Goal: Task Accomplishment & Management: Manage account settings

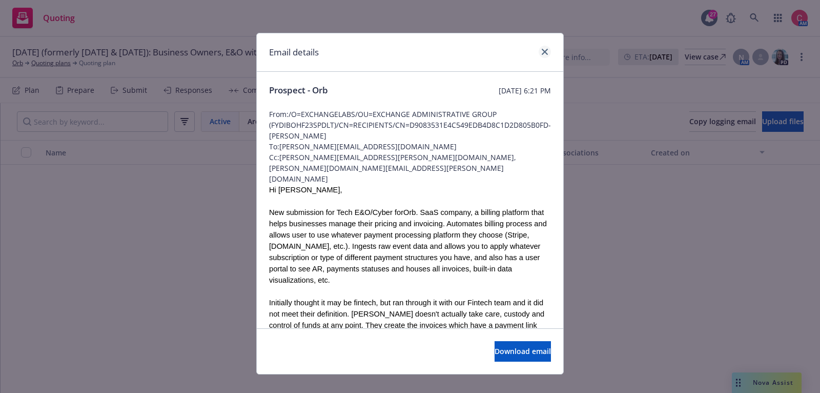
scroll to position [1307, 0]
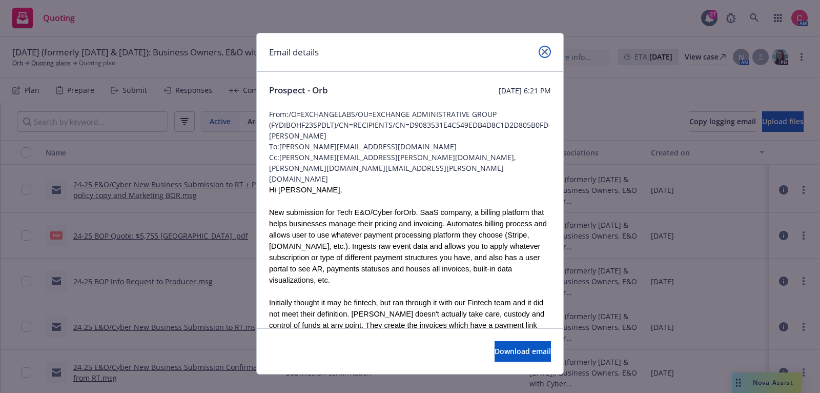
click at [548, 50] on icon "close" at bounding box center [545, 52] width 6 height 6
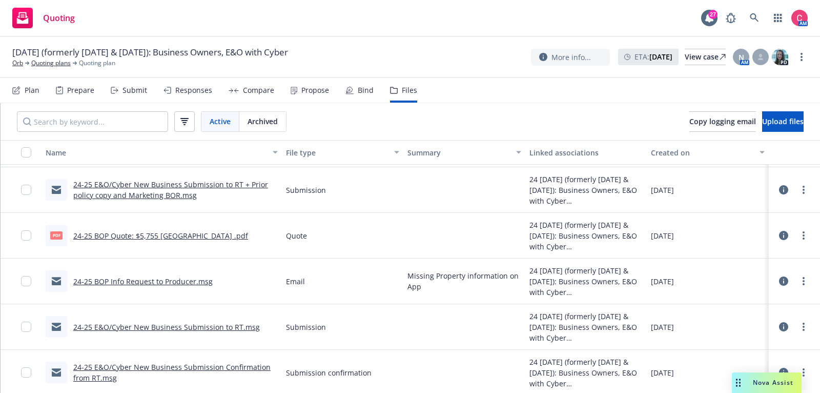
click at [26, 65] on div "Orb" at bounding box center [20, 62] width 17 height 9
click at [19, 65] on link "Orb" at bounding box center [17, 62] width 11 height 9
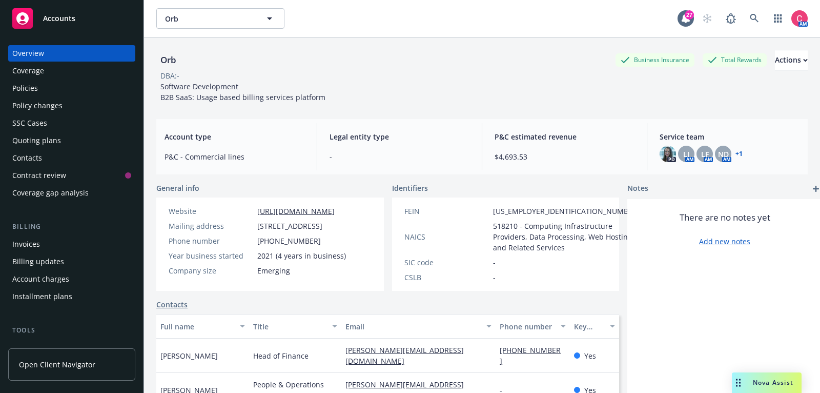
click at [44, 86] on div "Policies" at bounding box center [71, 88] width 119 height 16
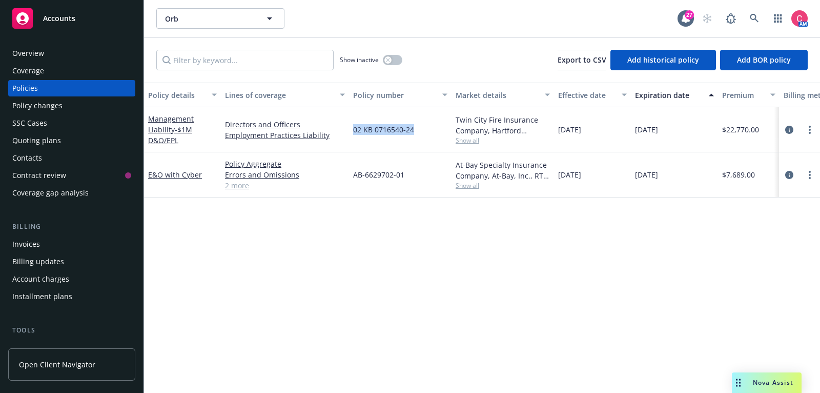
drag, startPoint x: 353, startPoint y: 130, endPoint x: 414, endPoint y: 130, distance: 61.0
click at [414, 130] on div "02 KB 0716540-24" at bounding box center [400, 129] width 103 height 45
copy span "02 KB 0716540-24"
click at [64, 144] on div "Quoting plans" at bounding box center [71, 140] width 119 height 16
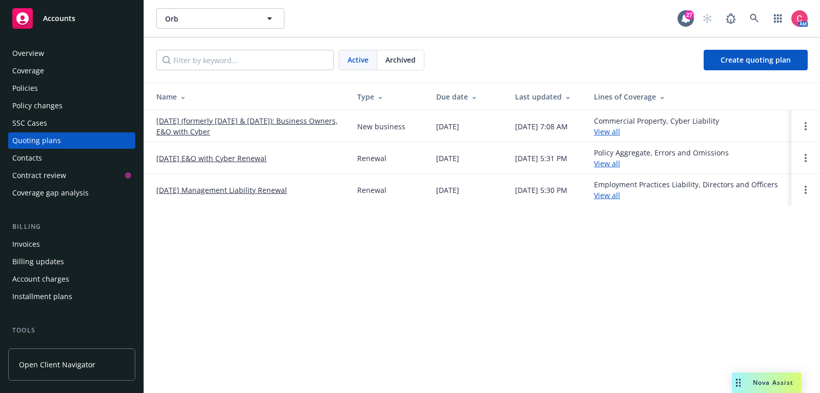
click at [249, 153] on link "12/09/25 E&O with Cyber Renewal" at bounding box center [211, 158] width 110 height 11
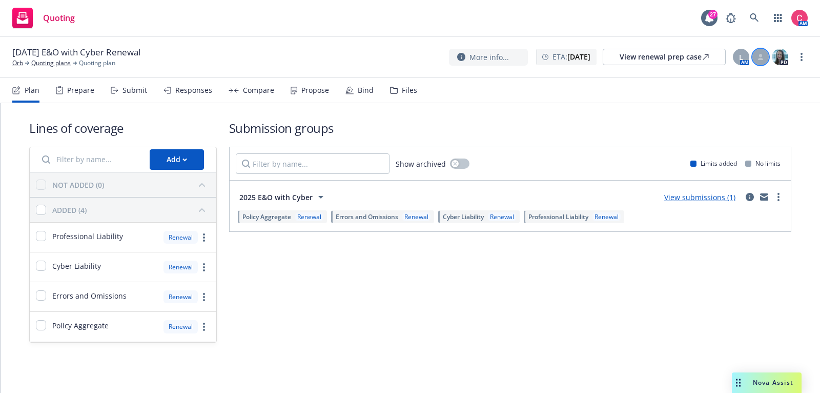
click at [759, 61] on div at bounding box center [761, 57] width 16 height 16
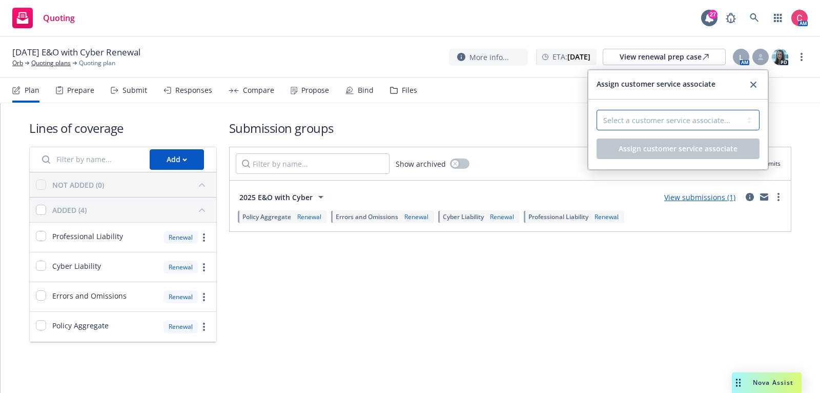
click at [704, 115] on select "Select a customer service associate... Lea Ittenbach Zach Uranga" at bounding box center [678, 120] width 163 height 21
click at [757, 86] on icon "close" at bounding box center [754, 85] width 6 height 6
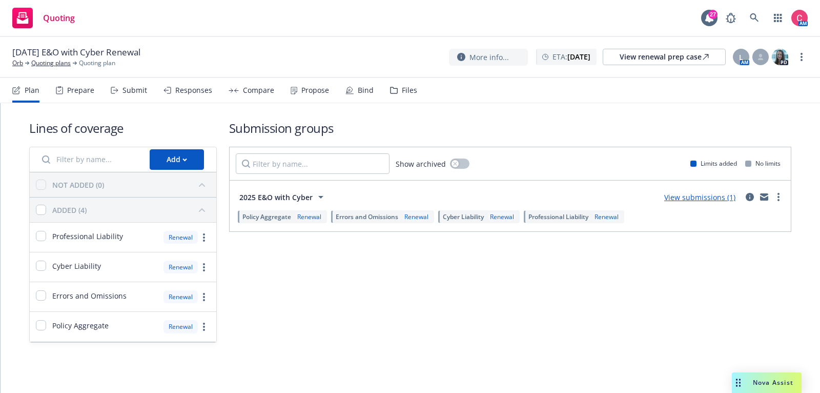
click at [25, 64] on icon at bounding box center [27, 63] width 4 height 4
click at [15, 64] on link "Orb" at bounding box center [17, 62] width 11 height 9
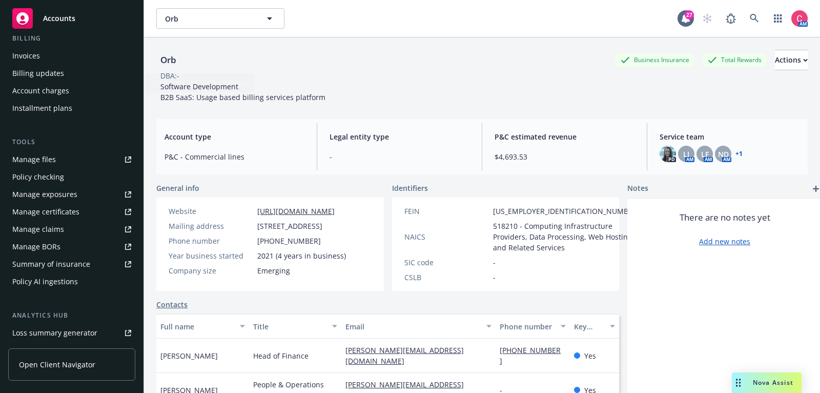
scroll to position [309, 0]
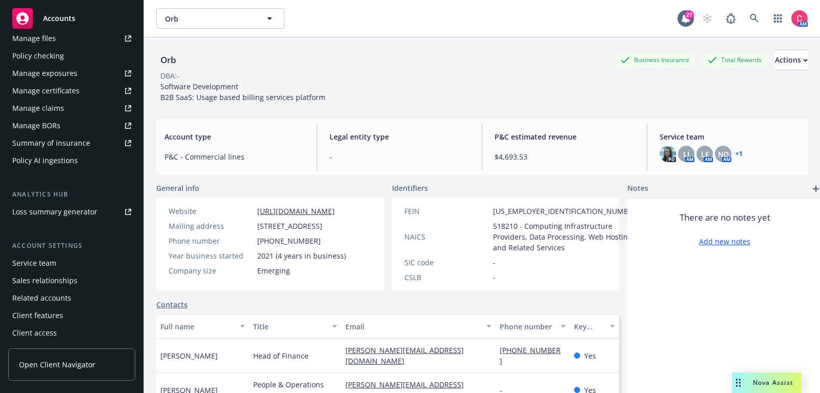
click at [76, 262] on div "Service team" at bounding box center [71, 263] width 119 height 16
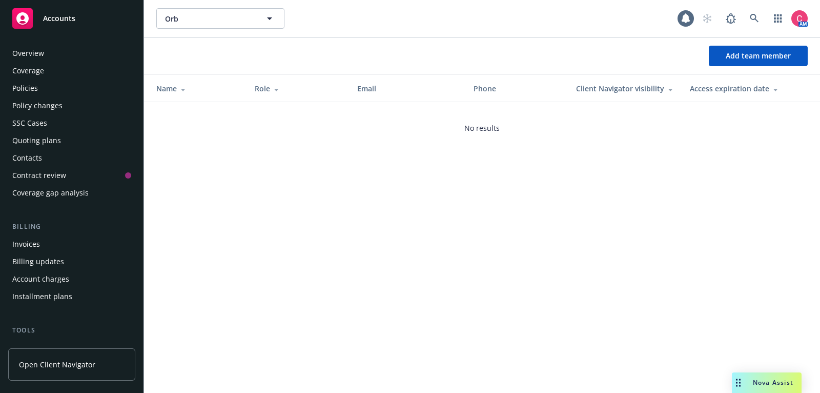
scroll to position [309, 0]
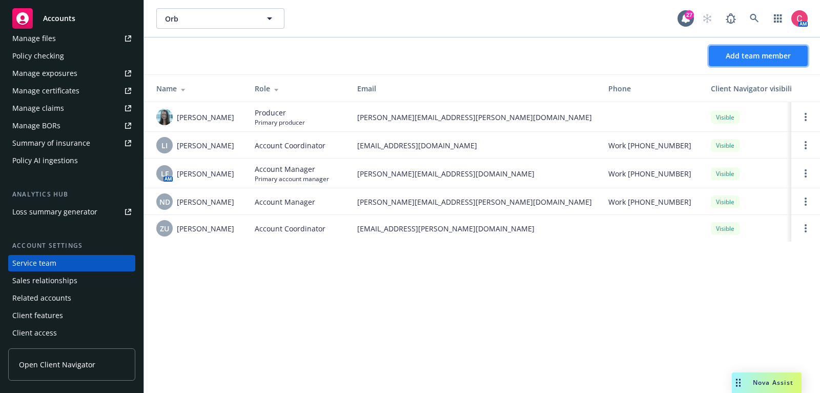
click at [792, 57] on button "Add team member" at bounding box center [758, 56] width 99 height 21
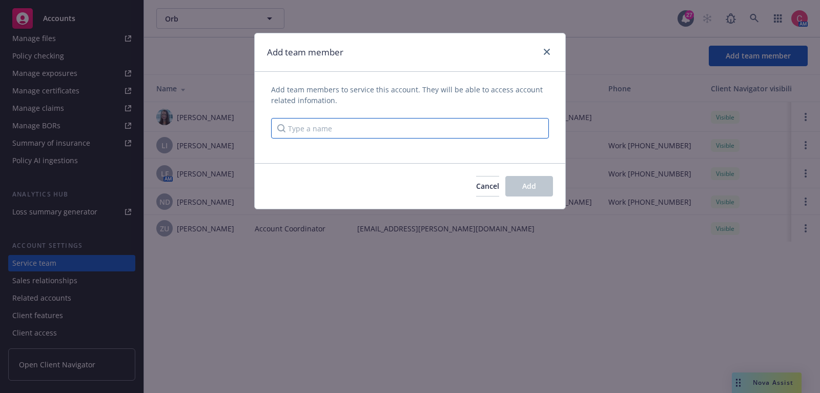
click at [444, 130] on input "Type a name" at bounding box center [410, 128] width 278 height 21
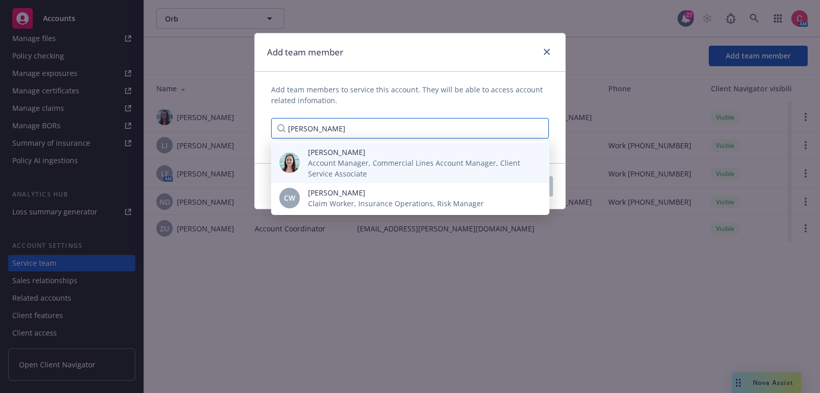
type input "chelsea"
click at [420, 157] on span "Account Manager, Commercial Lines Account Manager, Client Service Associate" at bounding box center [420, 168] width 225 height 22
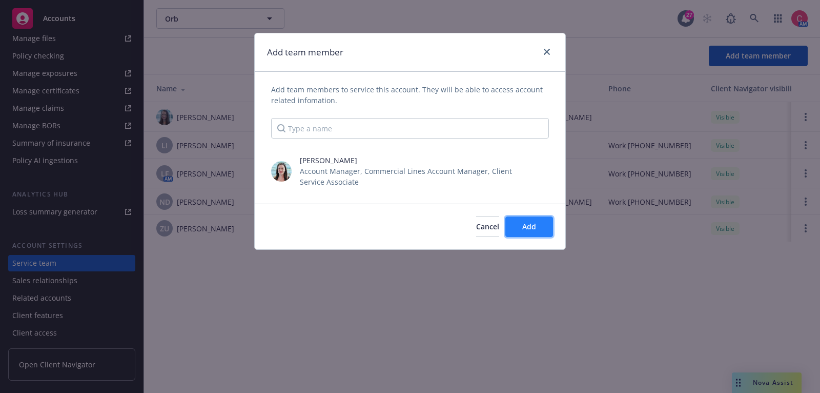
click at [543, 229] on button "Add" at bounding box center [530, 226] width 48 height 21
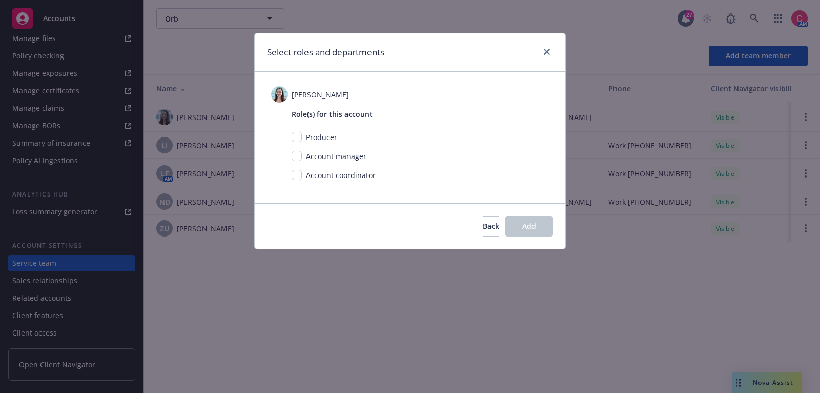
click at [310, 176] on span "Account coordinator" at bounding box center [341, 175] width 70 height 10
click at [294, 176] on input "checkbox" at bounding box center [297, 175] width 10 height 10
checkbox input "true"
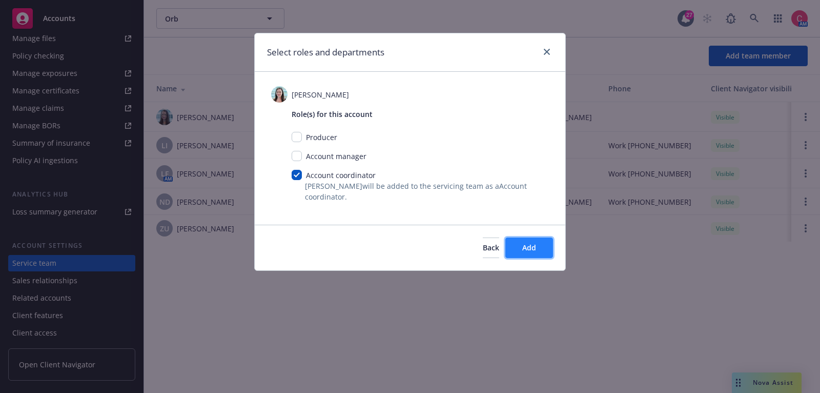
click at [536, 256] on button "Add" at bounding box center [530, 247] width 48 height 21
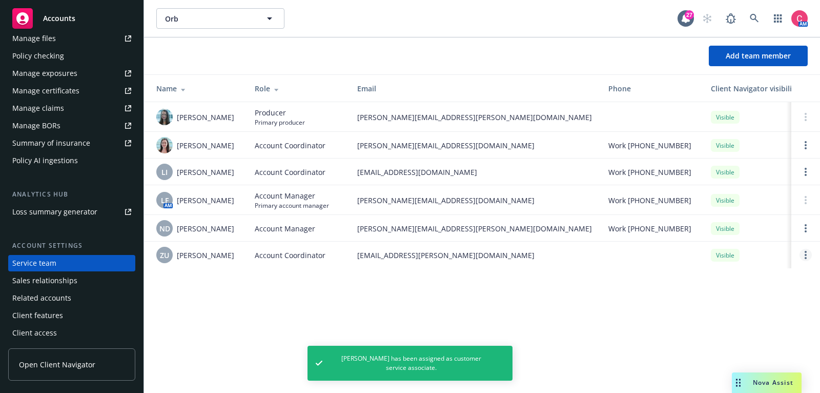
click at [810, 254] on link "Open options" at bounding box center [806, 255] width 12 height 12
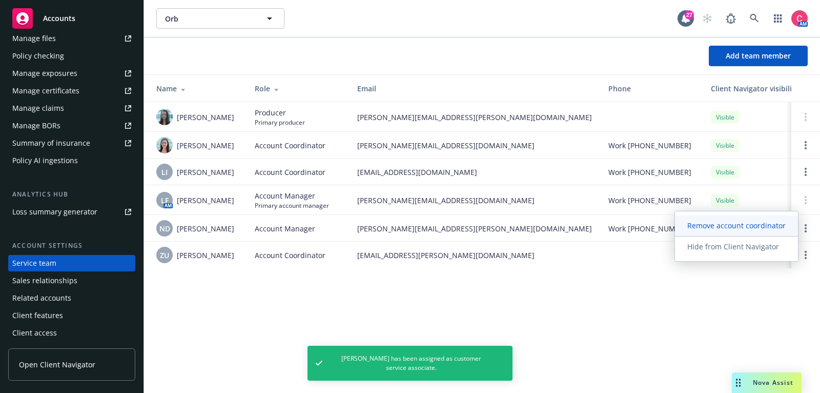
click at [774, 229] on span "Remove account coordinator" at bounding box center [736, 225] width 123 height 10
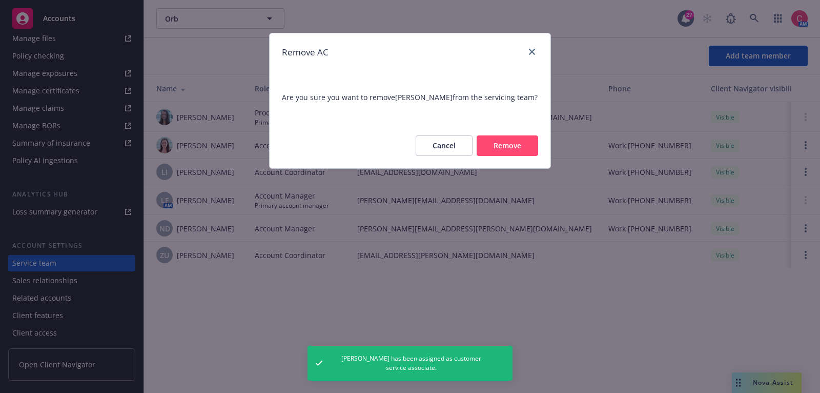
click at [527, 140] on button "Remove" at bounding box center [508, 145] width 62 height 21
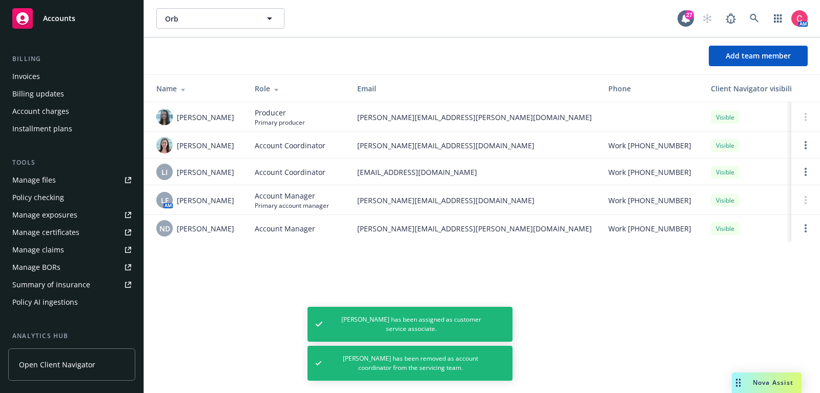
scroll to position [0, 0]
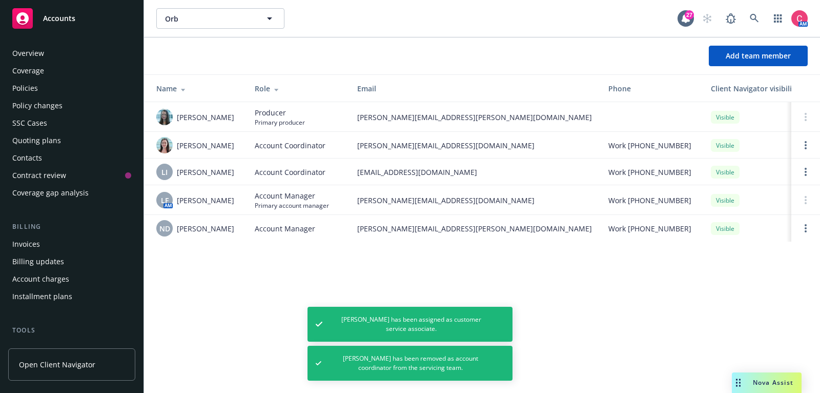
click at [72, 144] on div "Quoting plans" at bounding box center [71, 140] width 119 height 16
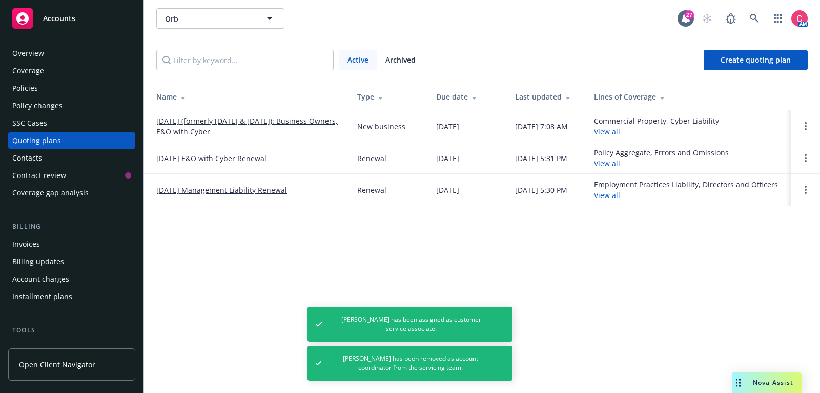
click at [228, 158] on link "12/09/25 E&O with Cyber Renewal" at bounding box center [211, 158] width 110 height 11
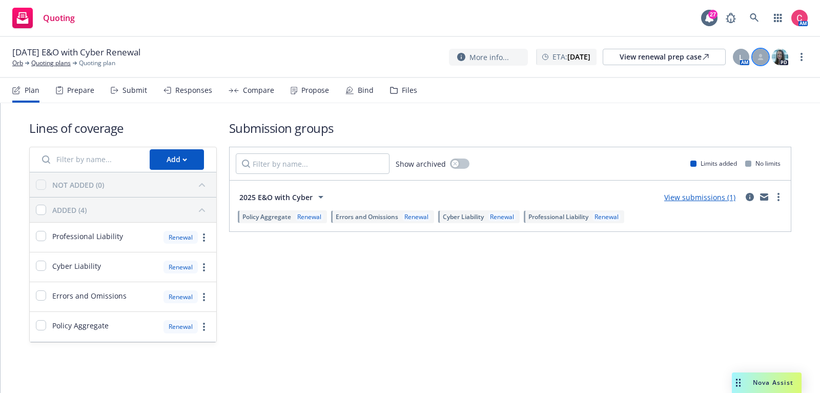
click at [759, 51] on div at bounding box center [761, 57] width 16 height 16
click at [732, 117] on select "Select a customer service associate... Chelsea Chalhoub Lea Ittenbach" at bounding box center [678, 120] width 163 height 21
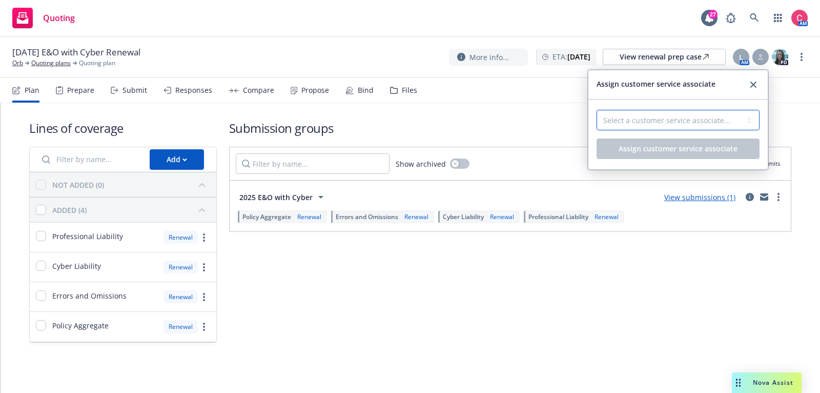
select select "f6eb31a2-04da-465a-ad32-2c3b91d05d58"
click at [597, 110] on select "Select a customer service associate... Chelsea Chalhoub Lea Ittenbach" at bounding box center [678, 120] width 163 height 21
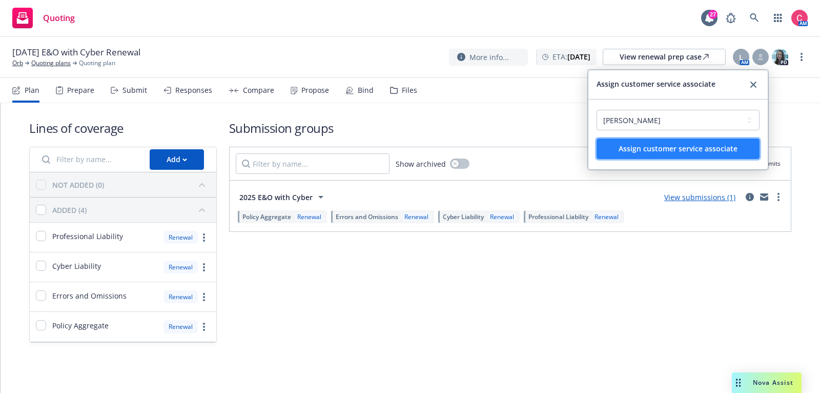
click at [725, 145] on span "Assign customer service associate" at bounding box center [678, 149] width 119 height 10
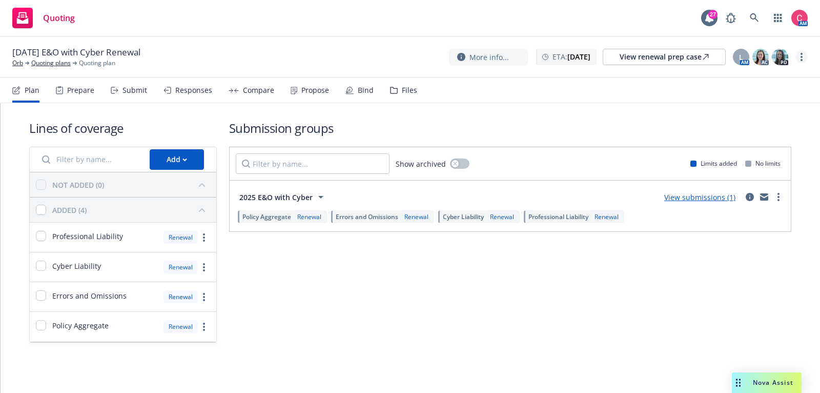
click at [803, 61] on link "more" at bounding box center [802, 57] width 12 height 12
click at [770, 101] on link "Rename quoting plan" at bounding box center [750, 98] width 114 height 21
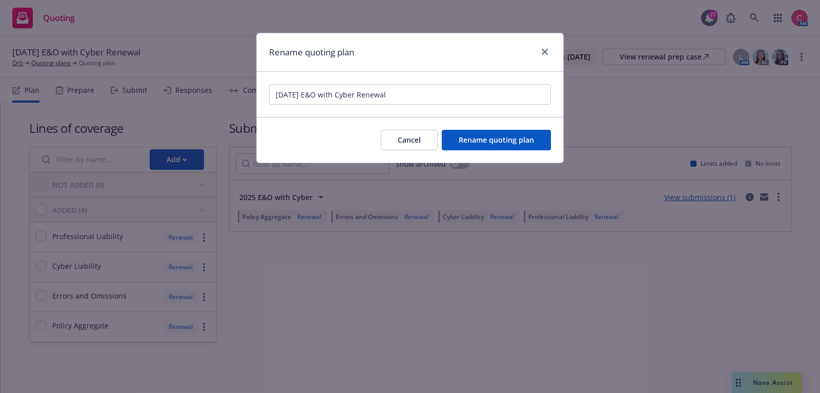
drag, startPoint x: 321, startPoint y: 93, endPoint x: 395, endPoint y: 93, distance: 73.8
click at [395, 93] on input "12/09/25 E&O with Cyber Renewal" at bounding box center [410, 94] width 282 height 21
type input "[DATE] E&O/Cyber, MGMT Renewal"
click at [481, 138] on span "Rename quoting plan" at bounding box center [496, 140] width 75 height 10
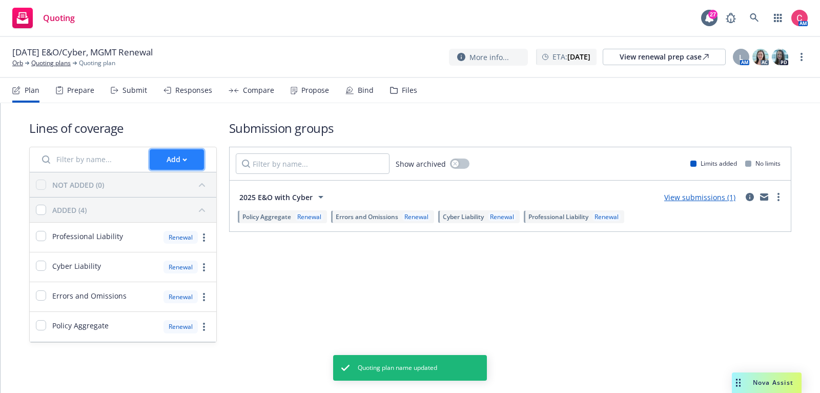
click at [182, 157] on div "Add" at bounding box center [177, 159] width 21 height 19
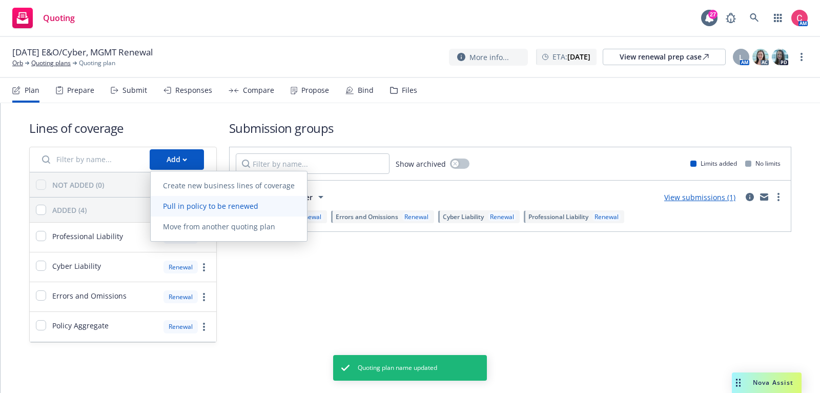
click at [184, 201] on span "Pull in policy to be renewed" at bounding box center [211, 206] width 120 height 10
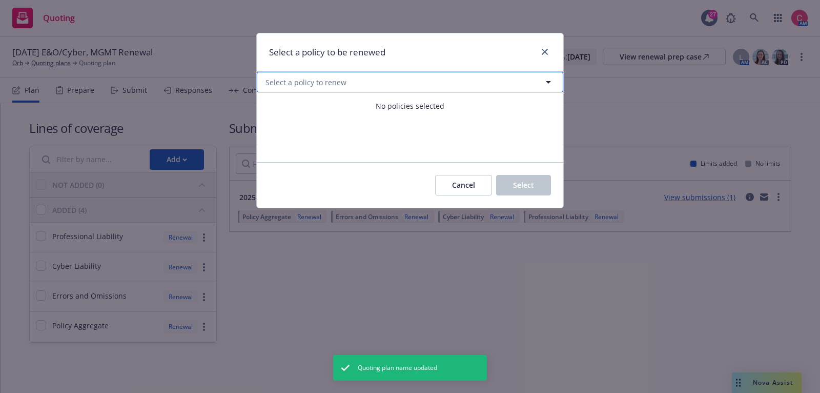
click at [360, 90] on button "Select a policy to renew" at bounding box center [410, 82] width 307 height 21
select select "ACTIVE"
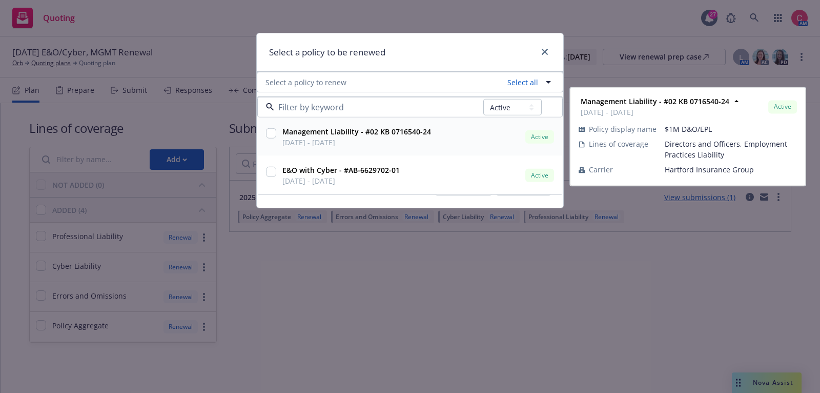
click at [270, 128] on input "checkbox" at bounding box center [271, 133] width 10 height 10
checkbox input "true"
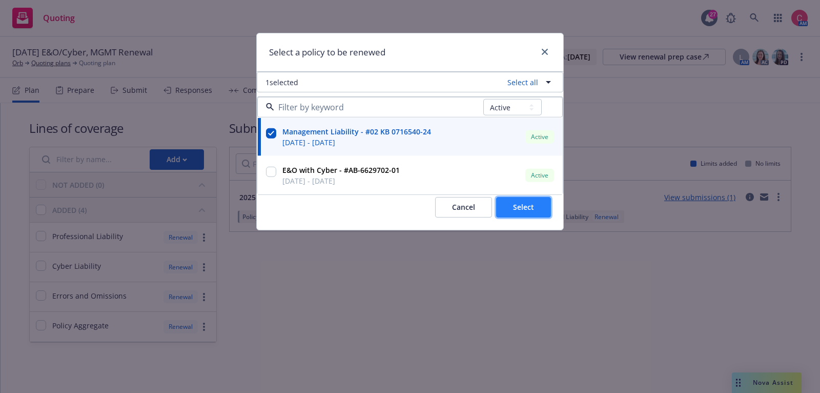
click at [513, 209] on button "Select" at bounding box center [523, 207] width 55 height 21
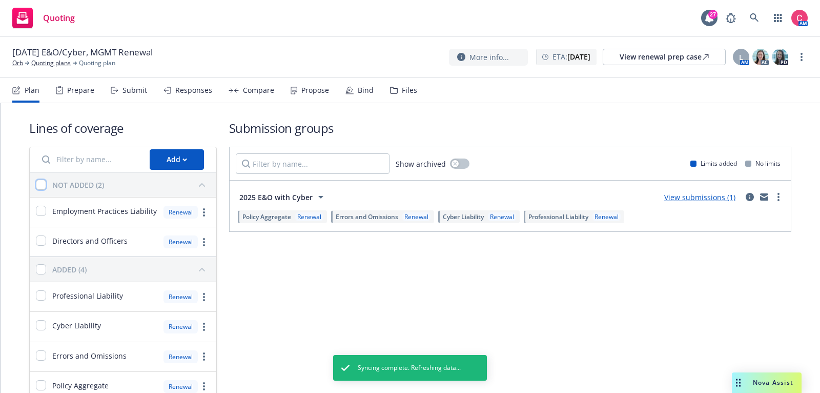
click at [41, 182] on input "checkbox" at bounding box center [41, 184] width 10 height 10
checkbox input "true"
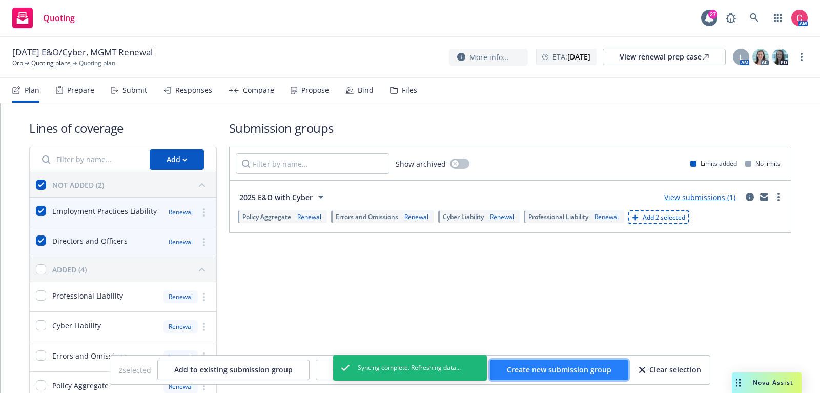
click at [577, 366] on span "Create new submission group" at bounding box center [559, 370] width 105 height 10
checkbox input "false"
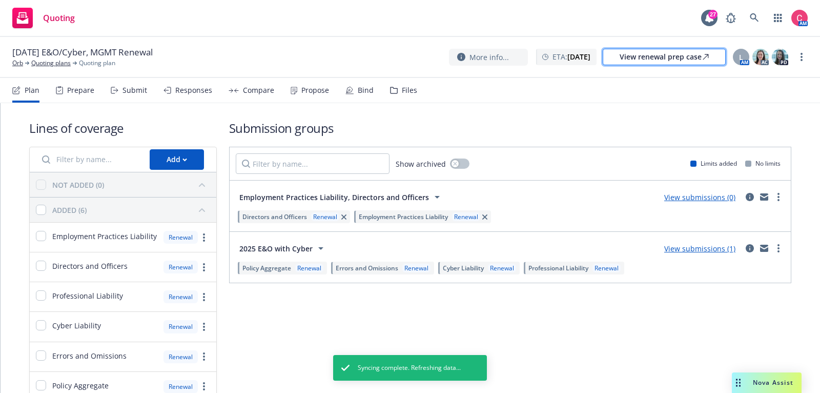
click at [657, 62] on div "View renewal prep case" at bounding box center [664, 56] width 89 height 15
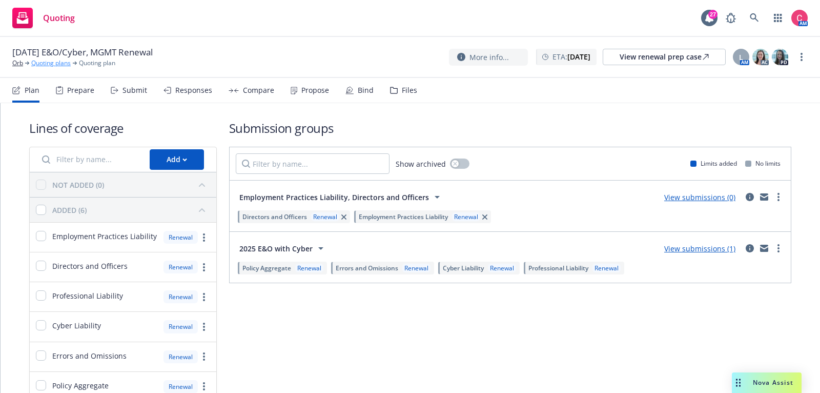
click at [57, 63] on link "Quoting plans" at bounding box center [50, 62] width 39 height 9
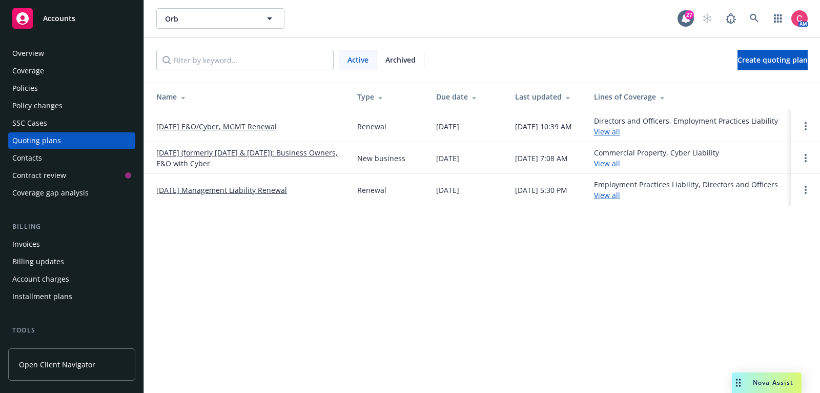
click at [284, 186] on link "[DATE] Management Liability Renewal" at bounding box center [221, 190] width 131 height 11
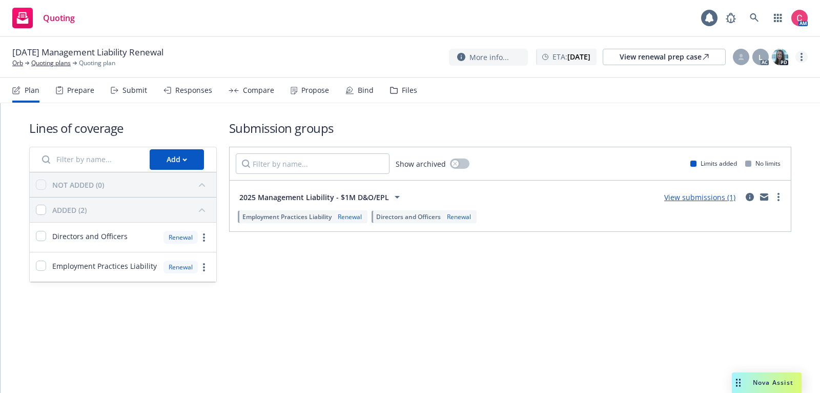
click at [801, 61] on circle "more" at bounding box center [802, 60] width 2 height 2
click at [777, 104] on link "Rename quoting plan" at bounding box center [750, 98] width 114 height 21
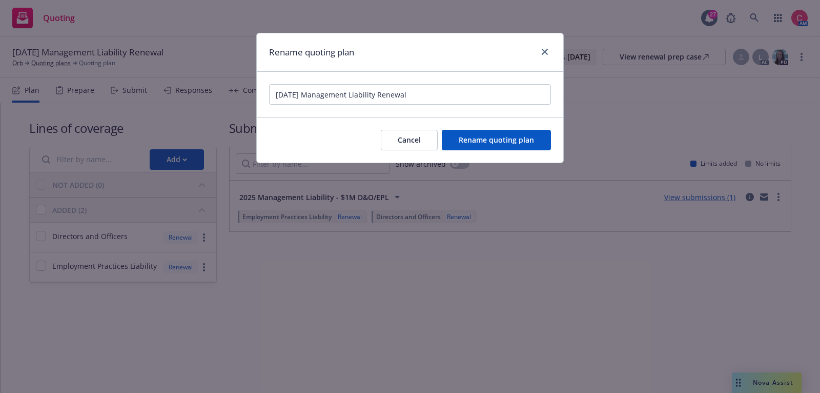
click at [273, 97] on input "[DATE] Management Liability Renewal" at bounding box center [410, 94] width 282 height 21
type input "[added to E&O/Cyber QP] [DATE] Management Liability Renewal"
click at [468, 144] on button "Rename quoting plan" at bounding box center [496, 140] width 109 height 21
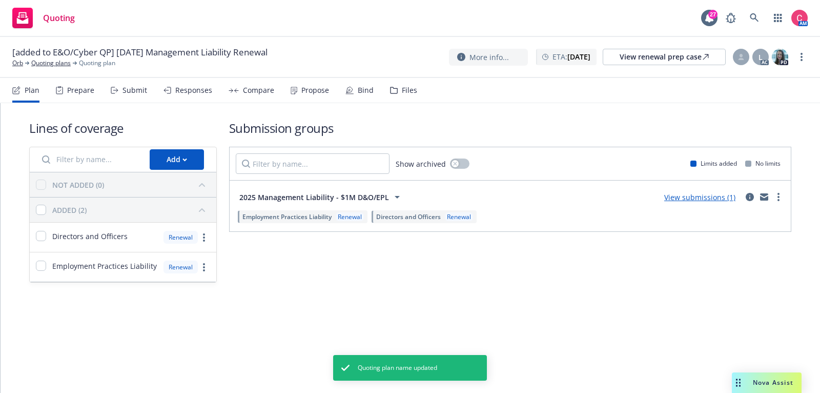
click at [794, 58] on div "More info... ETA : [DATE] View renewal prep case L AC PD" at bounding box center [628, 57] width 359 height 18
click at [799, 58] on link "more" at bounding box center [802, 57] width 12 height 12
click at [786, 137] on link "Archive quoting plan" at bounding box center [750, 139] width 114 height 21
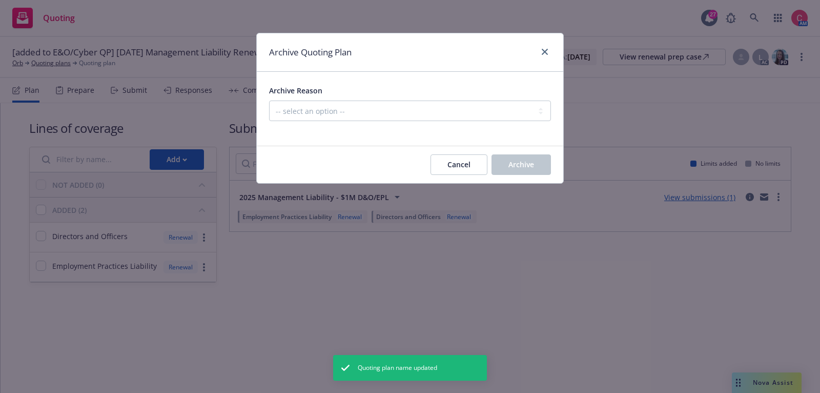
click at [469, 94] on div "Archive Reason" at bounding box center [410, 90] width 282 height 12
click at [459, 126] on div at bounding box center [410, 127] width 282 height 12
click at [458, 116] on select "-- select an option -- All policies in this renewal plan are auto-renewed Creat…" at bounding box center [410, 111] width 282 height 21
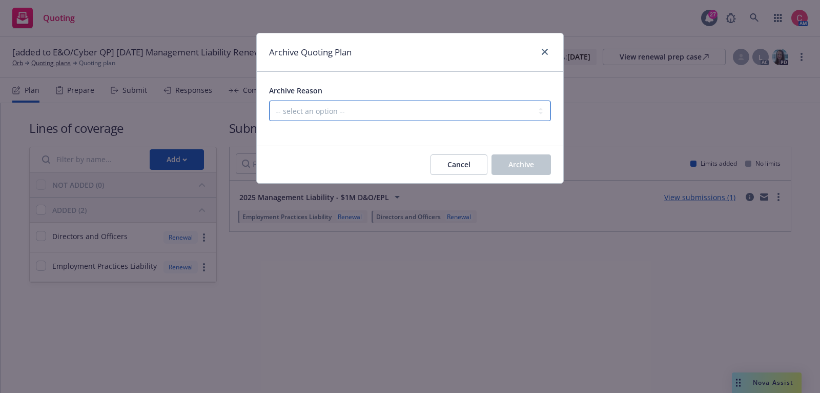
select select "ARCHIVED_DUPLICATE"
click at [269, 101] on select "-- select an option -- All policies in this renewal plan are auto-renewed Creat…" at bounding box center [410, 111] width 282 height 21
click at [530, 175] on div "Cancel Archive" at bounding box center [410, 164] width 307 height 37
click at [530, 167] on span "Archive" at bounding box center [522, 164] width 26 height 10
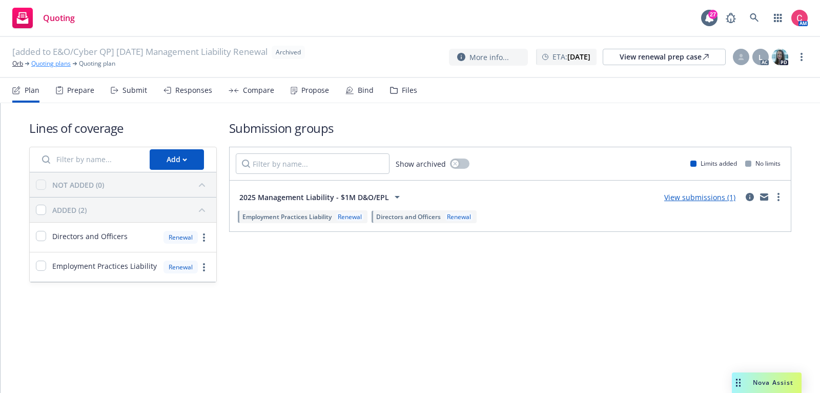
click at [60, 63] on link "Quoting plans" at bounding box center [50, 63] width 39 height 9
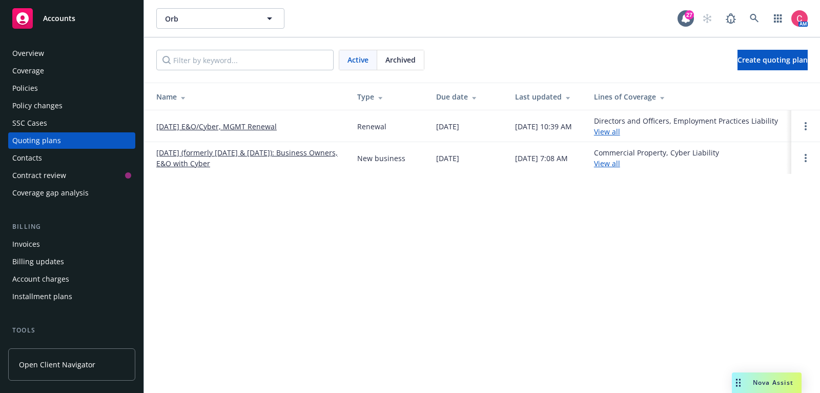
click at [180, 122] on link "[DATE] E&O/Cyber, MGMT Renewal" at bounding box center [216, 126] width 121 height 11
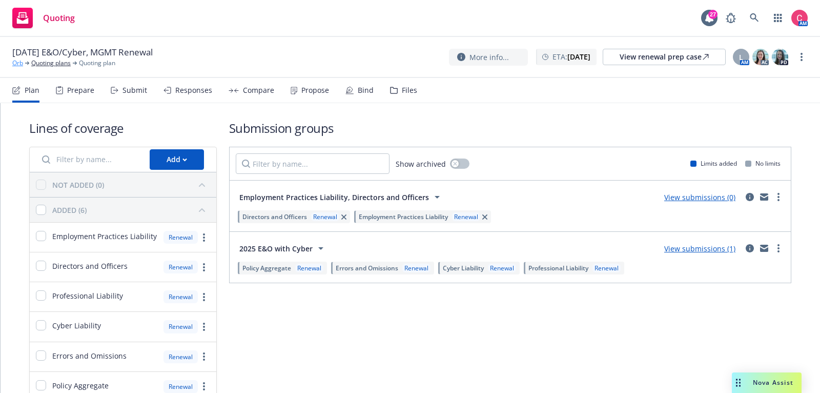
click at [18, 67] on link "Orb" at bounding box center [17, 62] width 11 height 9
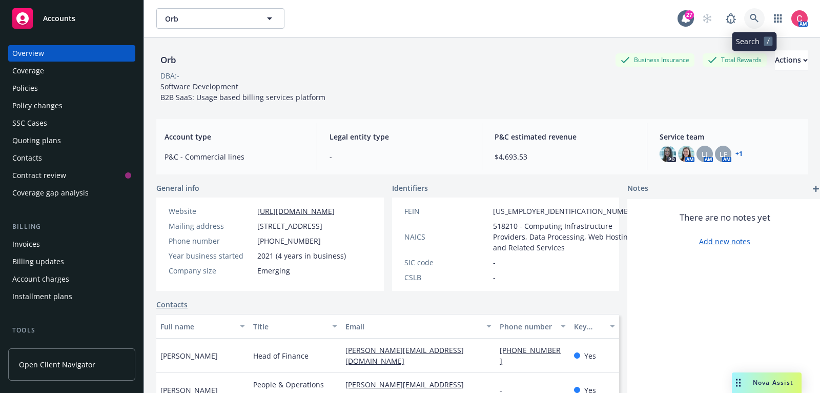
click at [754, 23] on link at bounding box center [755, 18] width 21 height 21
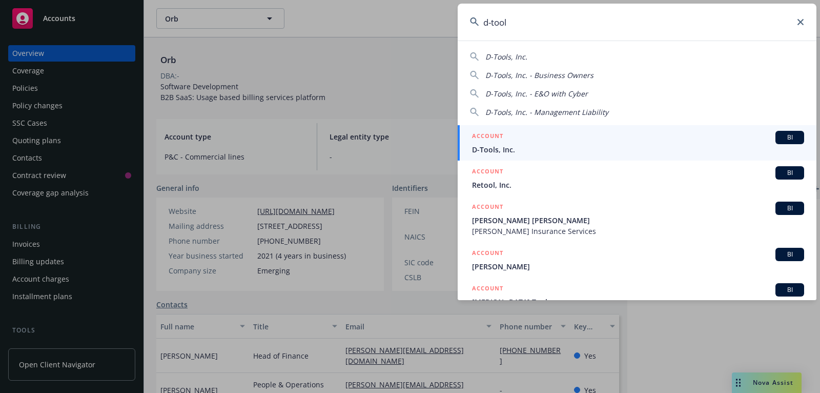
type input "d-tool"
click at [634, 134] on div "ACCOUNT BI" at bounding box center [638, 137] width 332 height 13
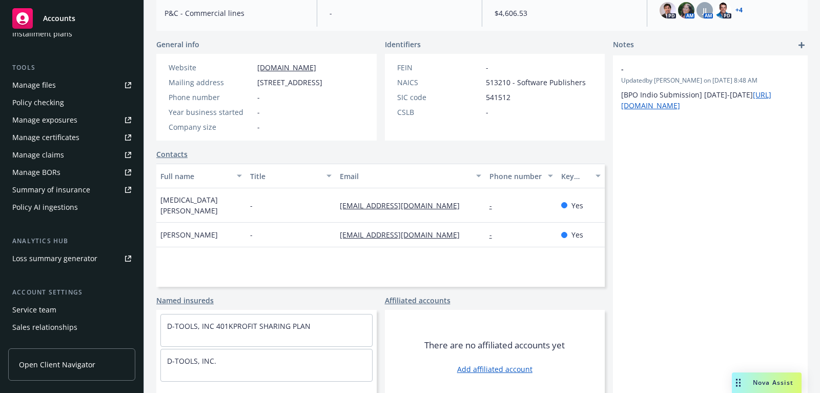
scroll to position [309, 0]
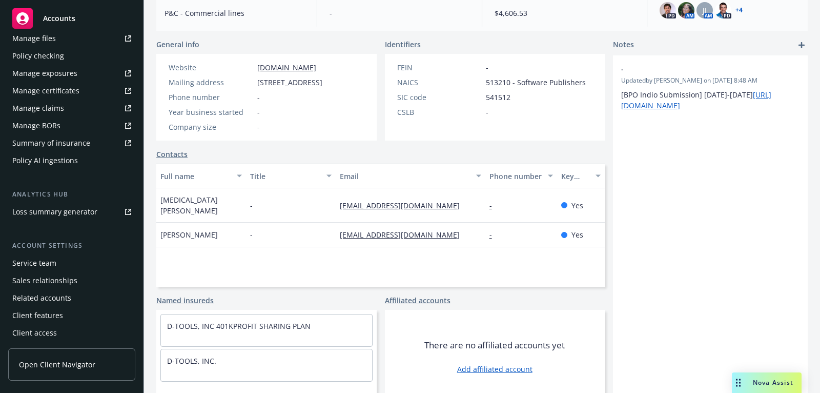
click at [29, 269] on div "Service team" at bounding box center [34, 263] width 44 height 16
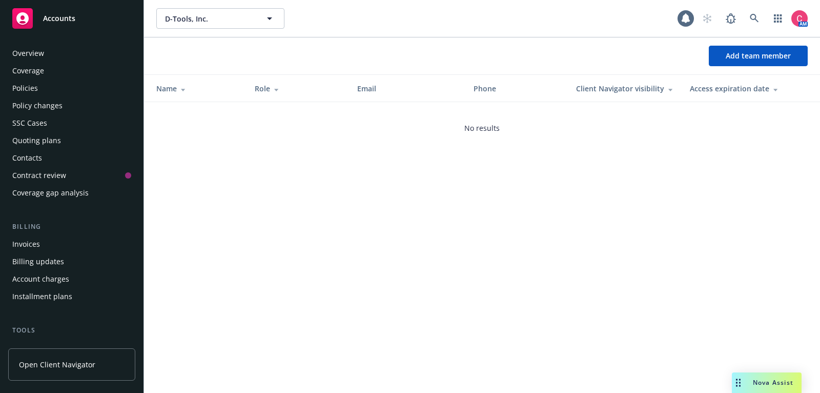
scroll to position [309, 0]
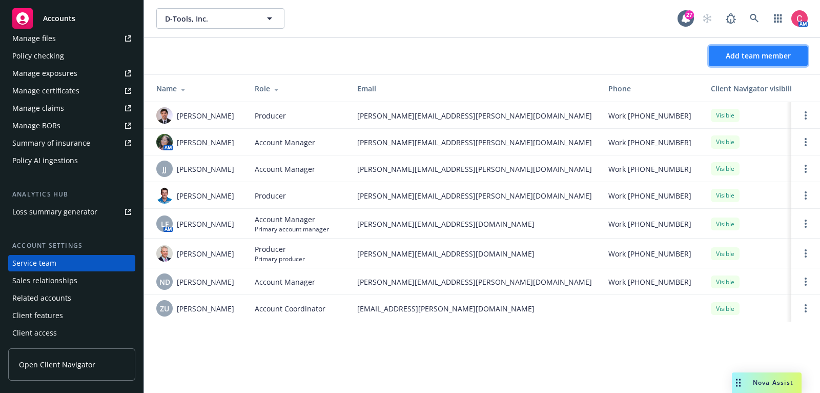
click at [785, 49] on button "Add team member" at bounding box center [758, 56] width 99 height 21
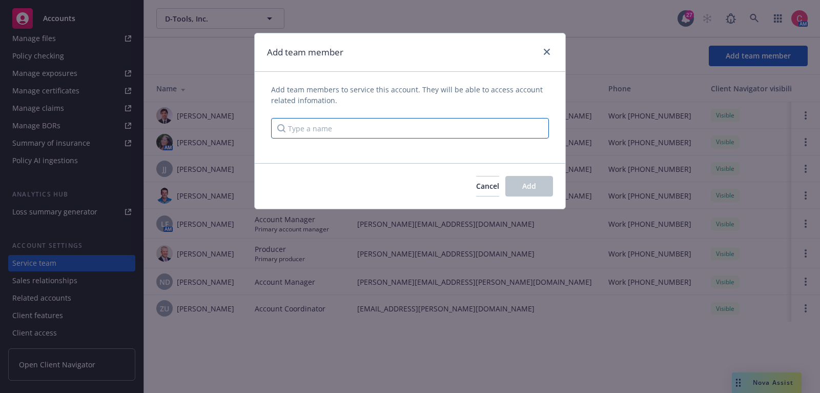
click at [432, 126] on input "Type a name" at bounding box center [410, 128] width 278 height 21
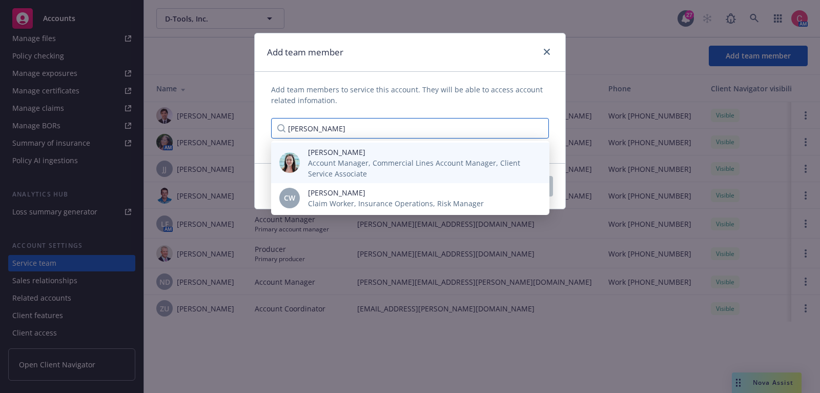
type input "chelsea"
click at [319, 158] on span "Account Manager, Commercial Lines Account Manager, Client Service Associate" at bounding box center [420, 168] width 225 height 22
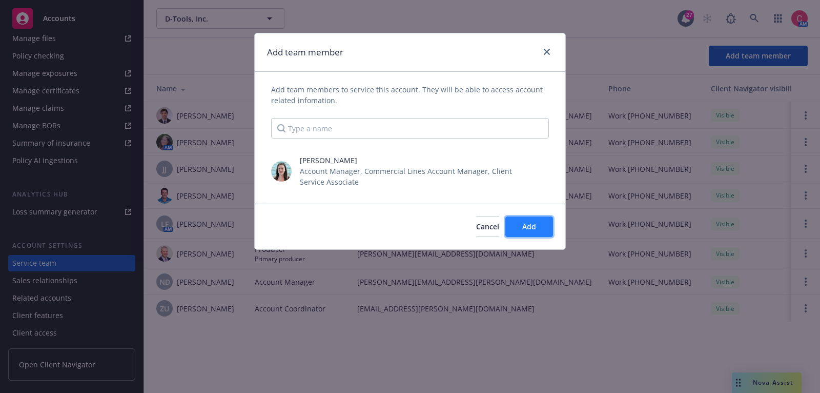
click at [528, 231] on span "Add" at bounding box center [530, 227] width 14 height 10
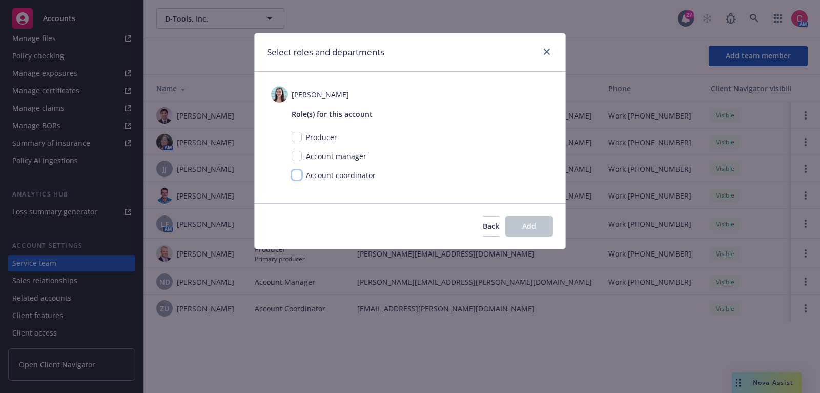
click at [299, 172] on input "checkbox" at bounding box center [297, 175] width 10 height 10
checkbox input "true"
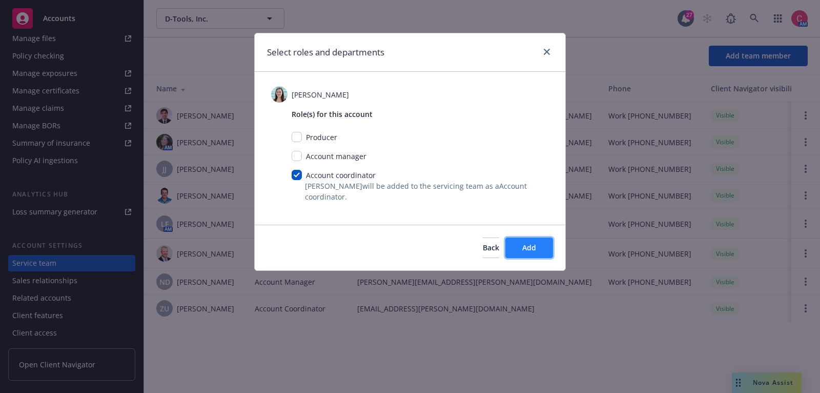
click at [533, 246] on span "Add" at bounding box center [530, 248] width 14 height 10
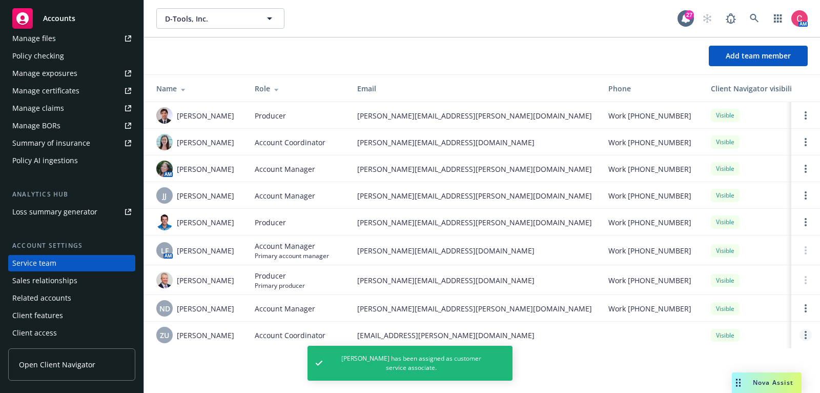
click at [811, 335] on link "Open options" at bounding box center [806, 335] width 12 height 12
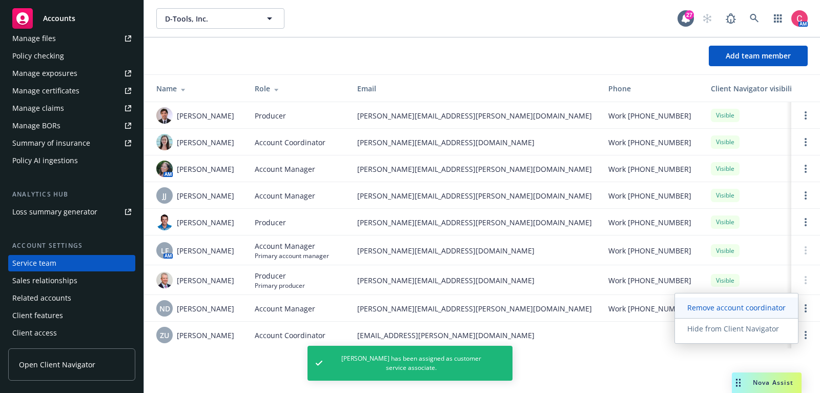
click at [757, 306] on span "Remove account coordinator" at bounding box center [736, 308] width 123 height 10
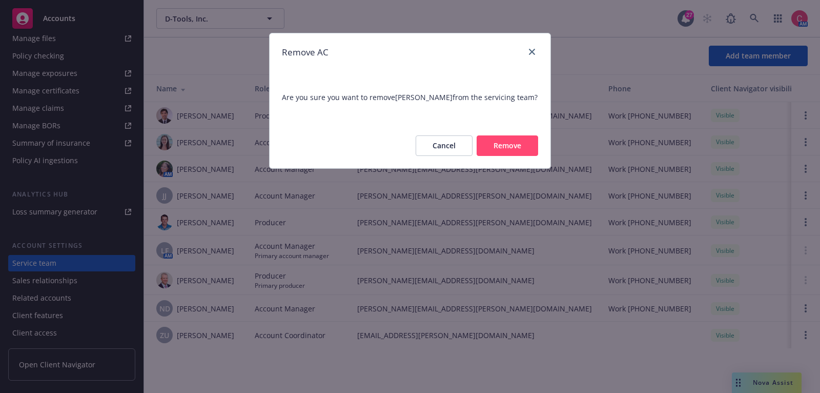
click at [528, 148] on button "Remove" at bounding box center [508, 145] width 62 height 21
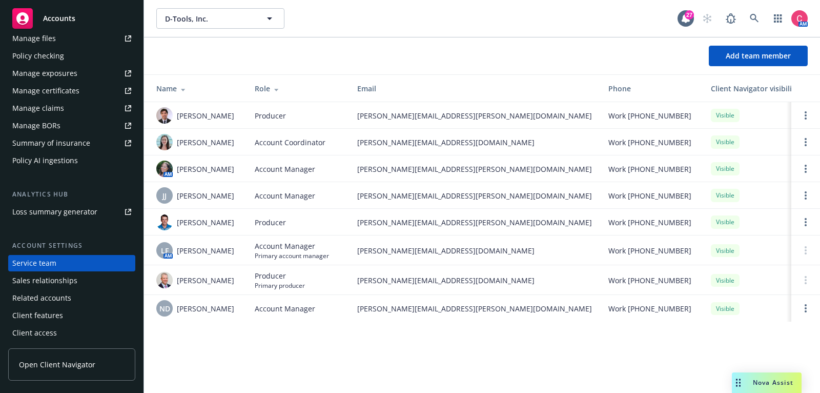
scroll to position [0, 0]
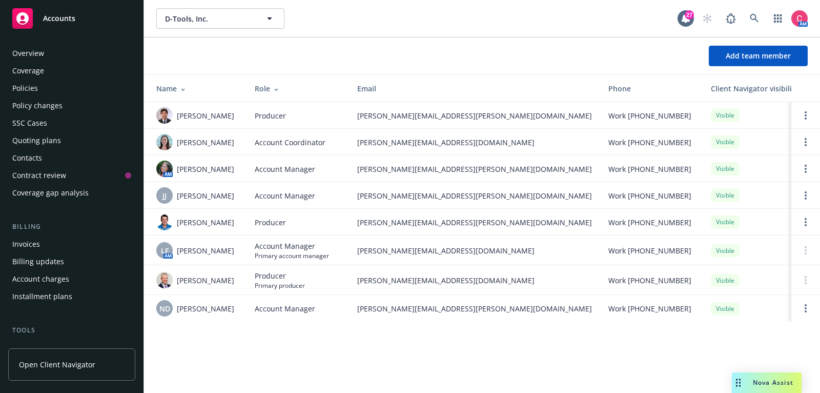
click at [68, 93] on div "Policies" at bounding box center [71, 88] width 119 height 16
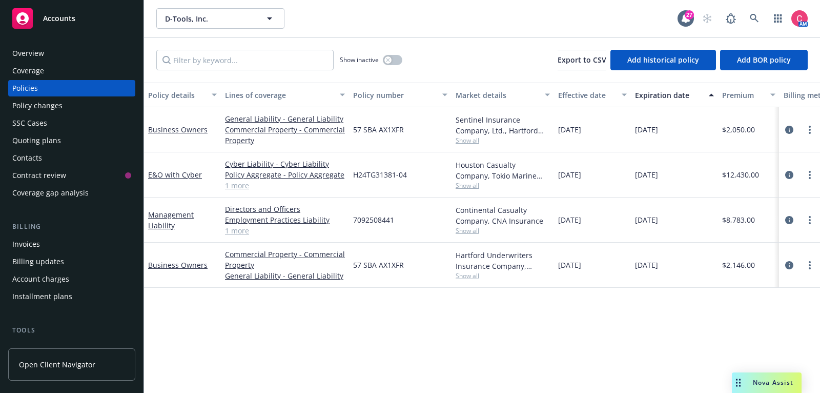
click at [85, 144] on div "Quoting plans" at bounding box center [71, 140] width 119 height 16
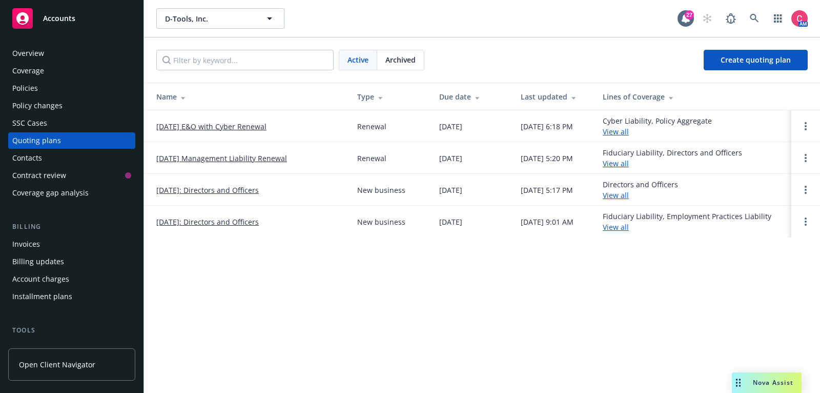
click at [214, 127] on link "12/01/25 E&O with Cyber Renewal" at bounding box center [211, 126] width 110 height 11
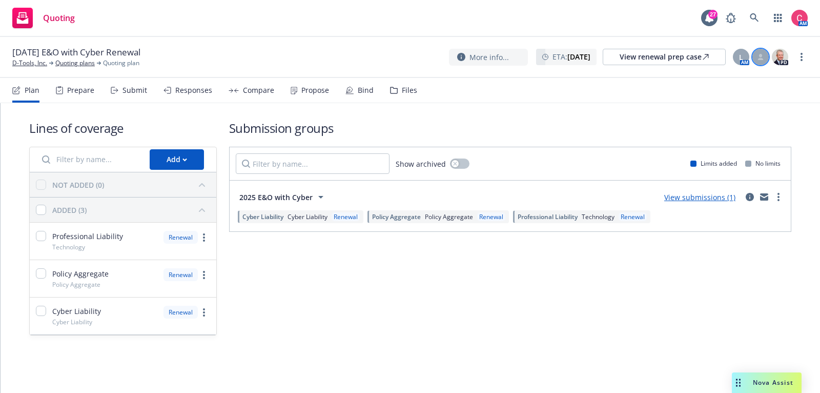
click at [760, 61] on div at bounding box center [761, 57] width 16 height 16
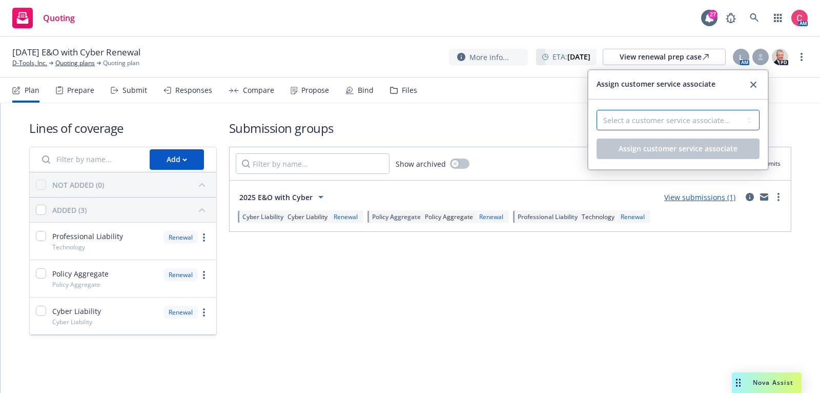
click at [732, 122] on select "Select a customer service associate... [PERSON_NAME]" at bounding box center [678, 120] width 163 height 21
select select "f6eb31a2-04da-465a-ad32-2c3b91d05d58"
click at [597, 110] on select "Select a customer service associate... [PERSON_NAME]" at bounding box center [678, 120] width 163 height 21
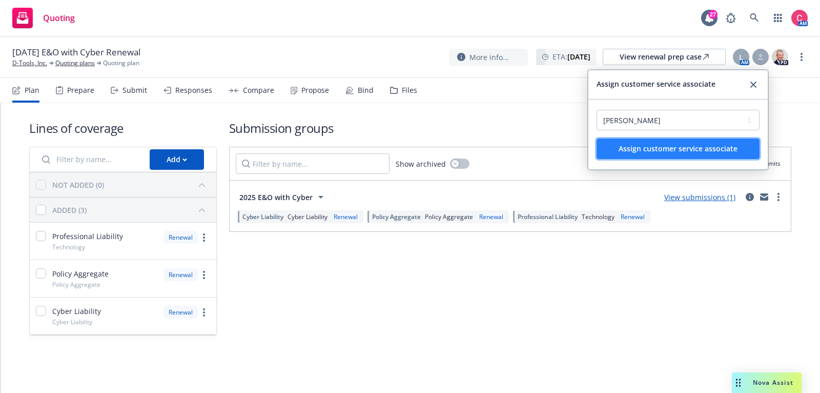
click at [730, 155] on button "Assign customer service associate" at bounding box center [678, 148] width 163 height 21
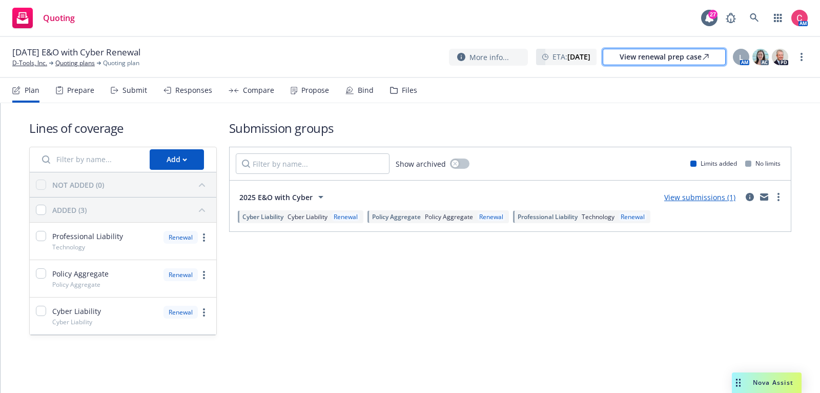
click at [676, 61] on div "View renewal prep case" at bounding box center [664, 56] width 89 height 15
click at [751, 18] on icon at bounding box center [754, 17] width 9 height 9
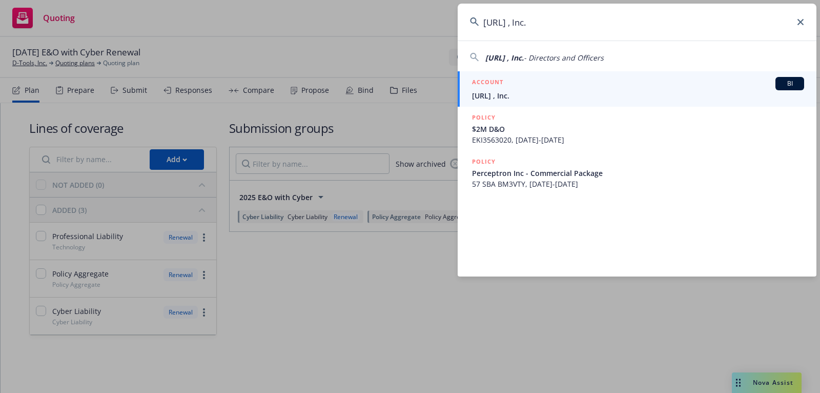
type input "[URL] , Inc."
click at [686, 88] on div "ACCOUNT BI" at bounding box center [638, 83] width 332 height 13
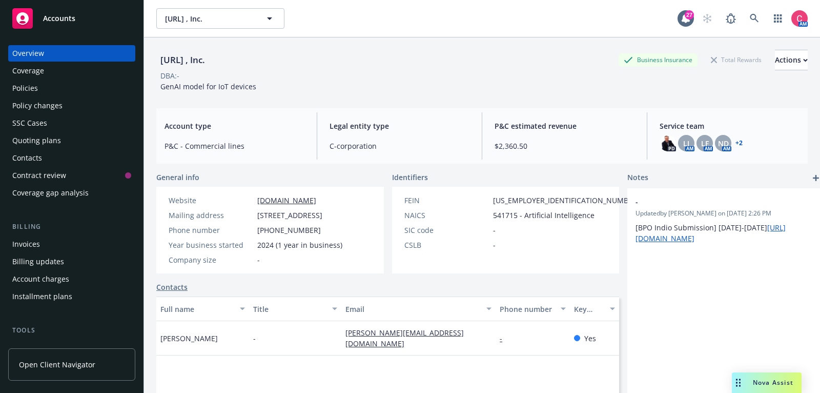
click at [119, 85] on div "Policies" at bounding box center [71, 88] width 119 height 16
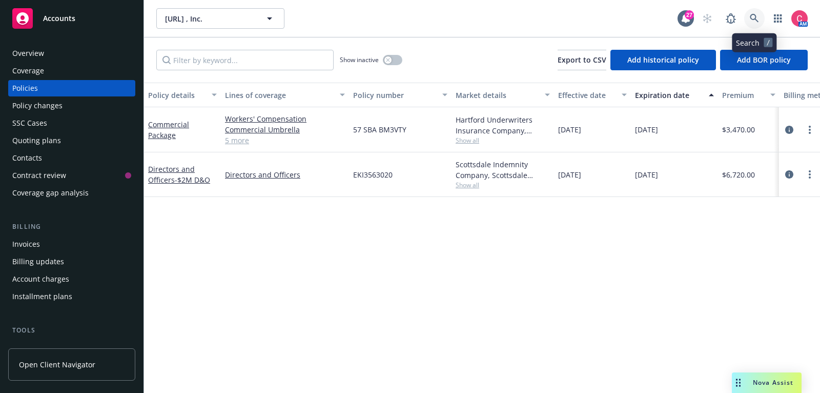
click at [758, 14] on icon at bounding box center [754, 18] width 9 height 9
click at [105, 139] on div "Quoting plans" at bounding box center [71, 140] width 119 height 16
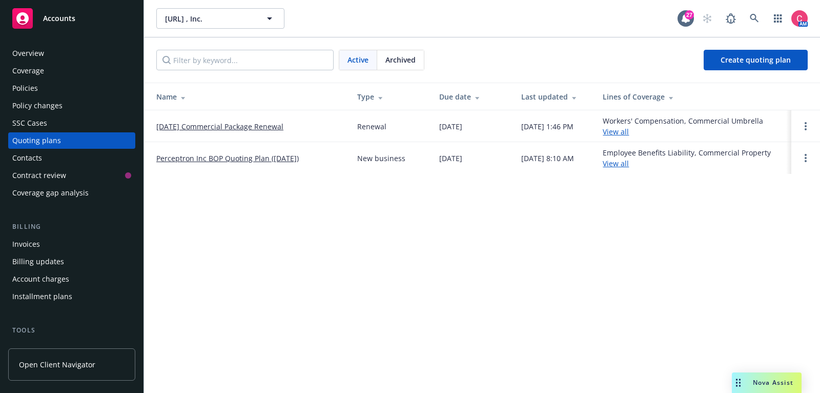
click at [218, 128] on link "[DATE] Commercial Package Renewal" at bounding box center [219, 126] width 127 height 11
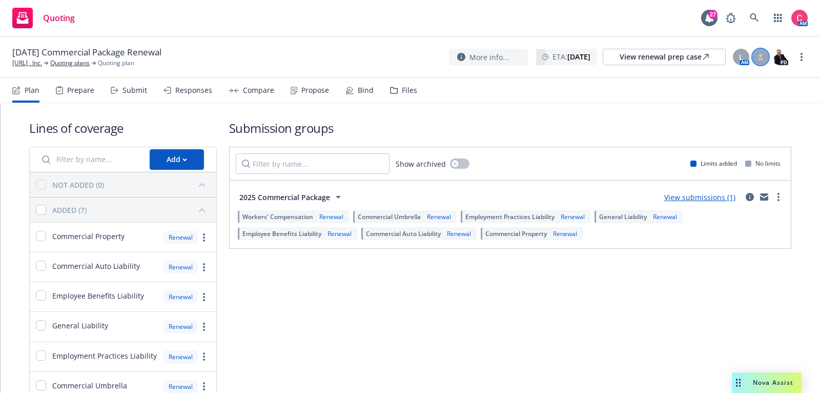
click at [763, 60] on div at bounding box center [761, 57] width 16 height 16
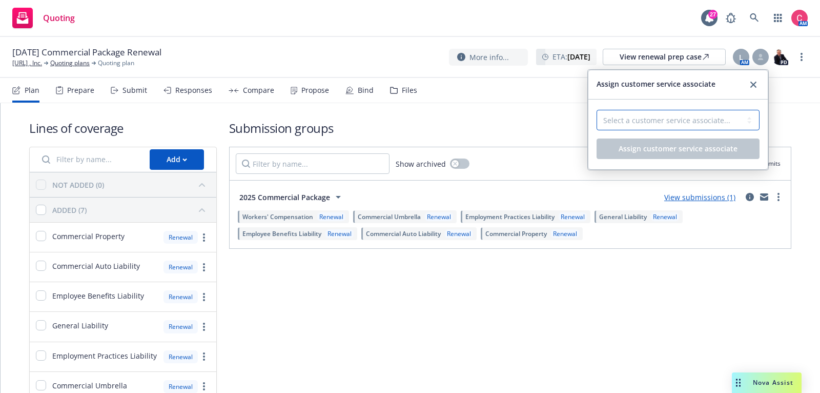
click at [712, 116] on select "Select a customer service associate... [PERSON_NAME] [PERSON_NAME]" at bounding box center [678, 120] width 163 height 21
click at [750, 83] on link "close" at bounding box center [754, 84] width 12 height 12
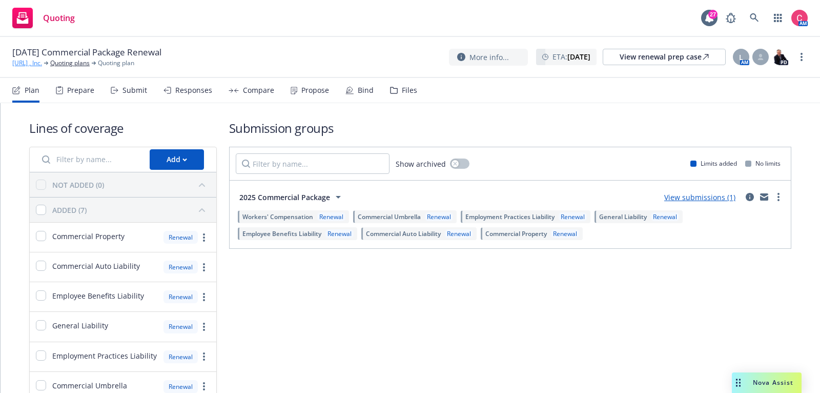
click at [33, 65] on link "[URL] , Inc." at bounding box center [27, 62] width 30 height 9
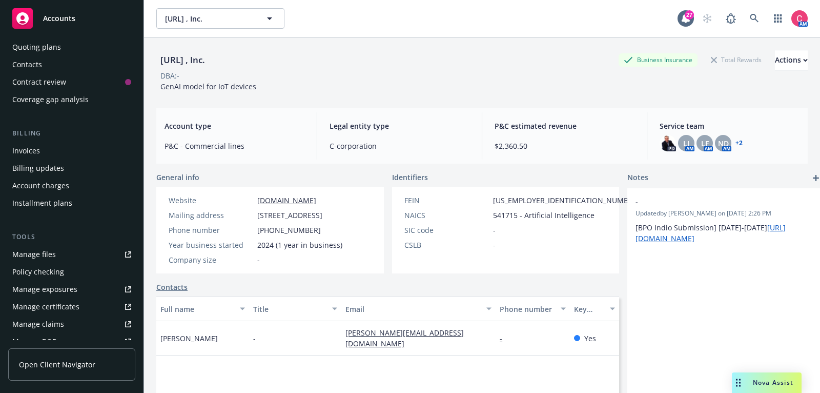
scroll to position [309, 0]
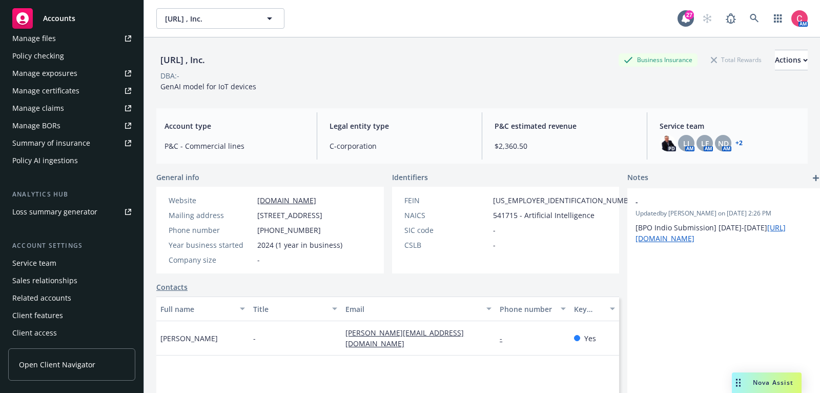
click at [44, 260] on div "Service team" at bounding box center [34, 263] width 44 height 16
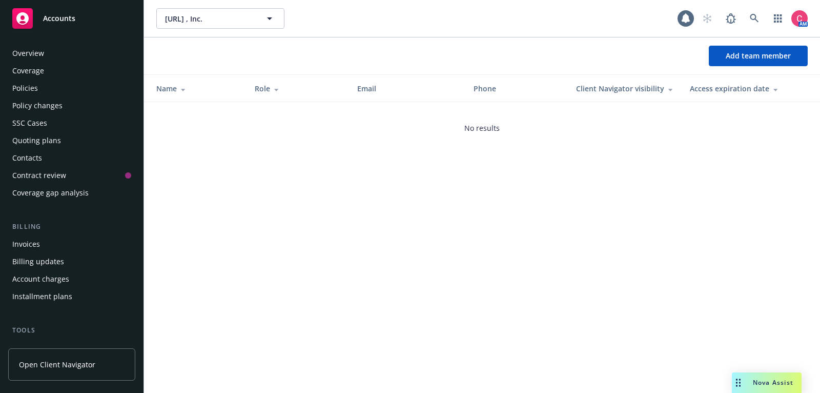
scroll to position [309, 0]
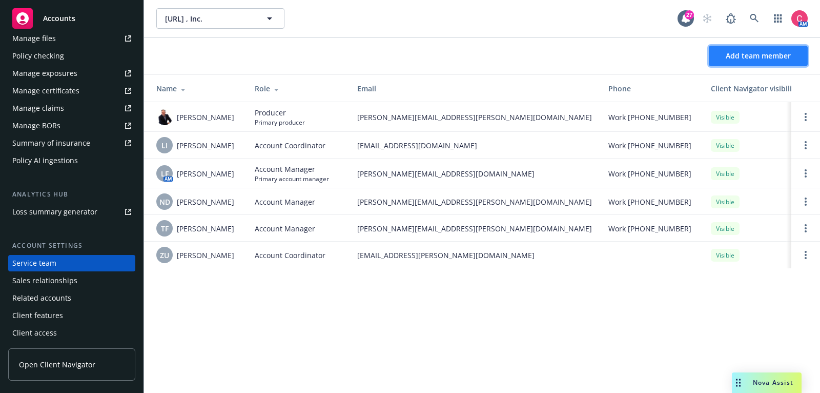
click at [777, 57] on span "Add team member" at bounding box center [758, 56] width 65 height 10
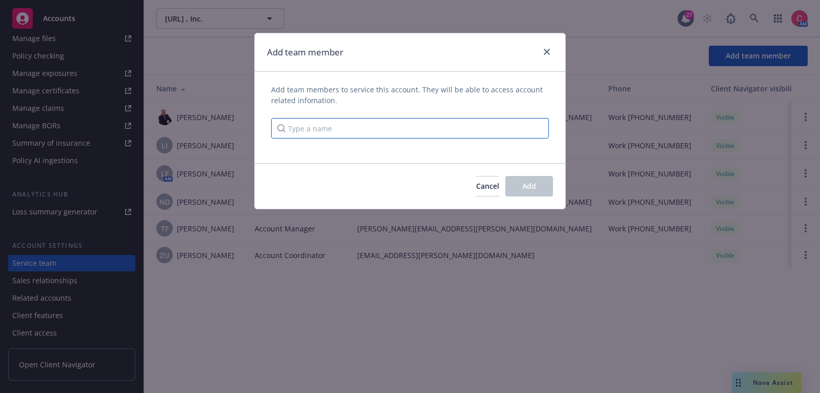
click at [365, 121] on input "Type a name" at bounding box center [410, 128] width 278 height 21
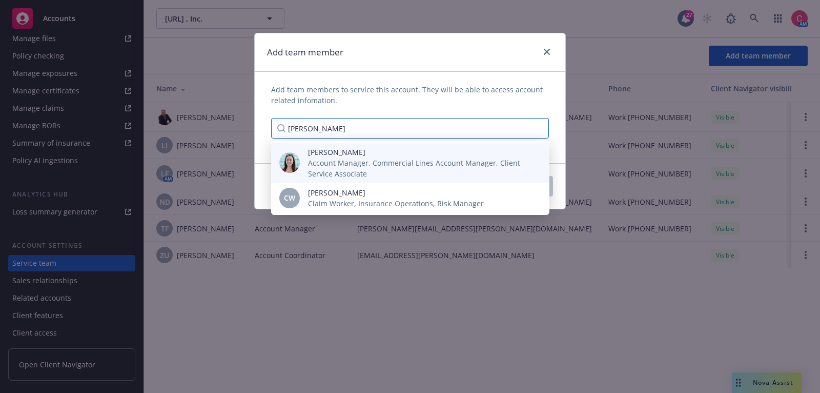
type input "[PERSON_NAME]"
click at [340, 159] on span "Account Manager, Commercial Lines Account Manager, Client Service Associate" at bounding box center [420, 168] width 225 height 22
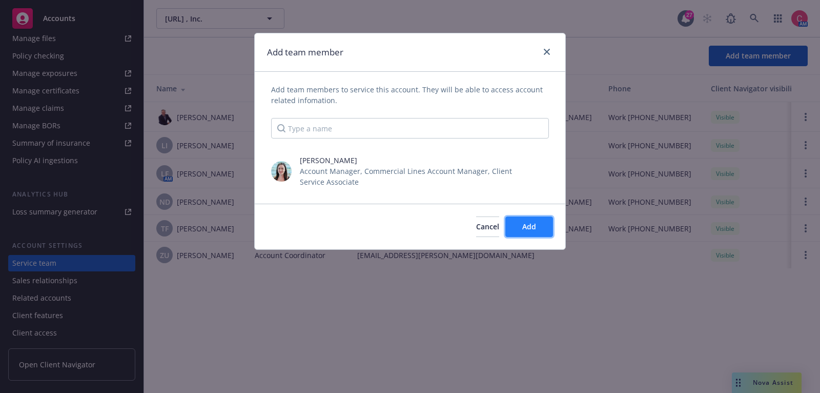
click at [537, 223] on button "Add" at bounding box center [530, 226] width 48 height 21
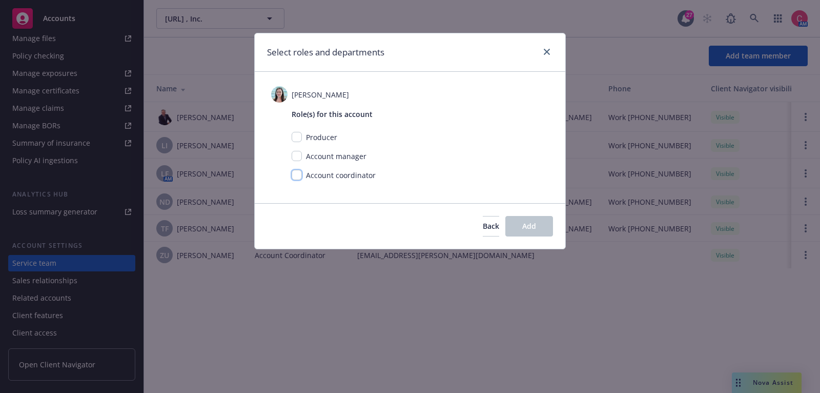
click at [299, 176] on input "checkbox" at bounding box center [297, 175] width 10 height 10
checkbox input "true"
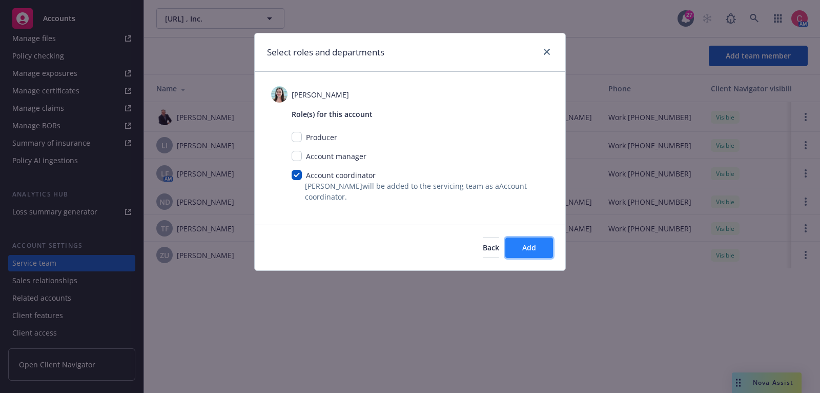
click at [547, 244] on button "Add" at bounding box center [530, 247] width 48 height 21
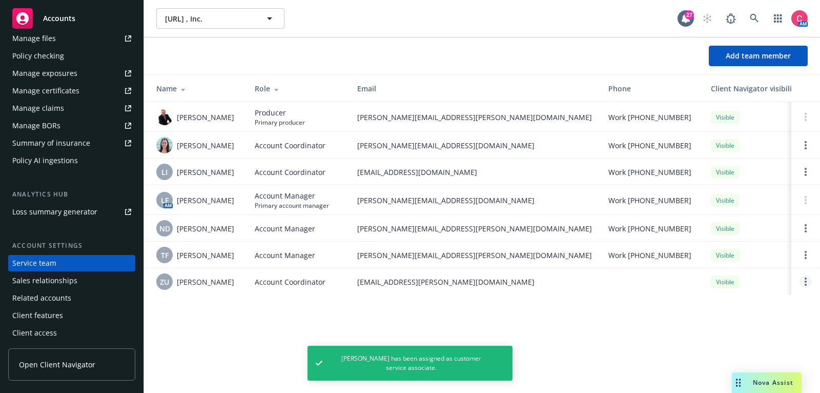
click at [802, 280] on link "Open options" at bounding box center [806, 281] width 12 height 12
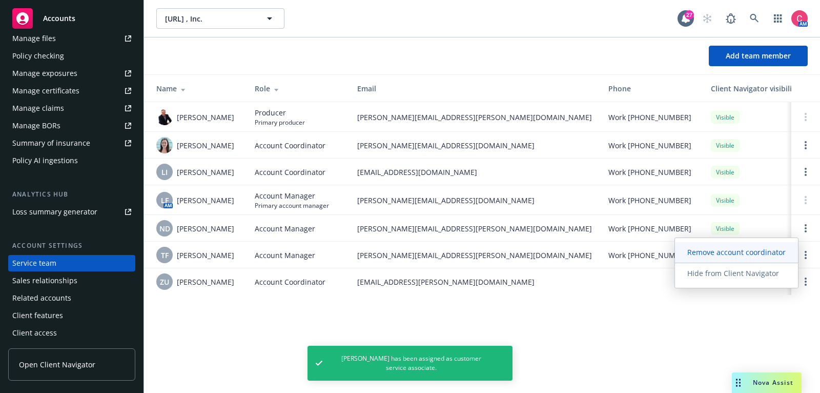
click at [770, 255] on span "Remove account coordinator" at bounding box center [736, 252] width 123 height 10
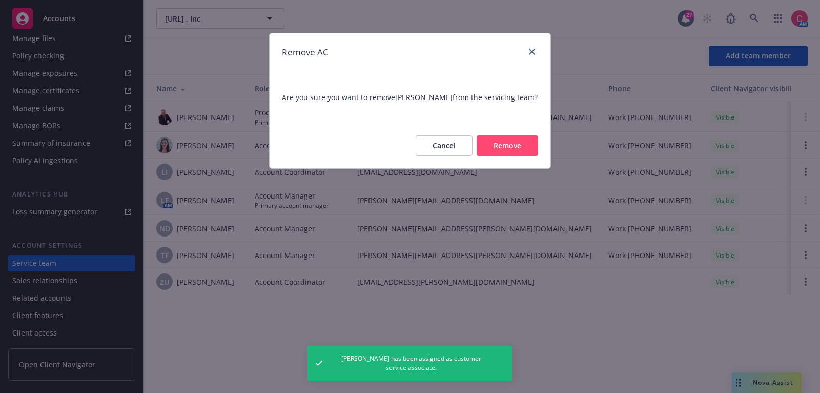
click at [514, 149] on button "Remove" at bounding box center [508, 145] width 62 height 21
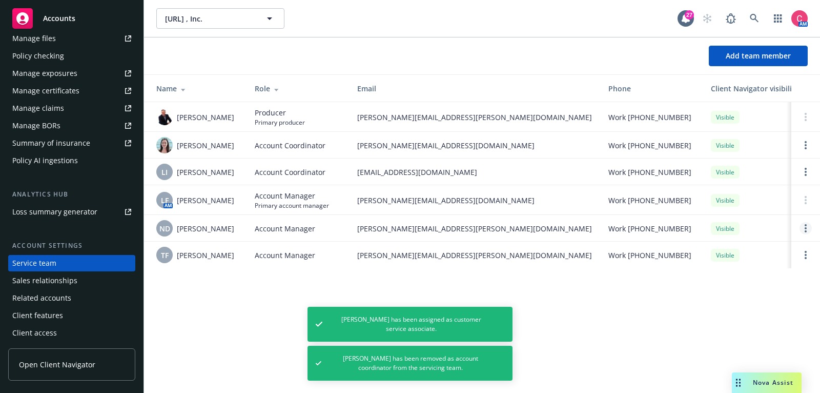
click at [809, 230] on link "Open options" at bounding box center [806, 228] width 12 height 12
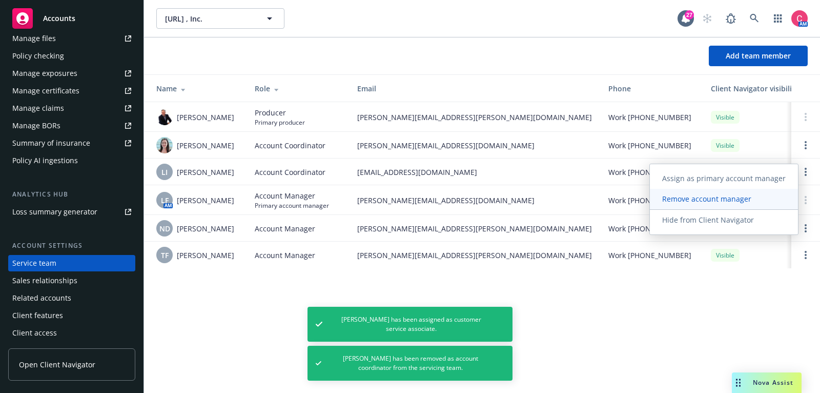
click at [739, 192] on link "Remove account manager" at bounding box center [724, 199] width 148 height 21
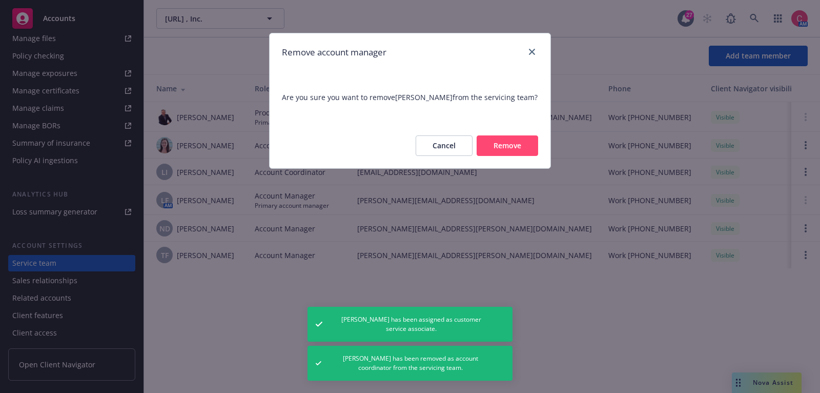
click at [514, 139] on button "Remove" at bounding box center [508, 145] width 62 height 21
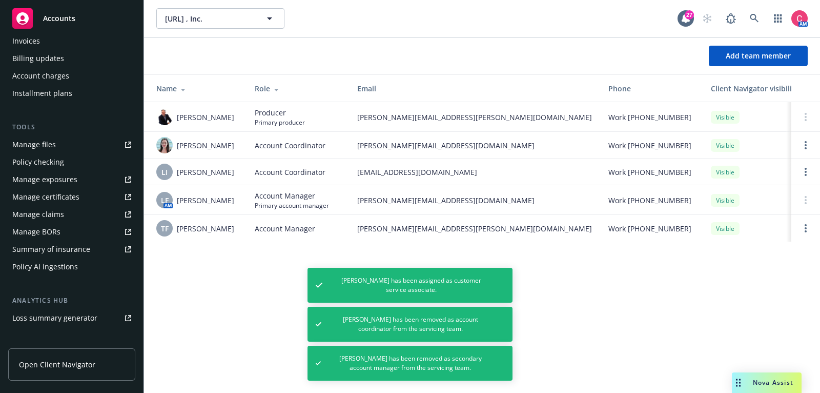
scroll to position [0, 0]
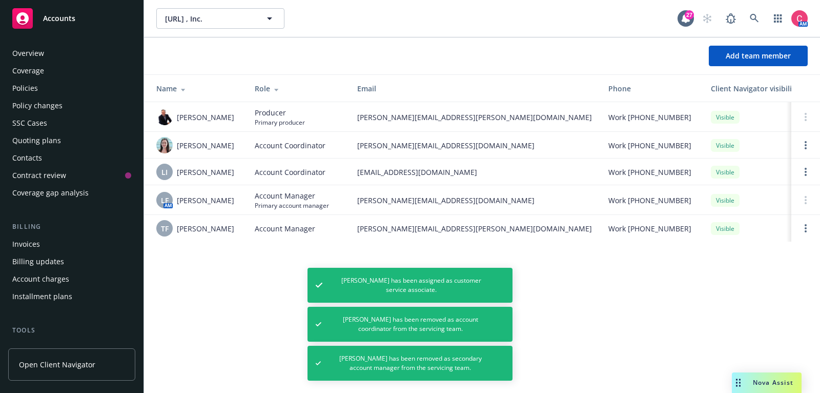
click at [61, 137] on div "Quoting plans" at bounding box center [71, 140] width 119 height 16
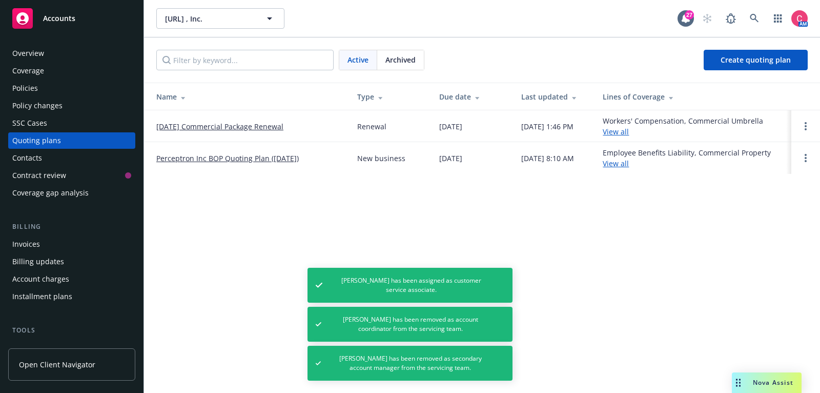
click at [186, 129] on link "12/01/25 Commercial Package Renewal" at bounding box center [219, 126] width 127 height 11
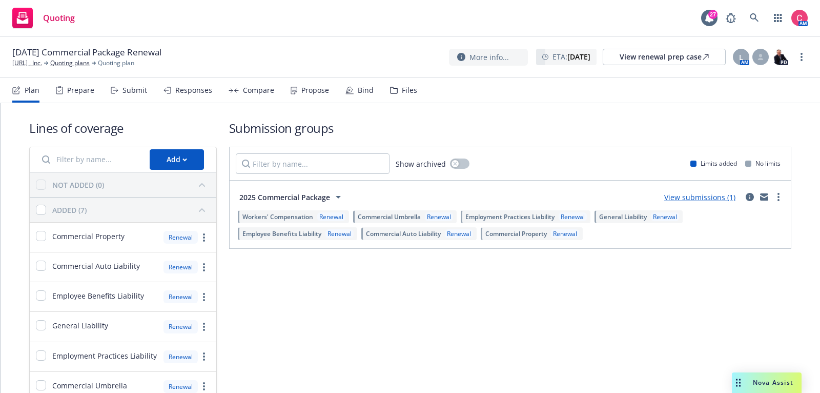
click at [760, 66] on div "L AM PD" at bounding box center [760, 57] width 57 height 18
click at [760, 64] on div at bounding box center [761, 57] width 16 height 16
click at [709, 108] on div "Select a customer service associate... Chelsea Chalhoub Lea Ittenbach Assign cu…" at bounding box center [678, 134] width 179 height 70
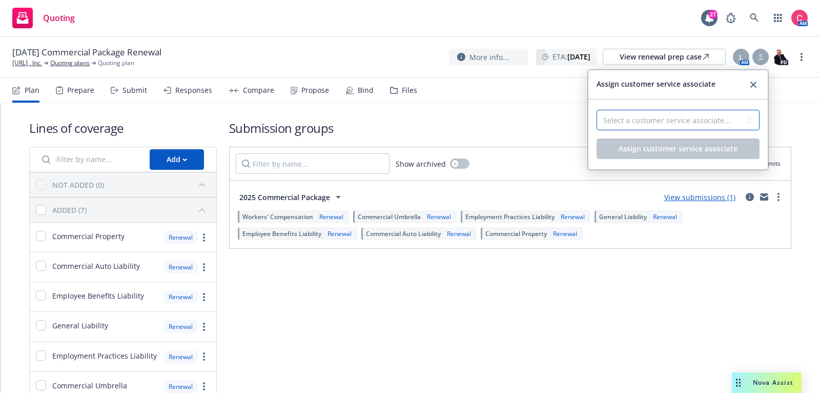
click at [707, 113] on select "Select a customer service associate... Chelsea Chalhoub Lea Ittenbach" at bounding box center [678, 120] width 163 height 21
select select "f6eb31a2-04da-465a-ad32-2c3b91d05d58"
click at [597, 110] on select "Select a customer service associate... Chelsea Chalhoub Lea Ittenbach" at bounding box center [678, 120] width 163 height 21
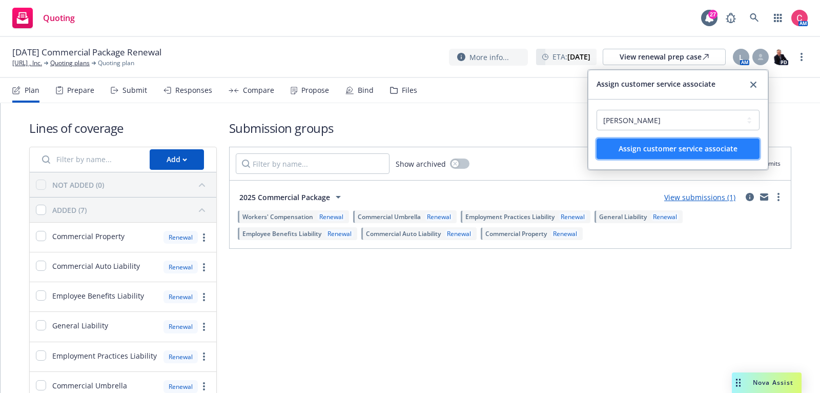
click at [690, 144] on span "Assign customer service associate" at bounding box center [678, 149] width 119 height 10
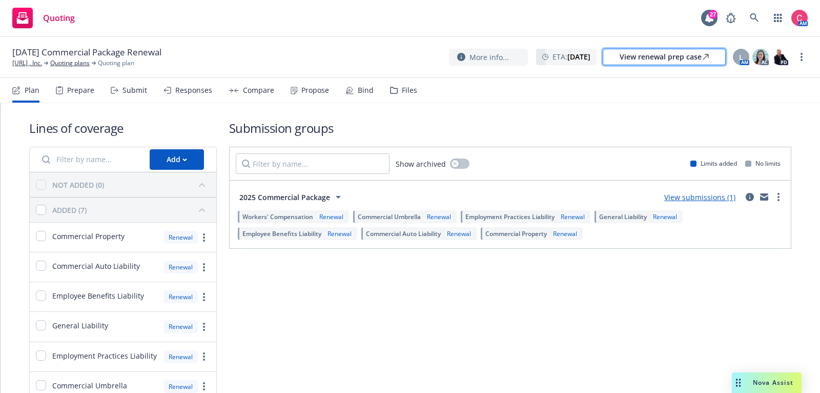
click at [690, 56] on div "View renewal prep case" at bounding box center [664, 56] width 89 height 15
click at [760, 17] on link at bounding box center [755, 18] width 21 height 21
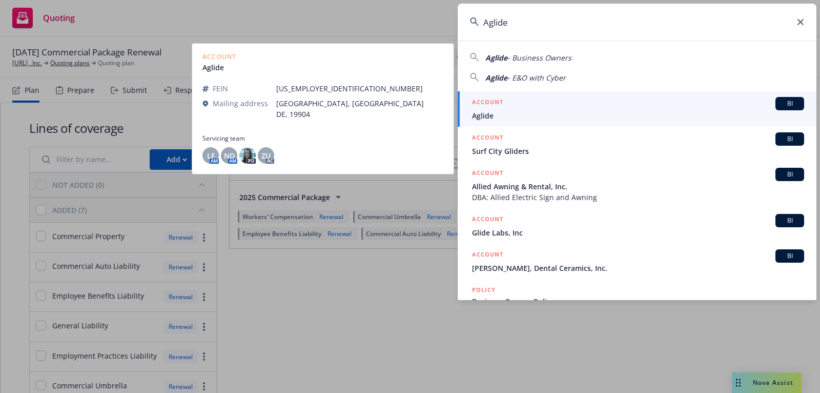
type input "Aglide"
click at [666, 116] on span "Aglide" at bounding box center [638, 115] width 332 height 11
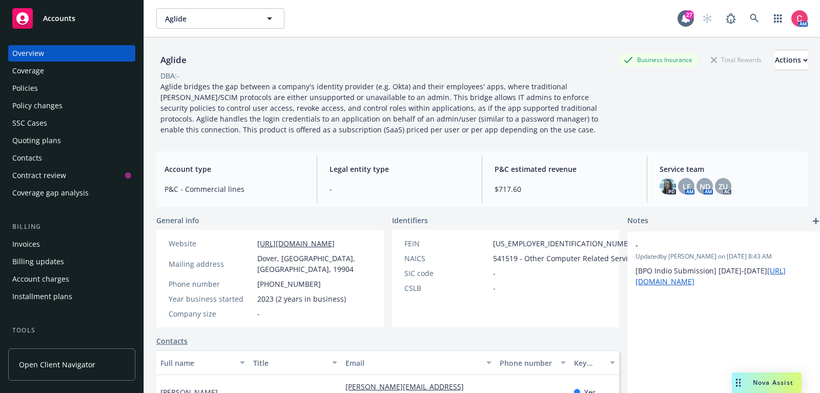
click at [82, 90] on div "Policies" at bounding box center [71, 88] width 119 height 16
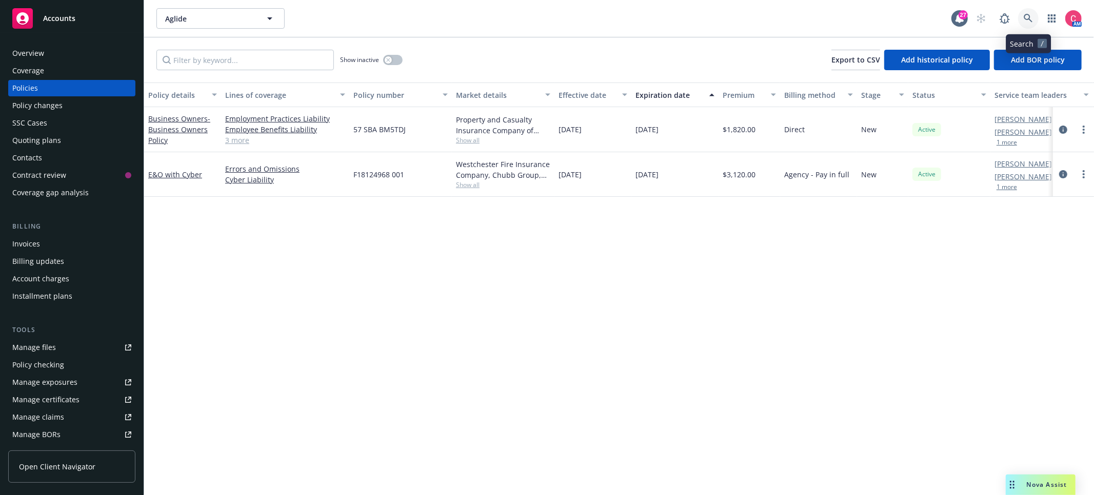
click at [820, 19] on icon at bounding box center [1027, 18] width 9 height 9
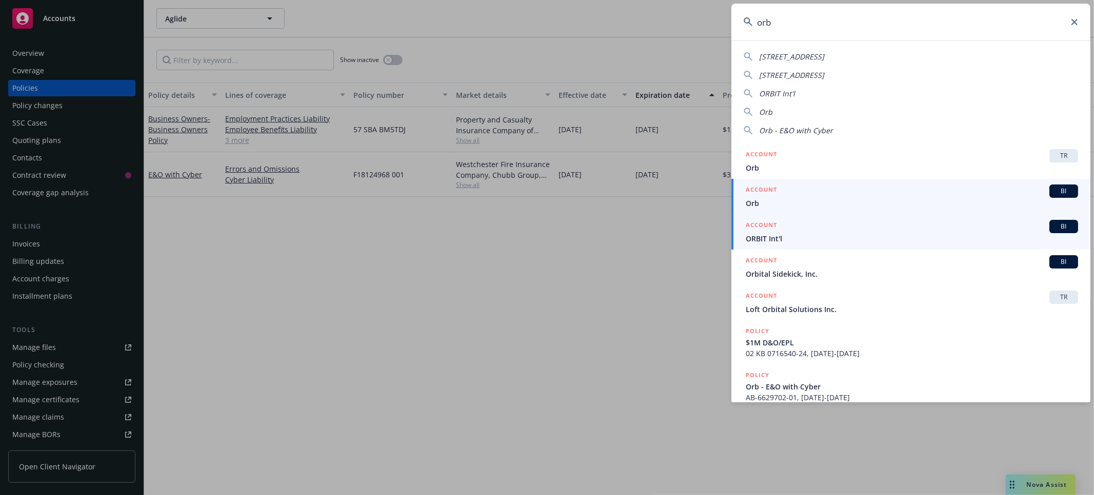
type input "orb"
click at [820, 194] on div "ACCOUNT BI" at bounding box center [912, 191] width 332 height 13
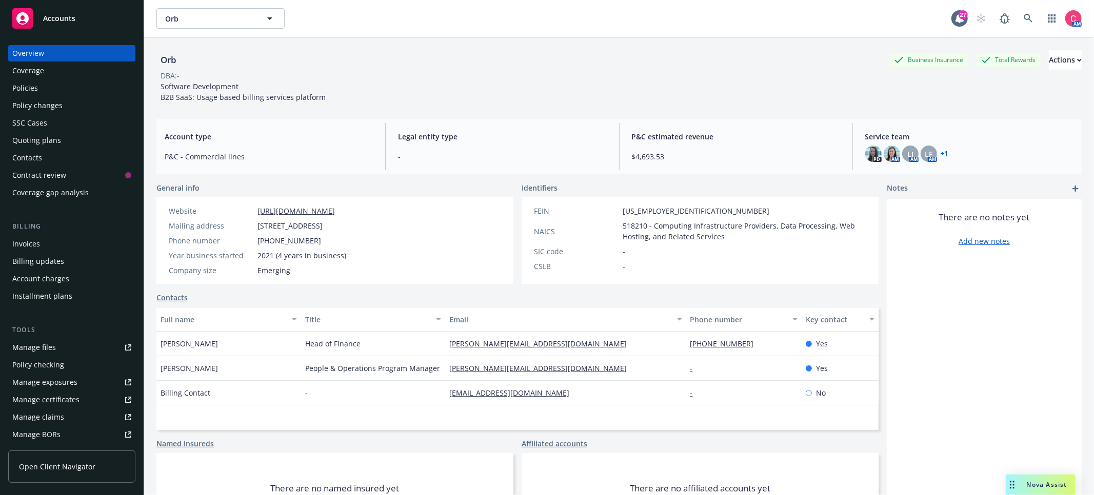
click at [72, 142] on div "Quoting plans" at bounding box center [71, 140] width 119 height 16
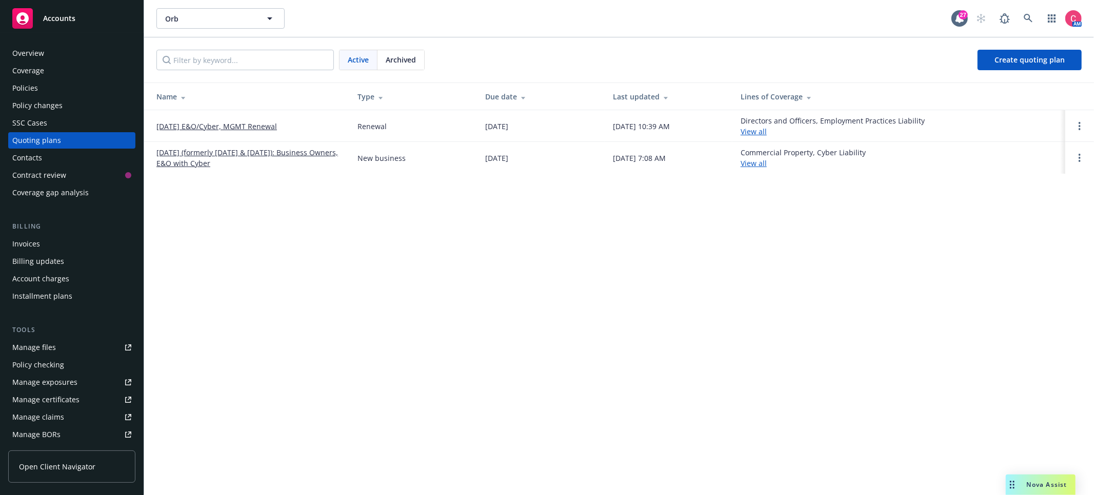
click at [311, 152] on link "9/5/2025 (formerly 5/28/2025 & 12/09/2024): Business Owners, E&O with Cyber" at bounding box center [248, 158] width 185 height 22
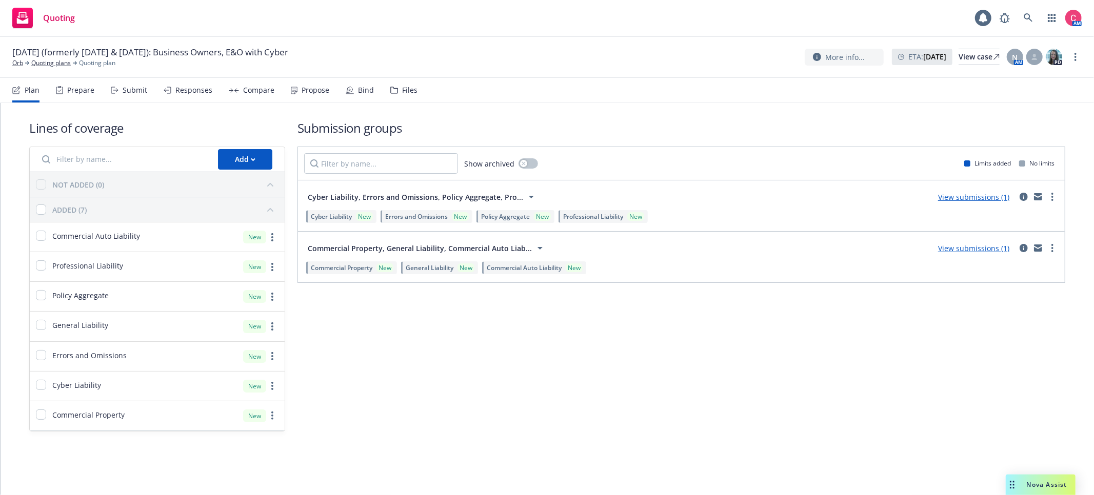
click at [409, 91] on div "Files" at bounding box center [409, 90] width 15 height 8
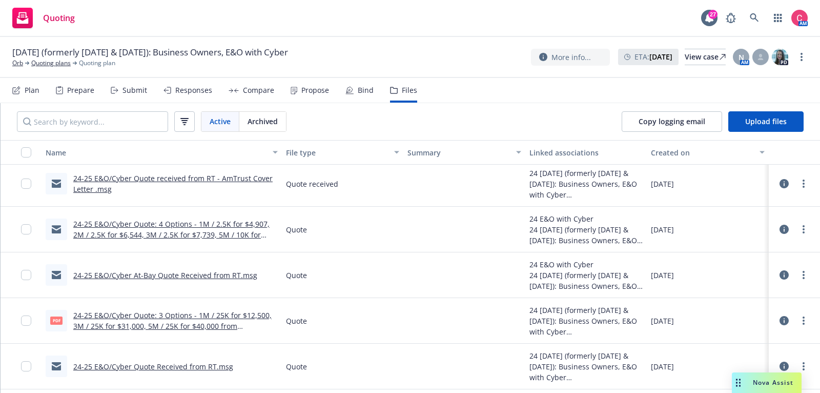
scroll to position [997, 0]
click at [747, 20] on link at bounding box center [755, 18] width 21 height 21
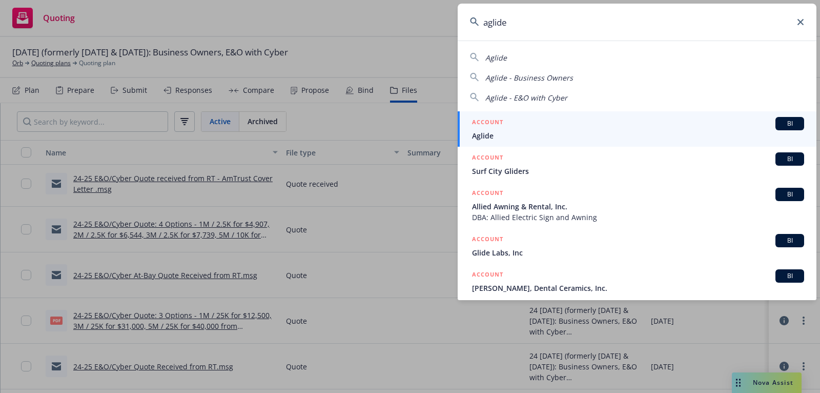
type input "aglide"
click at [681, 123] on div "ACCOUNT BI" at bounding box center [638, 123] width 332 height 13
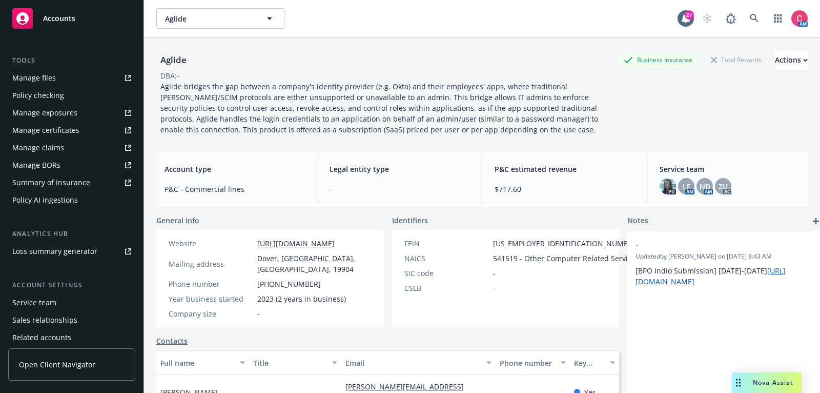
scroll to position [309, 0]
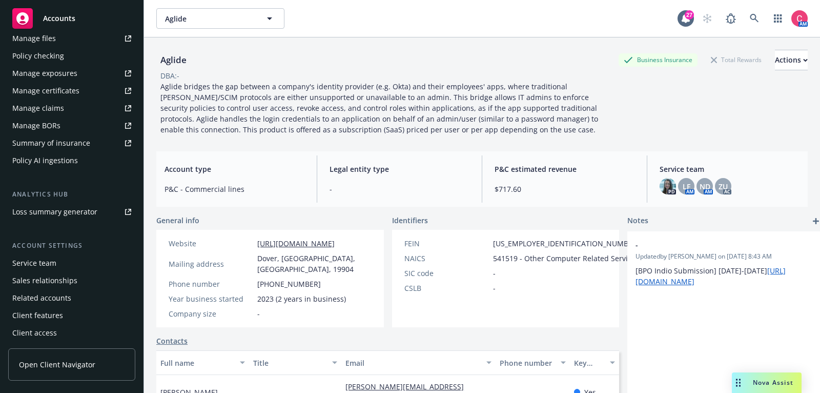
click at [70, 259] on div "Service team" at bounding box center [71, 263] width 119 height 16
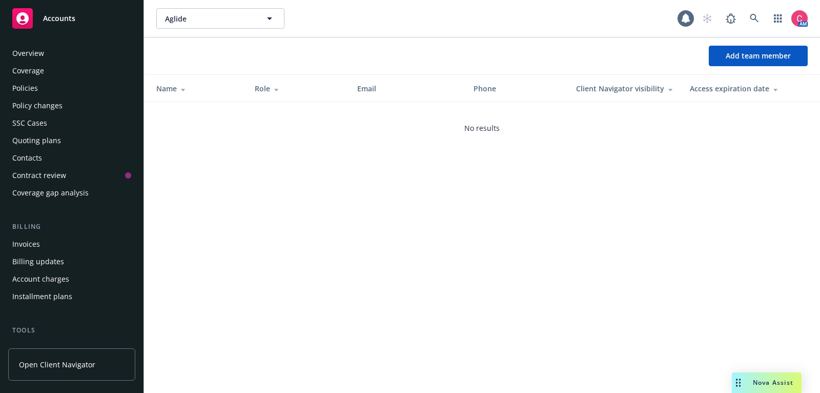
scroll to position [309, 0]
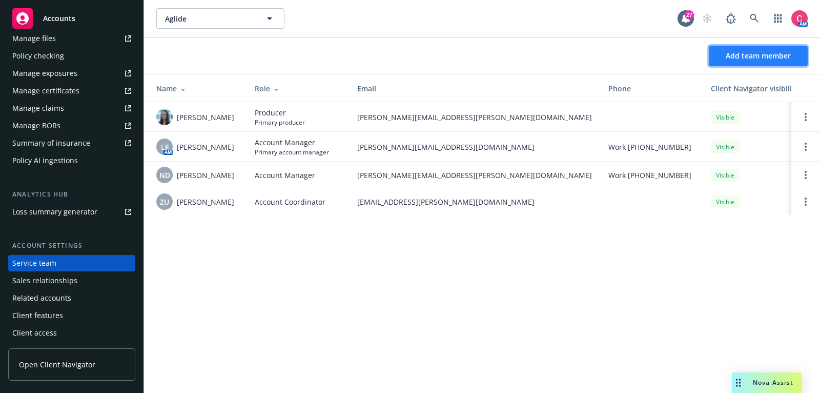
click at [801, 58] on button "Add team member" at bounding box center [758, 56] width 99 height 21
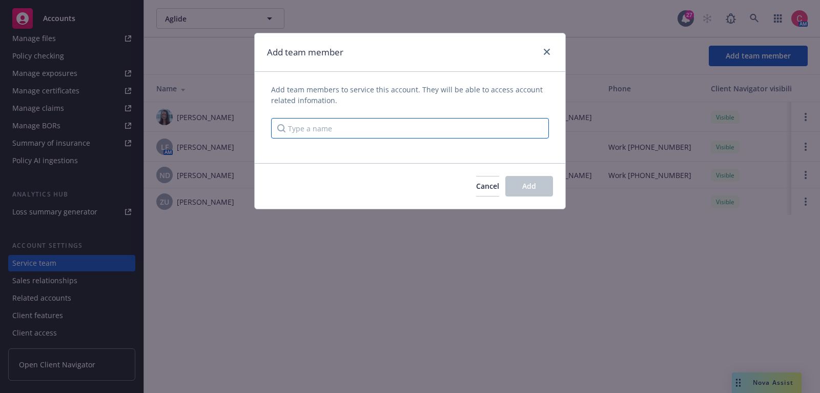
click at [429, 133] on input "Type a name" at bounding box center [410, 128] width 278 height 21
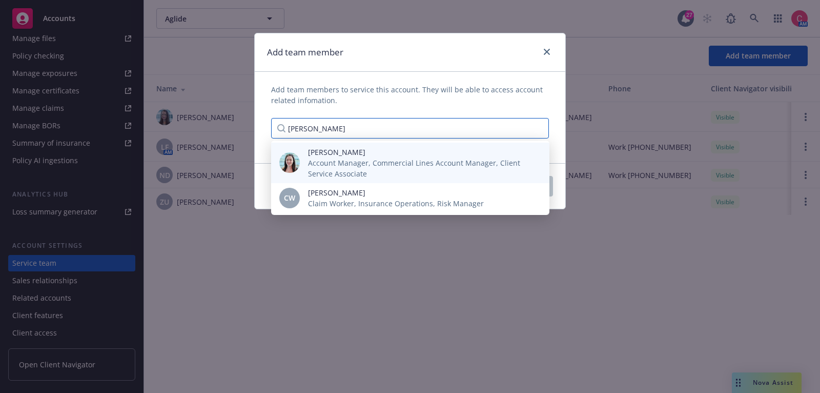
type input "[PERSON_NAME]"
click at [400, 161] on span "Account Manager, Commercial Lines Account Manager, Client Service Associate" at bounding box center [420, 168] width 225 height 22
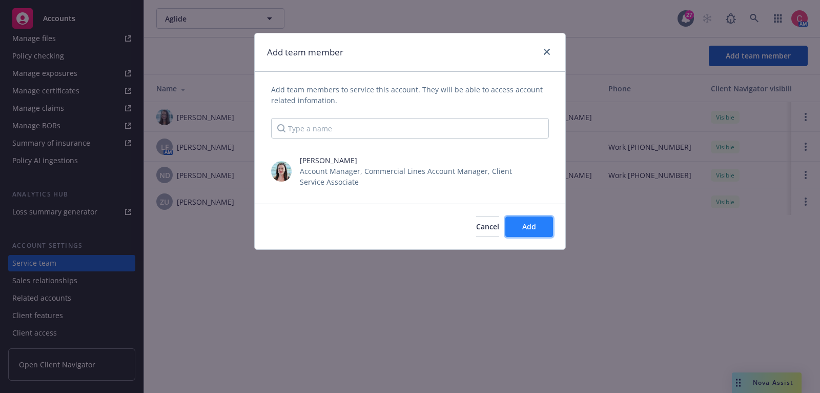
click at [530, 224] on span "Add" at bounding box center [530, 227] width 14 height 10
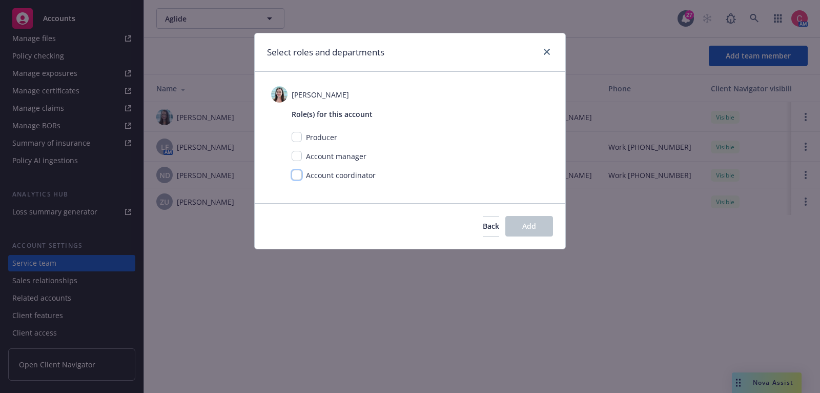
click at [295, 172] on input "checkbox" at bounding box center [297, 175] width 10 height 10
checkbox input "true"
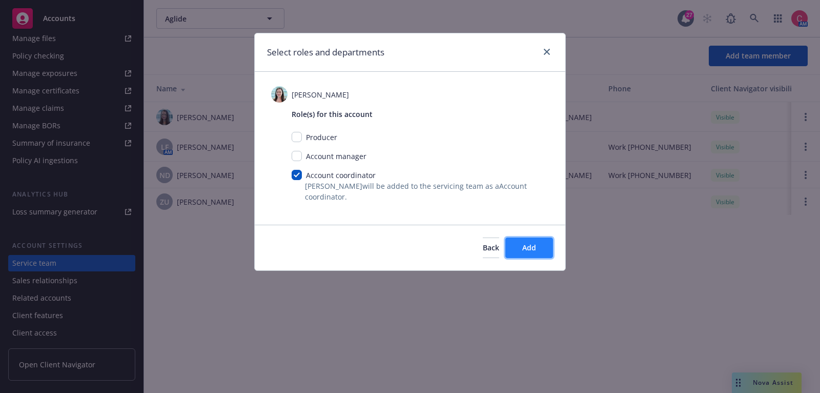
click at [531, 245] on span "Add" at bounding box center [530, 248] width 14 height 10
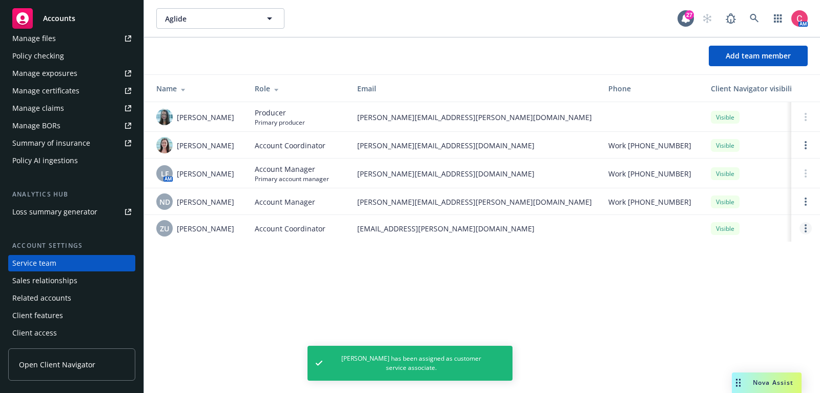
click at [808, 232] on link "Open options" at bounding box center [806, 228] width 12 height 12
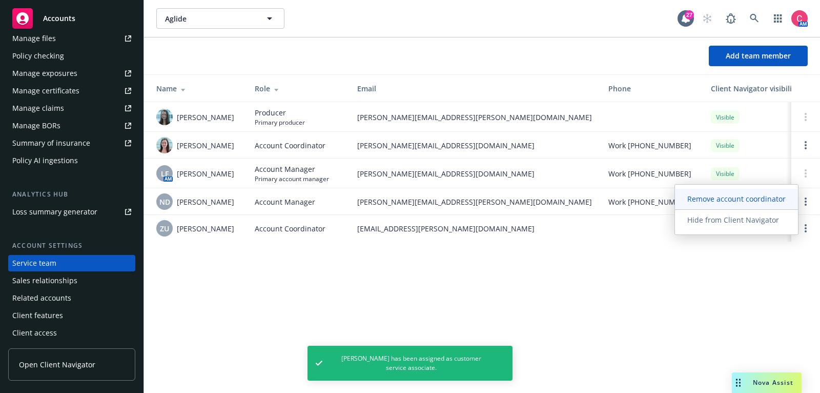
click at [775, 208] on link "Remove account coordinator" at bounding box center [736, 199] width 123 height 21
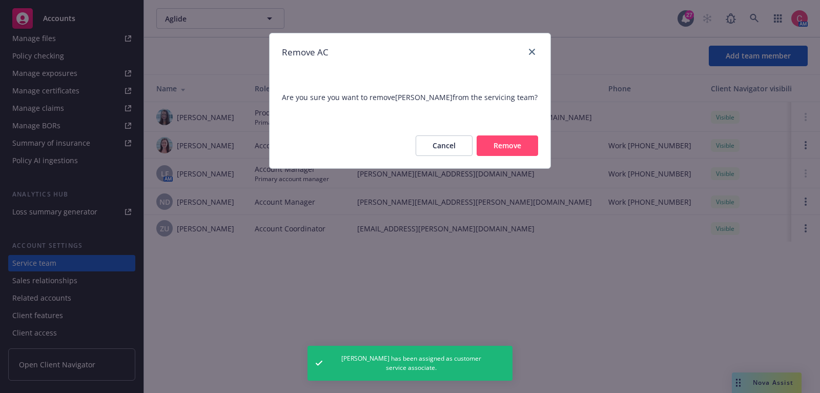
click at [530, 146] on button "Remove" at bounding box center [508, 145] width 62 height 21
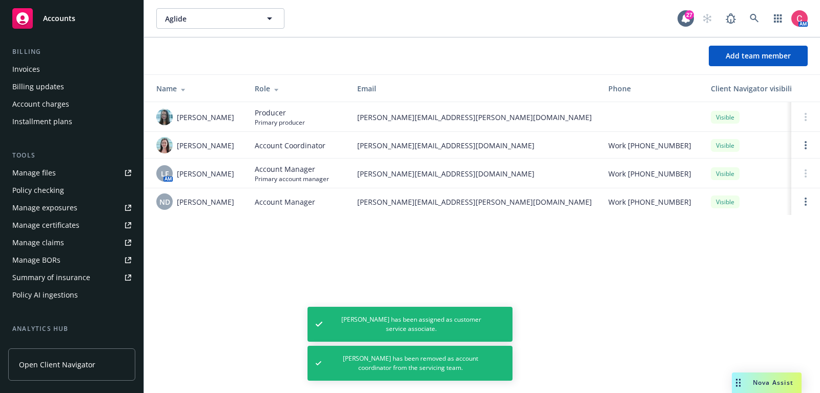
scroll to position [0, 0]
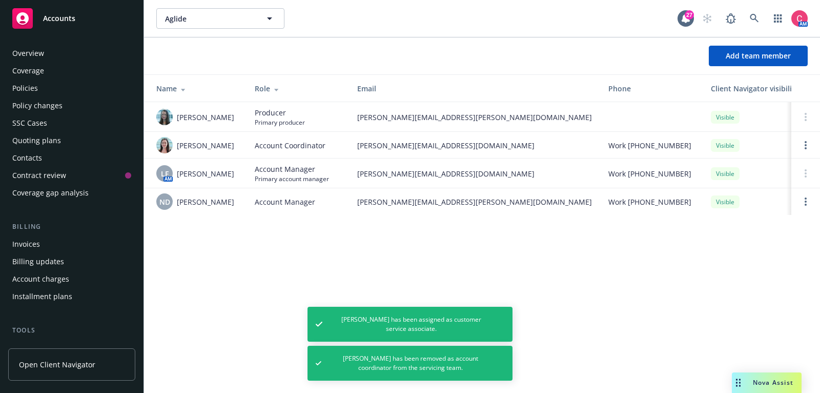
click at [101, 86] on div "Policies" at bounding box center [71, 88] width 119 height 16
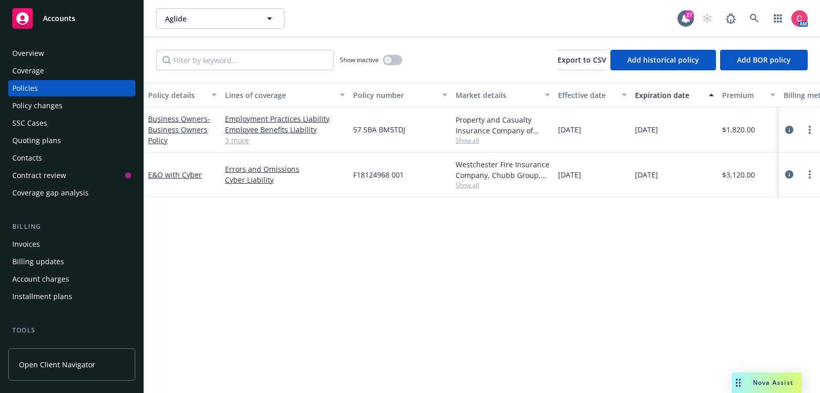
click at [50, 137] on div "Quoting plans" at bounding box center [36, 140] width 49 height 16
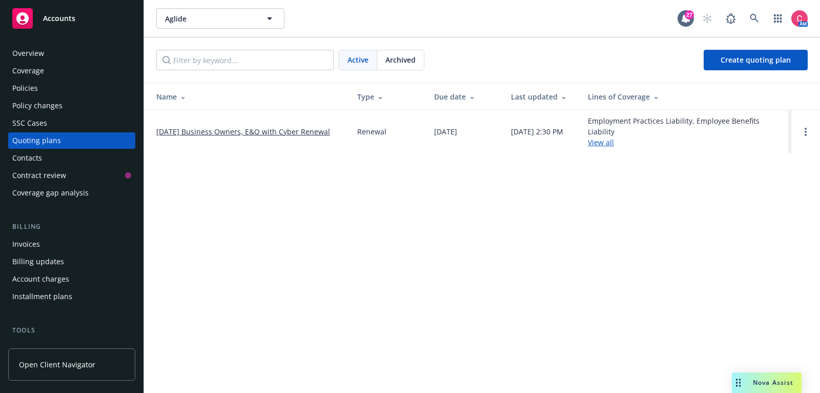
click at [236, 128] on link "[DATE] Business Owners, E&O with Cyber Renewal" at bounding box center [243, 131] width 174 height 11
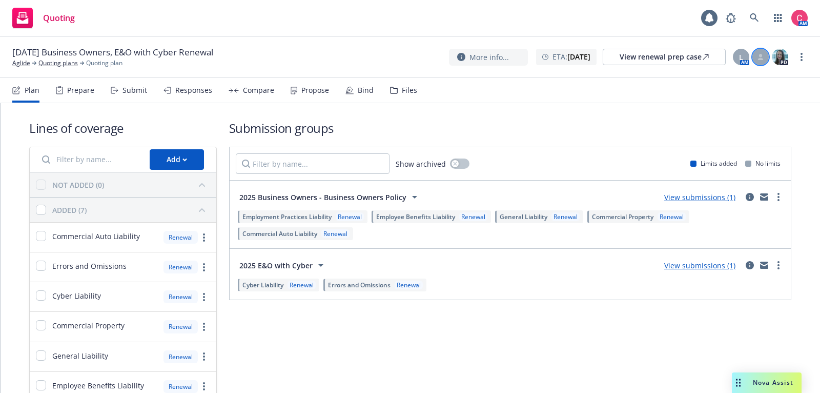
click at [765, 56] on div at bounding box center [761, 57] width 16 height 16
click at [724, 119] on select "Select a customer service associate... [PERSON_NAME]" at bounding box center [678, 120] width 163 height 21
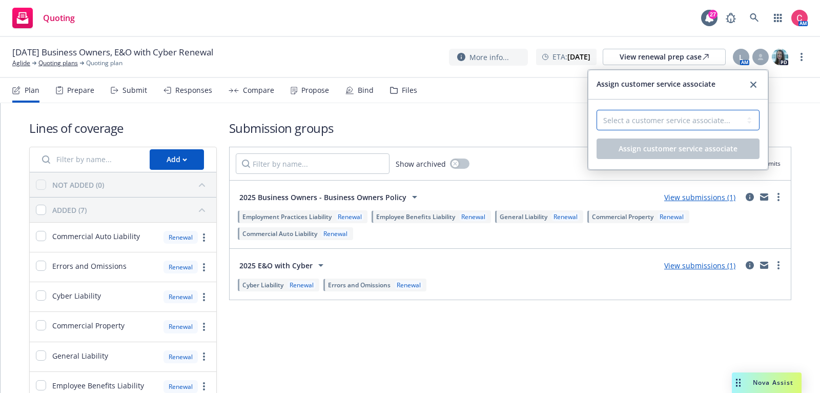
select select "f6eb31a2-04da-465a-ad32-2c3b91d05d58"
click at [597, 110] on select "Select a customer service associate... [PERSON_NAME]" at bounding box center [678, 120] width 163 height 21
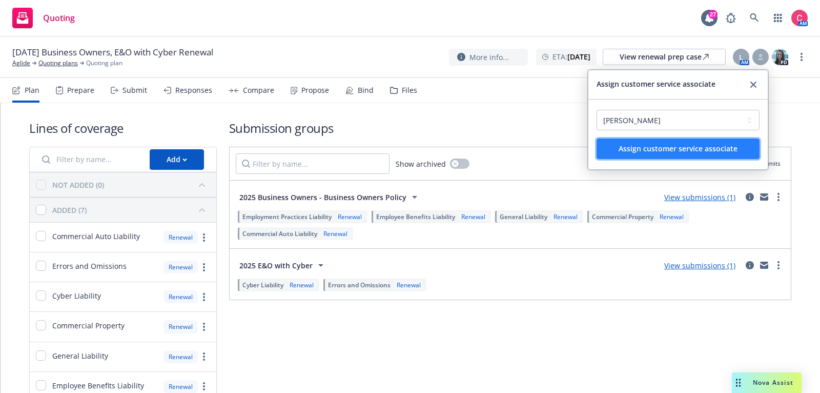
click at [717, 147] on span "Assign customer service associate" at bounding box center [678, 149] width 119 height 10
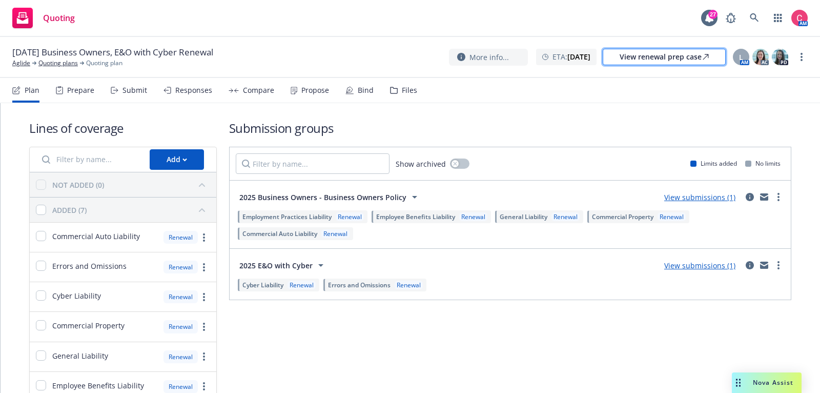
click at [684, 64] on div "View renewal prep case" at bounding box center [664, 56] width 89 height 15
click at [756, 21] on icon at bounding box center [754, 17] width 9 height 9
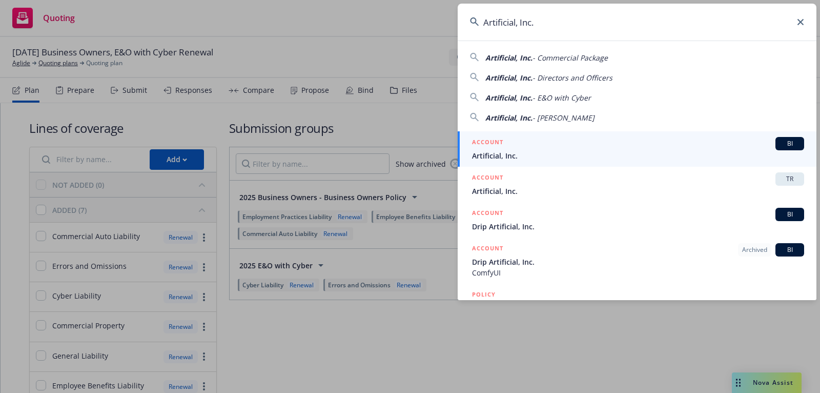
type input "Artificial, Inc."
click at [580, 143] on div "ACCOUNT BI" at bounding box center [638, 143] width 332 height 13
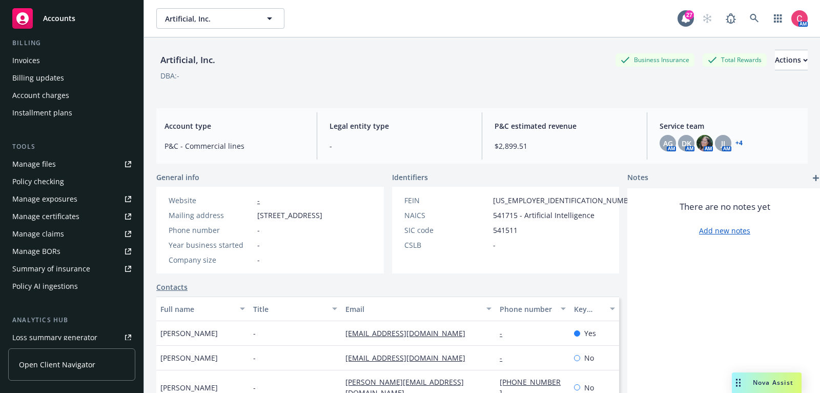
scroll to position [309, 0]
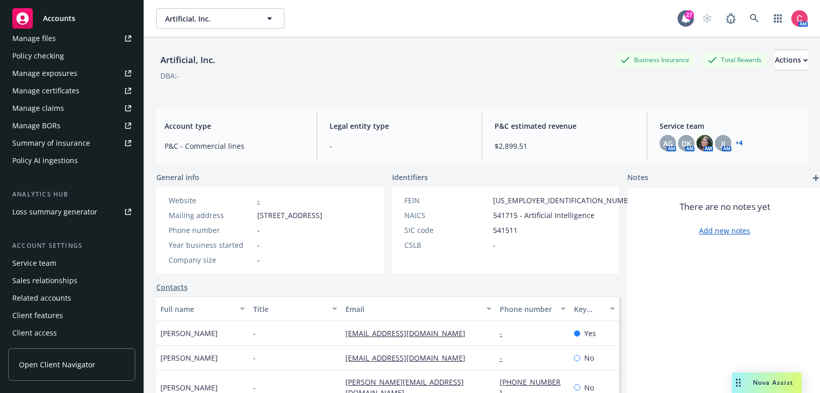
click at [95, 260] on div "Service team" at bounding box center [71, 263] width 119 height 16
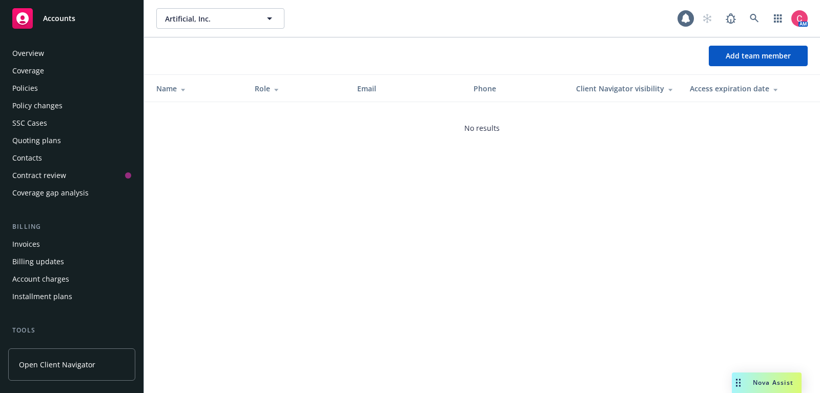
scroll to position [309, 0]
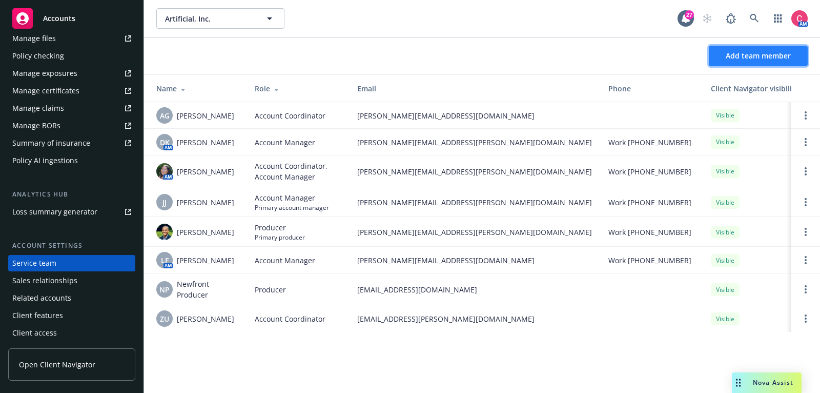
click at [804, 62] on button "Add team member" at bounding box center [758, 56] width 99 height 21
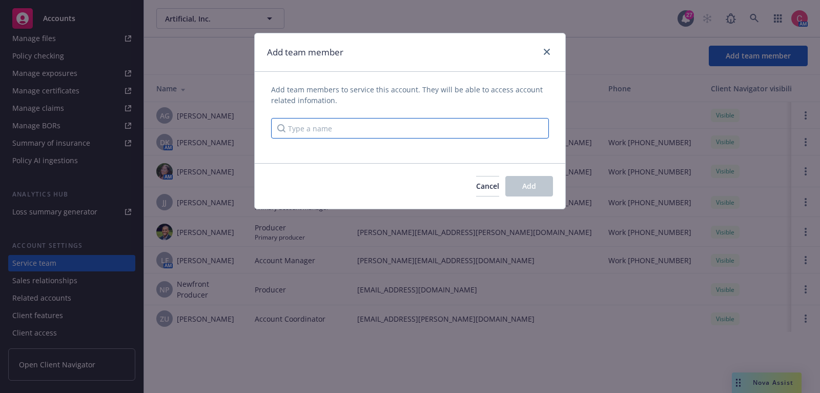
click at [376, 134] on input "Type a name" at bounding box center [410, 128] width 278 height 21
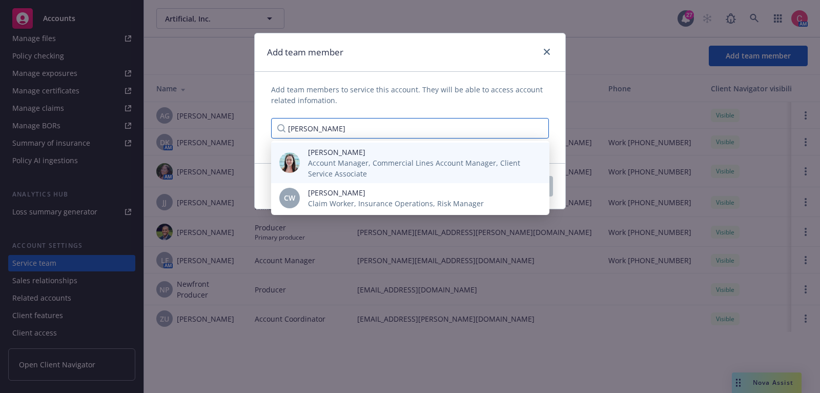
type input "chelsea"
click at [359, 156] on span "Chelsea Chalhoub" at bounding box center [420, 152] width 225 height 11
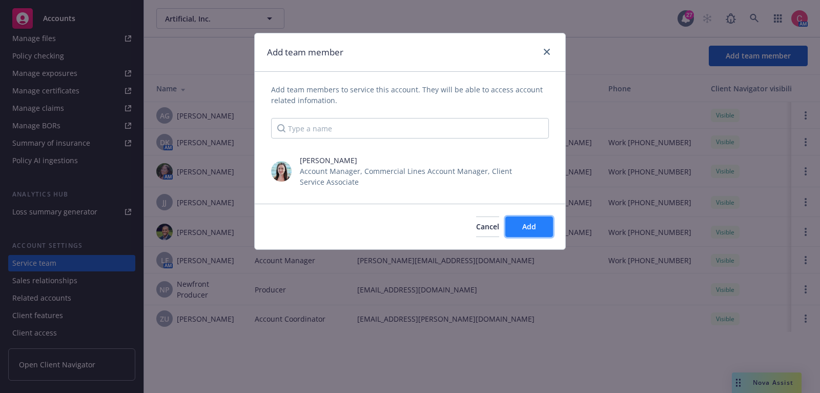
click at [509, 227] on button "Add" at bounding box center [530, 226] width 48 height 21
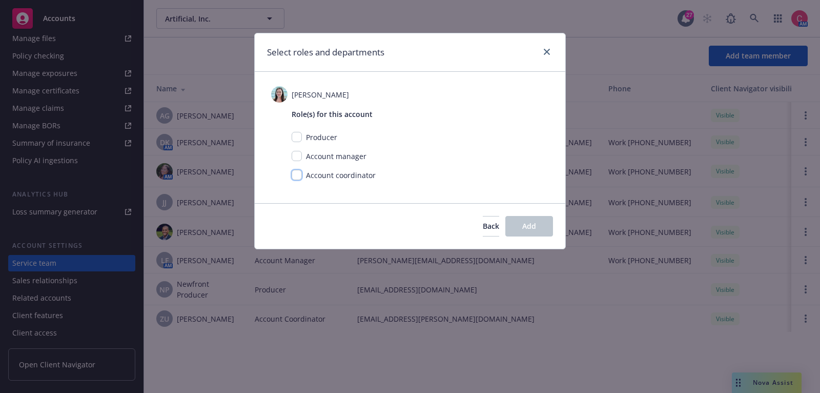
click at [297, 175] on input "checkbox" at bounding box center [297, 175] width 10 height 10
checkbox input "true"
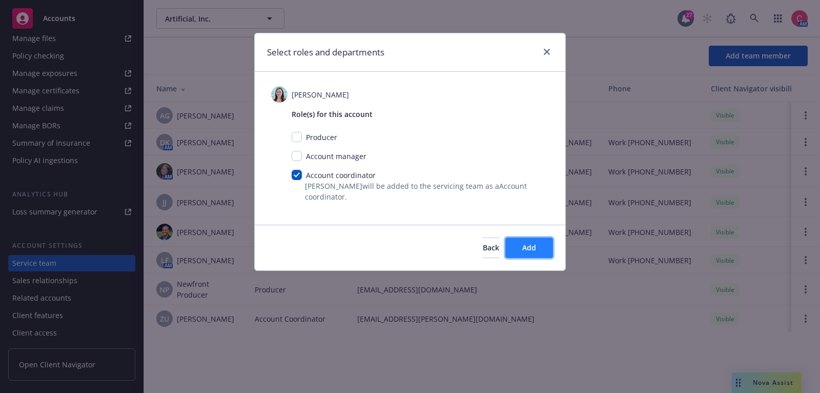
click at [518, 246] on button "Add" at bounding box center [530, 247] width 48 height 21
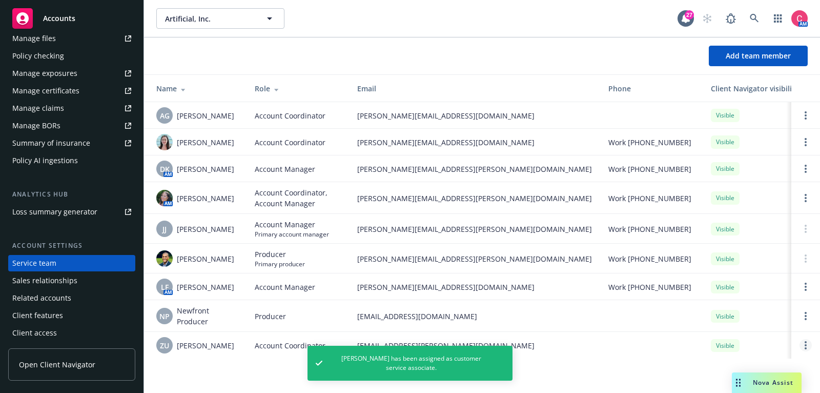
click at [809, 349] on link "Open options" at bounding box center [806, 345] width 12 height 12
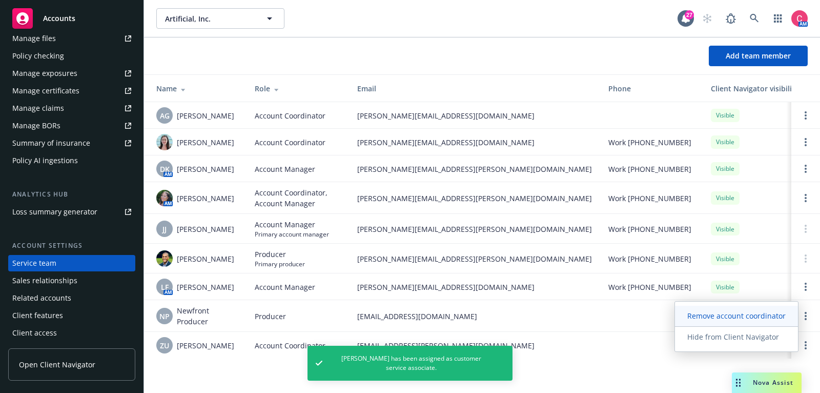
click at [773, 318] on span "Remove account coordinator" at bounding box center [736, 316] width 123 height 10
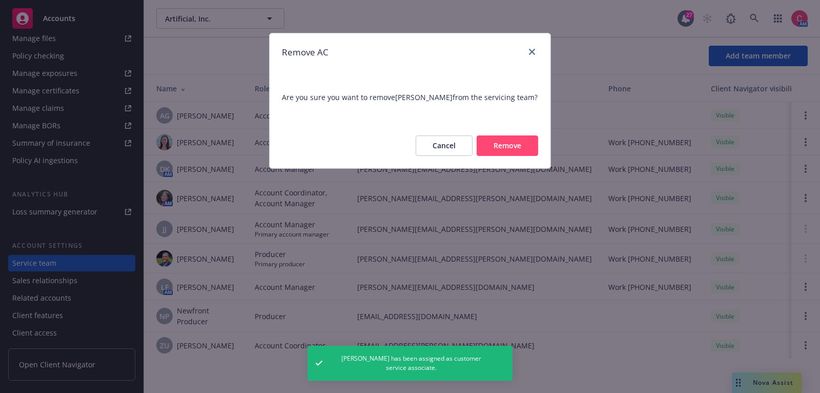
click at [507, 149] on button "Remove" at bounding box center [508, 145] width 62 height 21
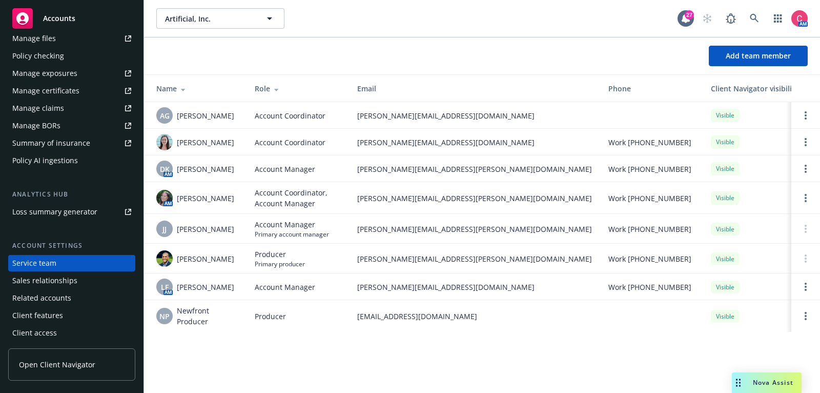
scroll to position [0, 0]
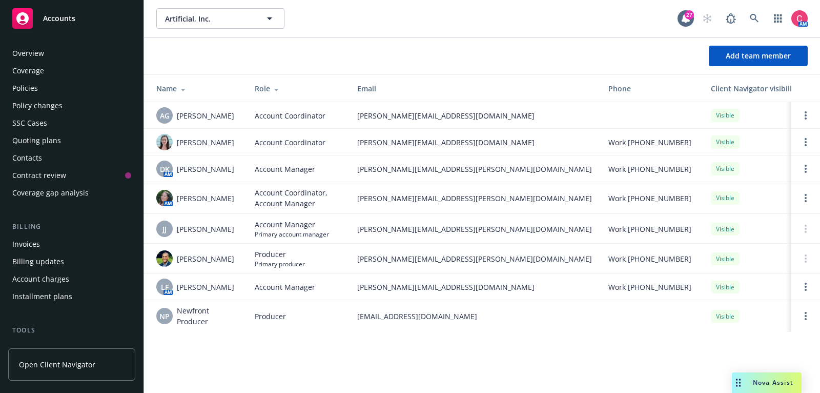
click at [43, 85] on div "Policies" at bounding box center [71, 88] width 119 height 16
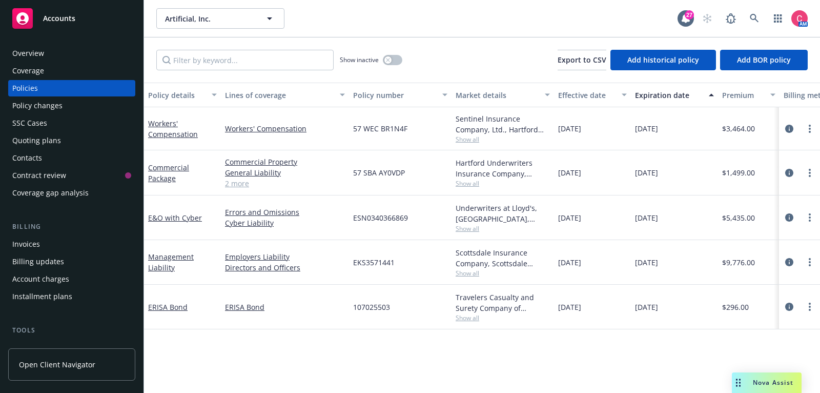
click at [74, 139] on div "Quoting plans" at bounding box center [71, 140] width 119 height 16
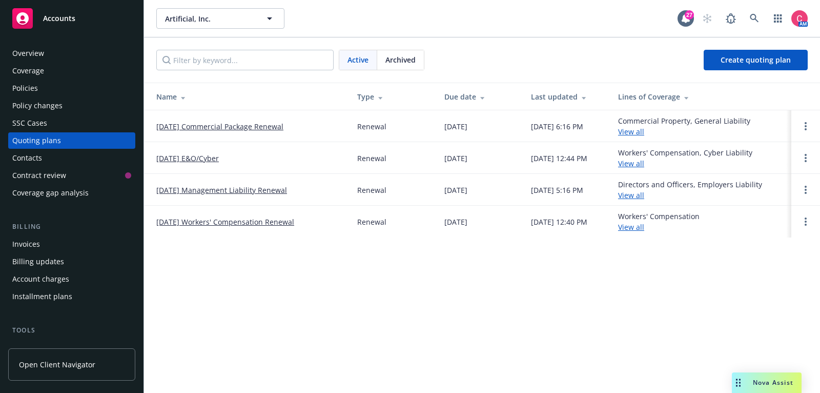
click at [253, 129] on link "12/12/25 Commercial Package Renewal" at bounding box center [219, 126] width 127 height 11
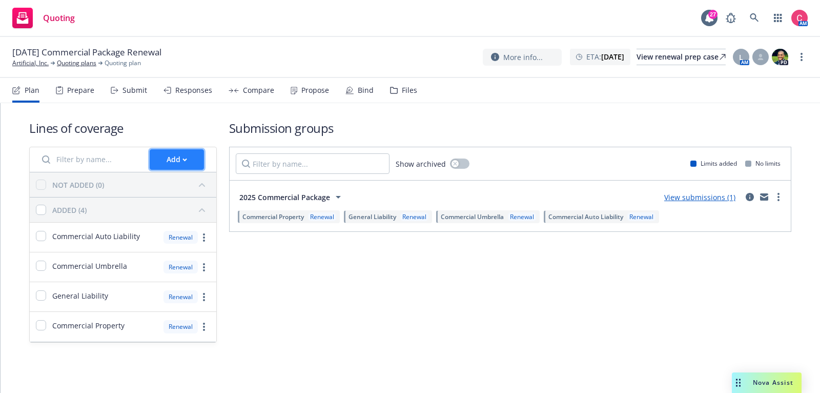
click at [181, 158] on div "Add" at bounding box center [177, 159] width 21 height 19
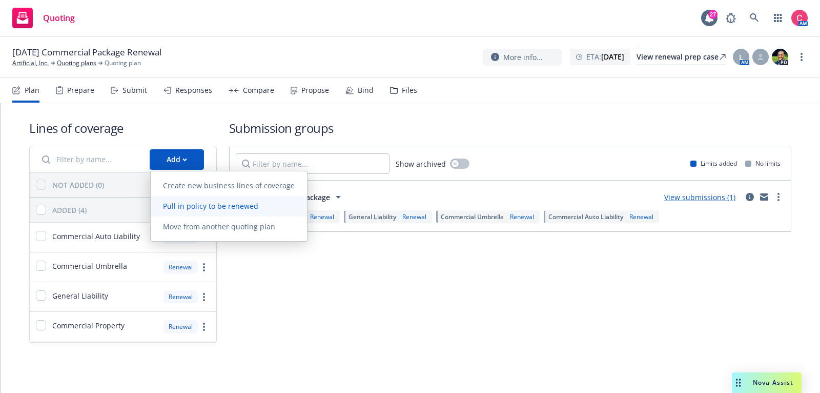
click at [185, 204] on span "Pull in policy to be renewed" at bounding box center [211, 206] width 120 height 10
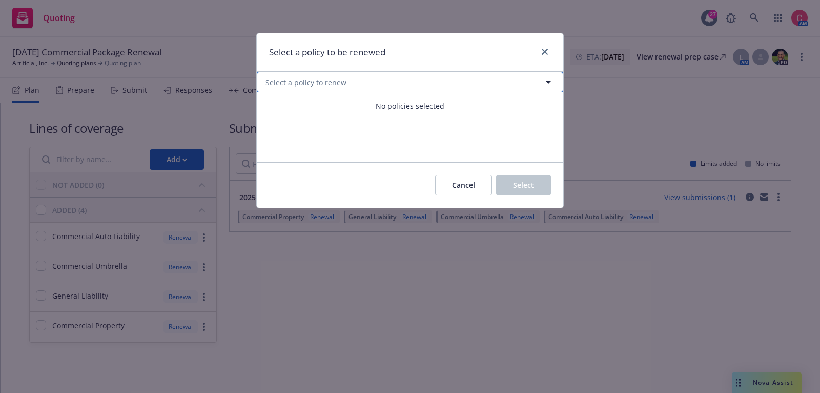
click at [398, 82] on button "Select a policy to renew" at bounding box center [410, 82] width 307 height 21
select select "ACTIVE"
type input "w"
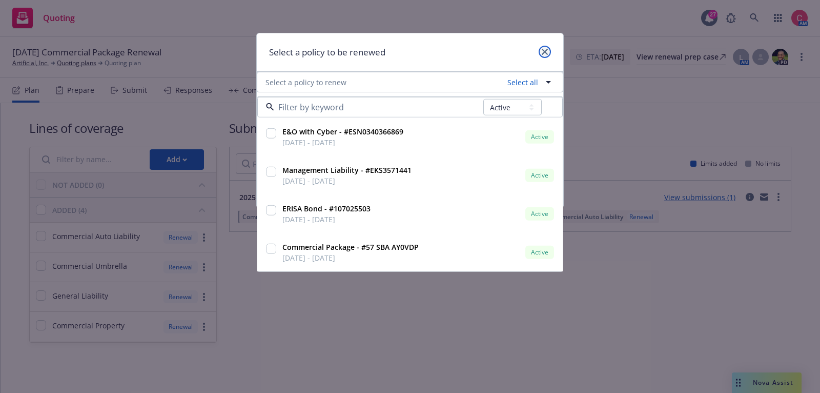
click at [547, 51] on icon "close" at bounding box center [545, 52] width 6 height 6
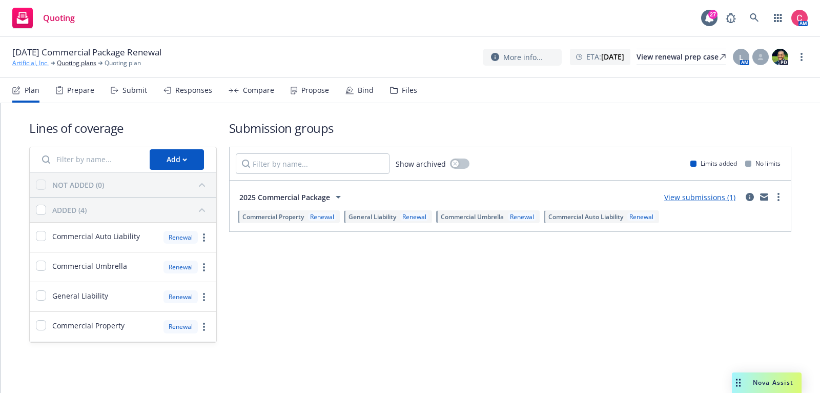
click at [27, 63] on link "Artificial, Inc." at bounding box center [30, 62] width 36 height 9
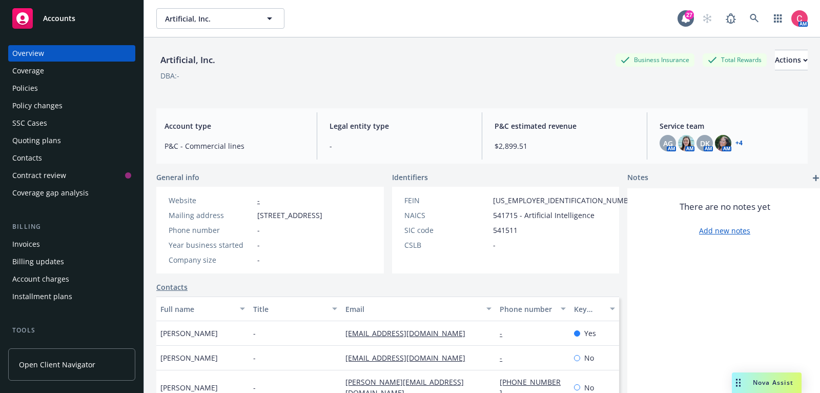
click at [33, 90] on div "Policies" at bounding box center [25, 88] width 26 height 16
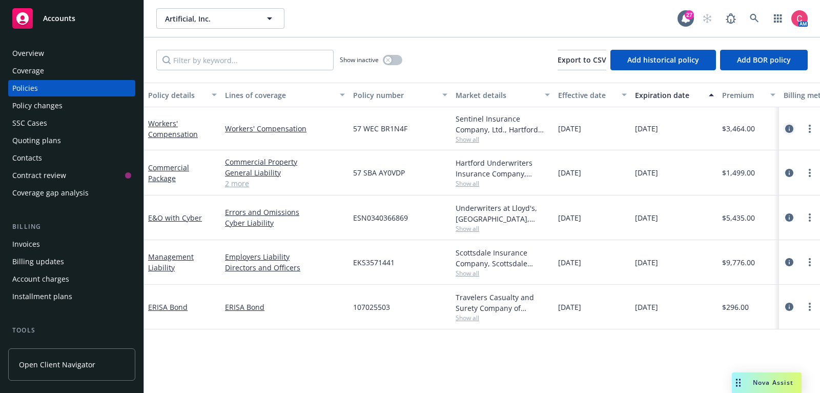
click at [788, 133] on link "circleInformation" at bounding box center [790, 129] width 12 height 12
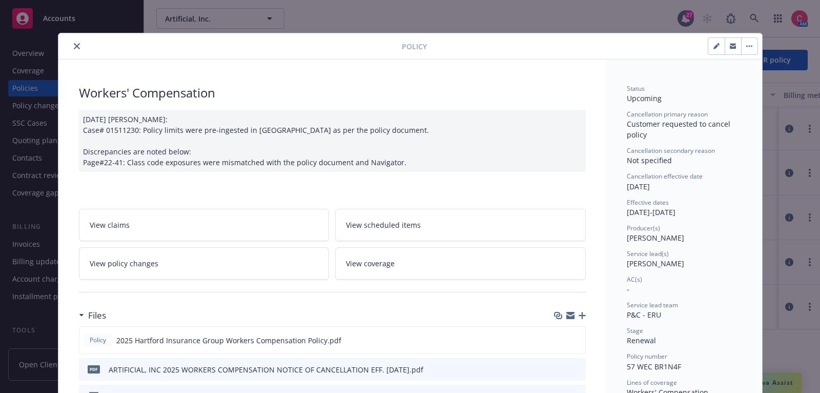
click at [83, 47] on div at bounding box center [232, 46] width 339 height 12
click at [77, 45] on icon "close" at bounding box center [77, 46] width 6 height 6
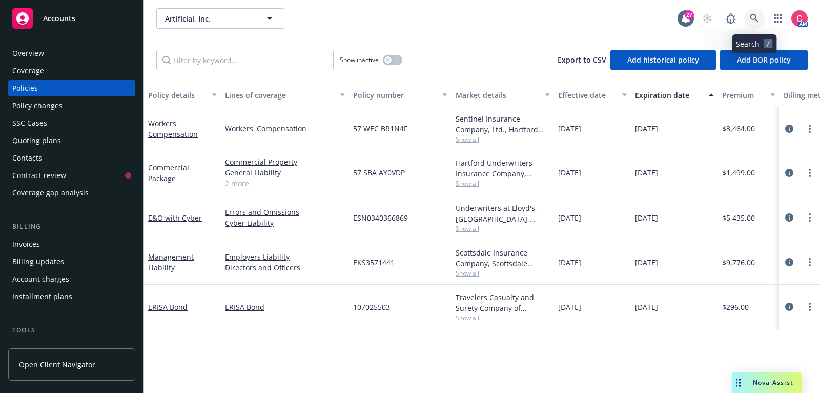
click at [758, 15] on icon at bounding box center [754, 18] width 9 height 9
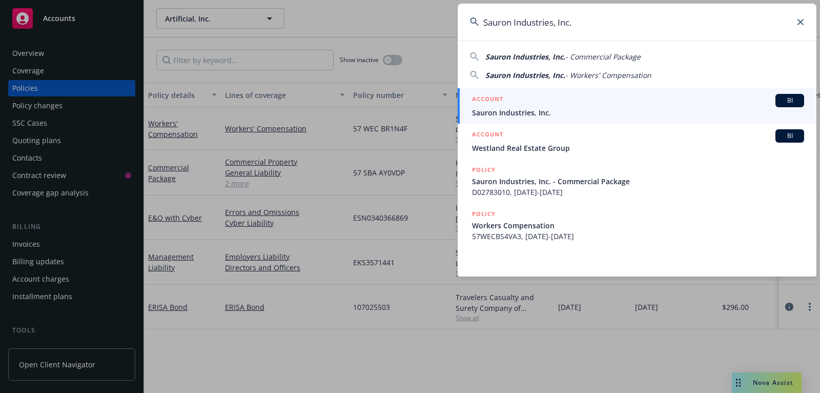
type input "Sauron Industries, Inc."
click at [654, 99] on div "ACCOUNT BI" at bounding box center [638, 100] width 332 height 13
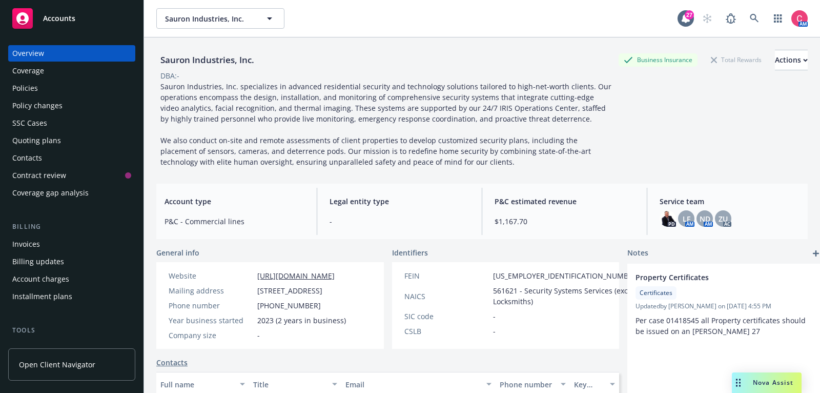
click at [90, 91] on div "Policies" at bounding box center [71, 88] width 119 height 16
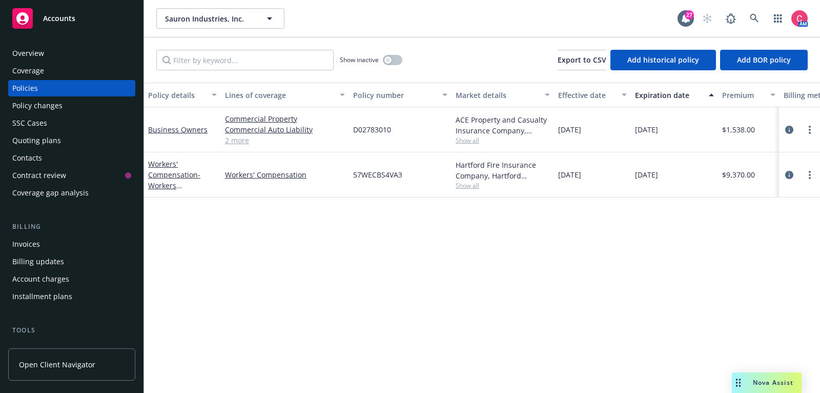
click at [110, 143] on div "Quoting plans" at bounding box center [71, 140] width 119 height 16
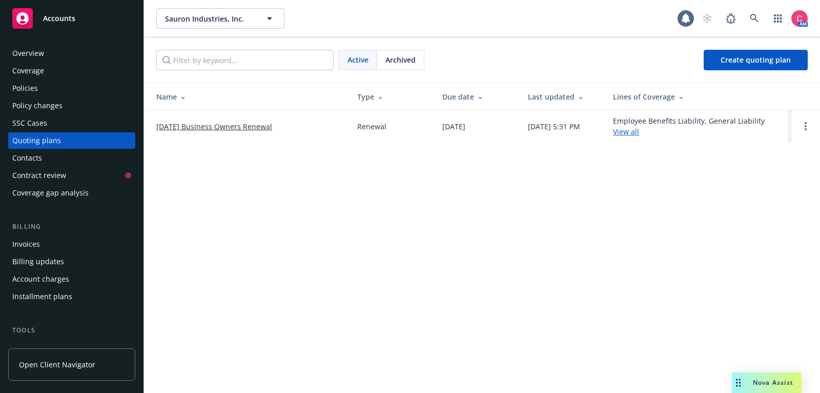
click at [204, 119] on td "[DATE] Business Owners Renewal" at bounding box center [246, 126] width 205 height 32
click at [204, 128] on link "[DATE] Business Owners Renewal" at bounding box center [214, 126] width 116 height 11
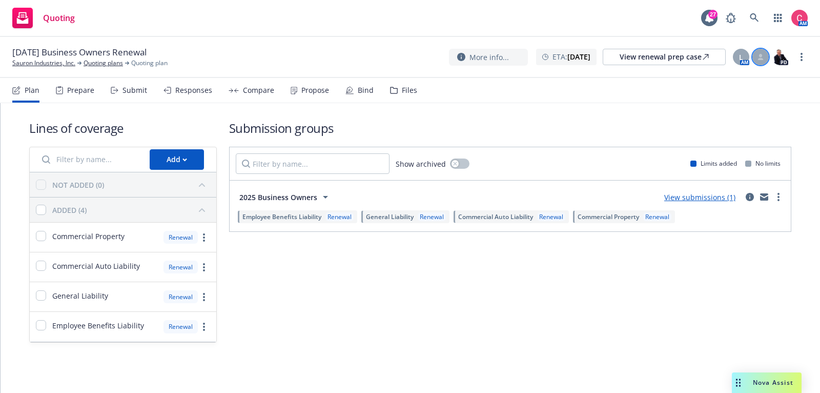
click at [756, 57] on div at bounding box center [761, 57] width 16 height 16
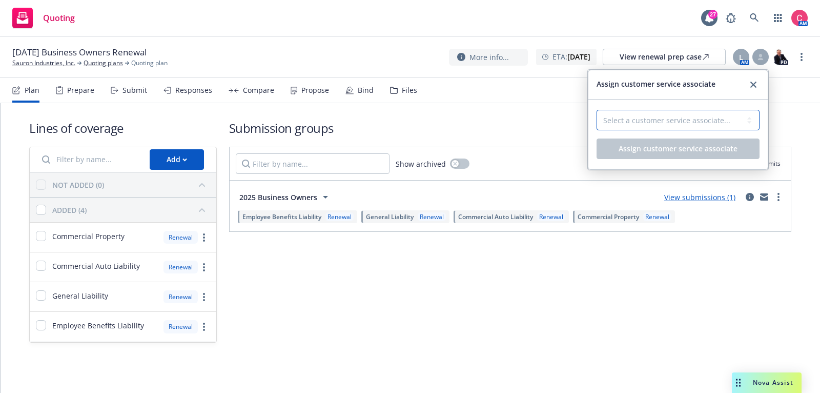
click at [742, 111] on select "Select a customer service associate... [PERSON_NAME]" at bounding box center [678, 120] width 163 height 21
click at [755, 82] on icon "close" at bounding box center [754, 85] width 6 height 6
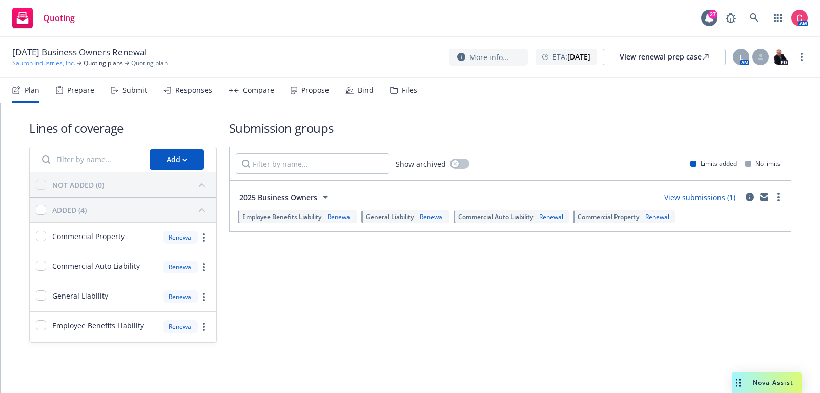
click at [32, 60] on link "Sauron Industries, Inc." at bounding box center [43, 62] width 63 height 9
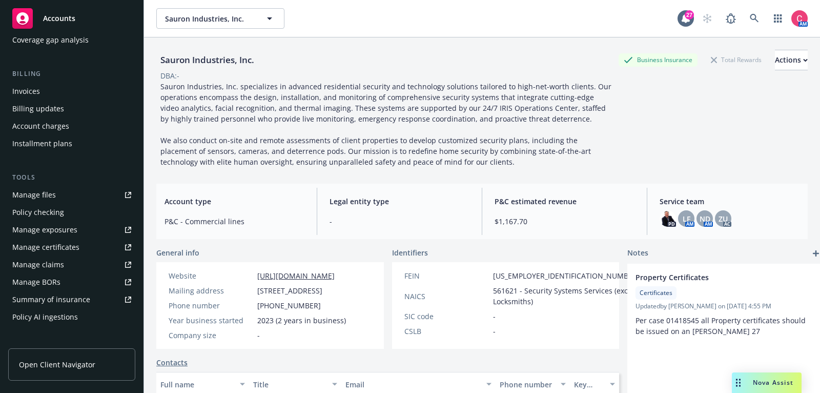
scroll to position [309, 0]
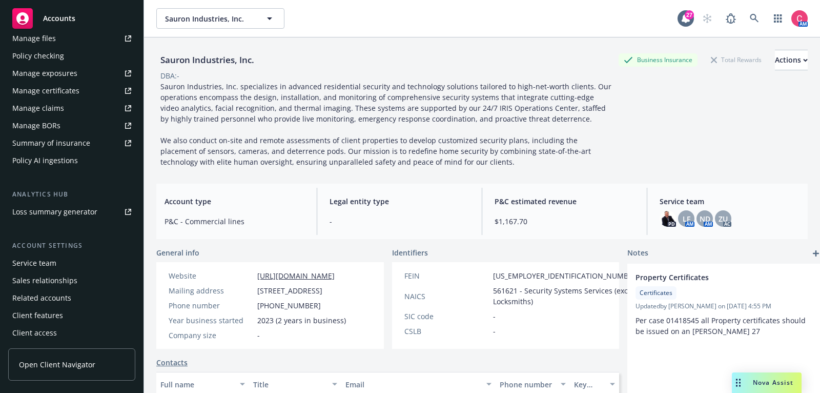
click at [99, 265] on div "Service team" at bounding box center [71, 263] width 119 height 16
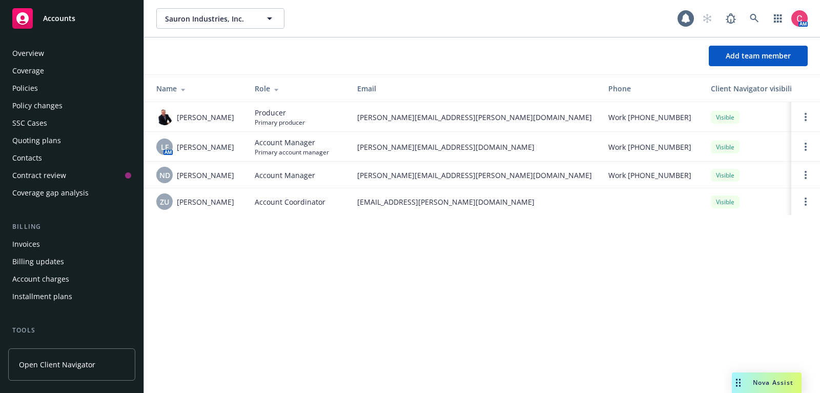
scroll to position [309, 0]
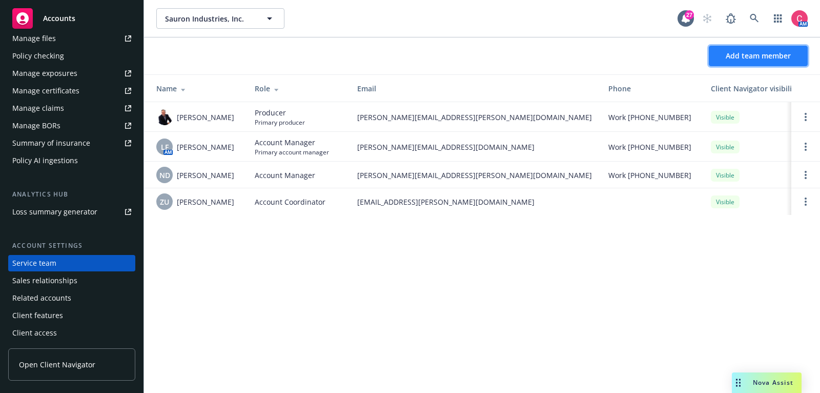
click at [799, 53] on button "Add team member" at bounding box center [758, 56] width 99 height 21
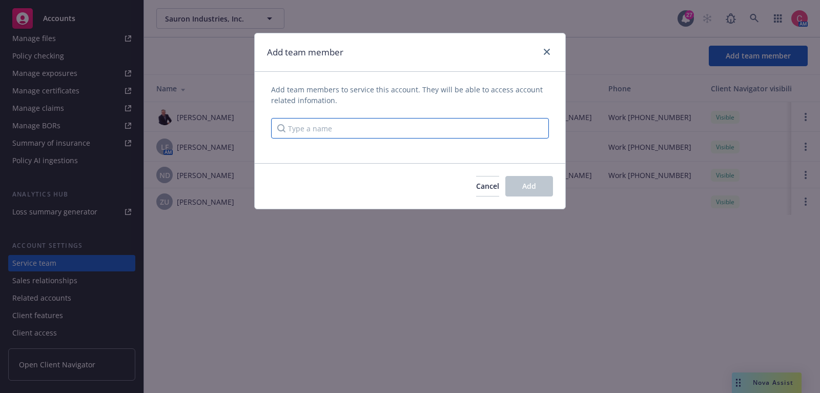
click at [431, 128] on input "Type a name" at bounding box center [410, 128] width 278 height 21
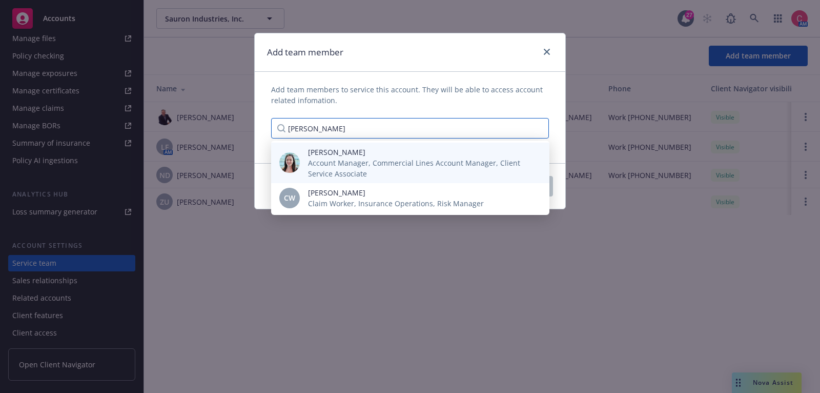
type input "chelsea"
click at [409, 153] on span "Chelsea Chalhoub" at bounding box center [420, 152] width 225 height 11
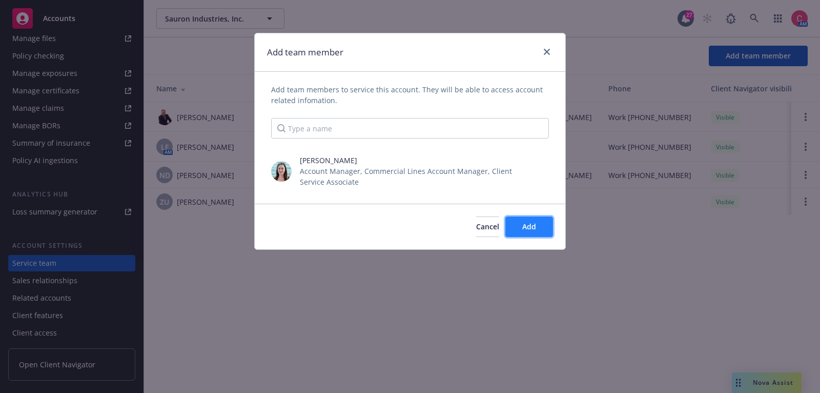
click at [536, 233] on button "Add" at bounding box center [530, 226] width 48 height 21
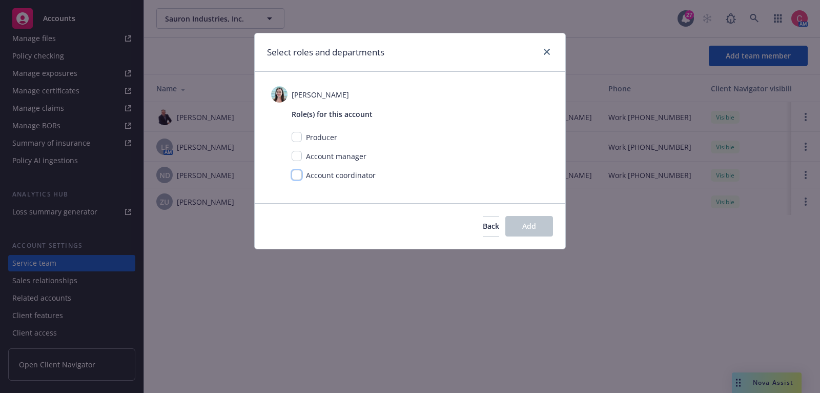
click at [296, 176] on input "checkbox" at bounding box center [297, 175] width 10 height 10
checkbox input "true"
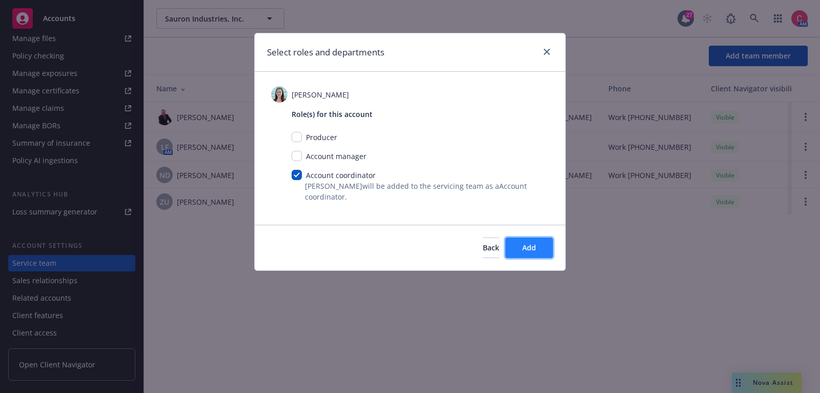
click at [548, 249] on button "Add" at bounding box center [530, 247] width 48 height 21
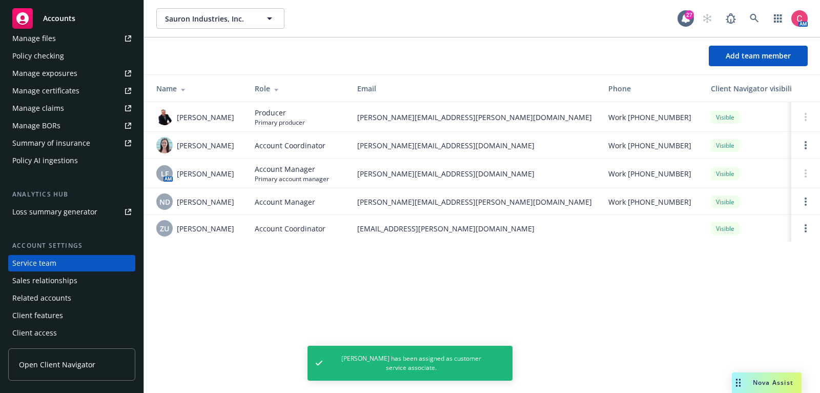
click at [813, 231] on td at bounding box center [806, 228] width 29 height 27
click at [809, 231] on link "Open options" at bounding box center [806, 228] width 12 height 12
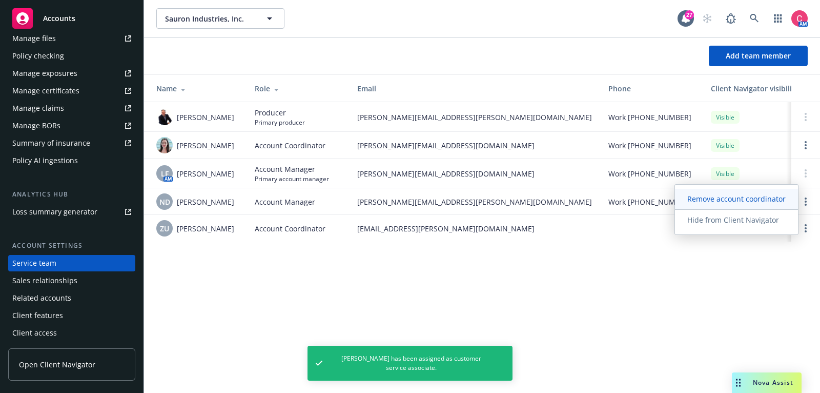
click at [765, 204] on span "Remove account coordinator" at bounding box center [736, 199] width 123 height 10
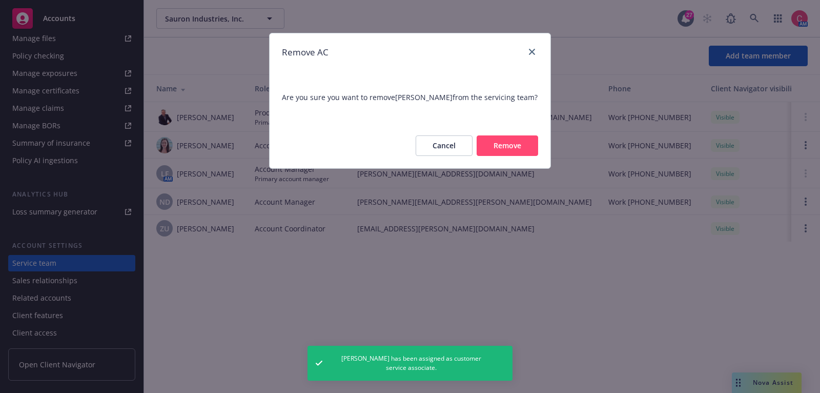
click at [495, 147] on button "Remove" at bounding box center [508, 145] width 62 height 21
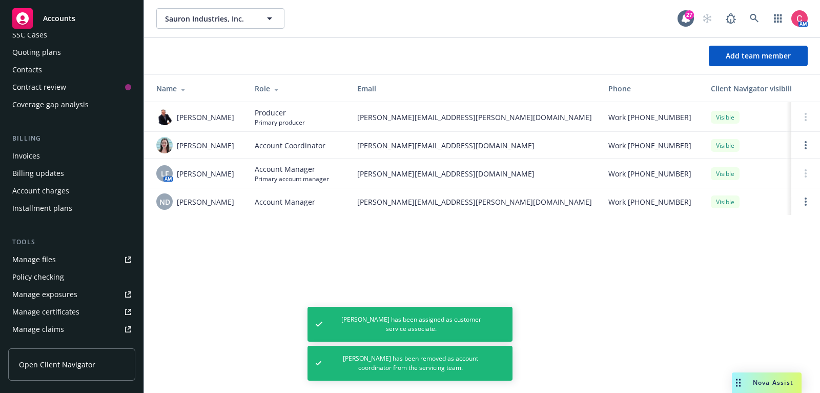
scroll to position [0, 0]
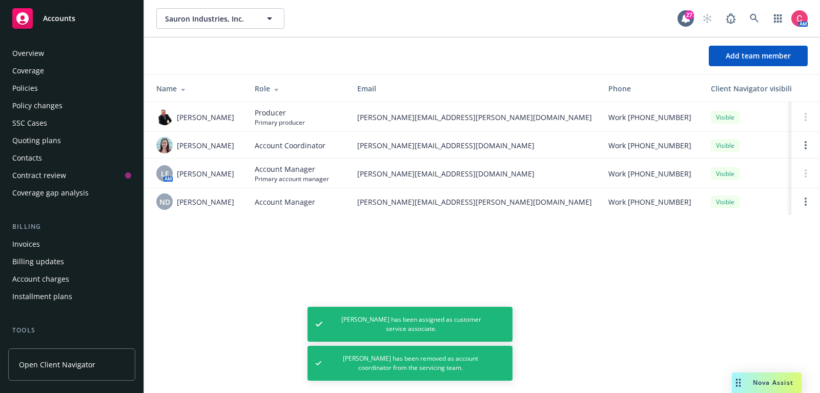
click at [24, 85] on div "Policies" at bounding box center [25, 88] width 26 height 16
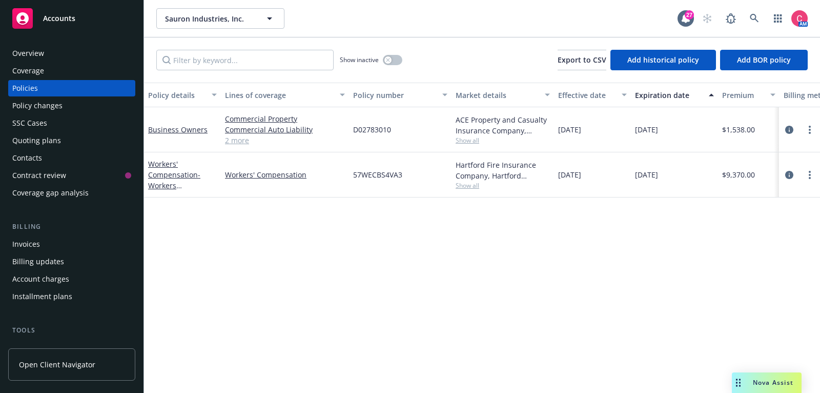
click at [102, 143] on div "Quoting plans" at bounding box center [71, 140] width 119 height 16
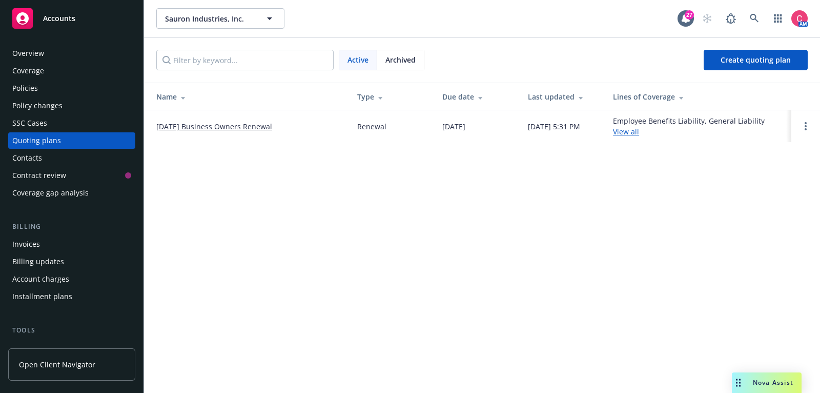
click at [200, 128] on link "12/12/25 Business Owners Renewal" at bounding box center [214, 126] width 116 height 11
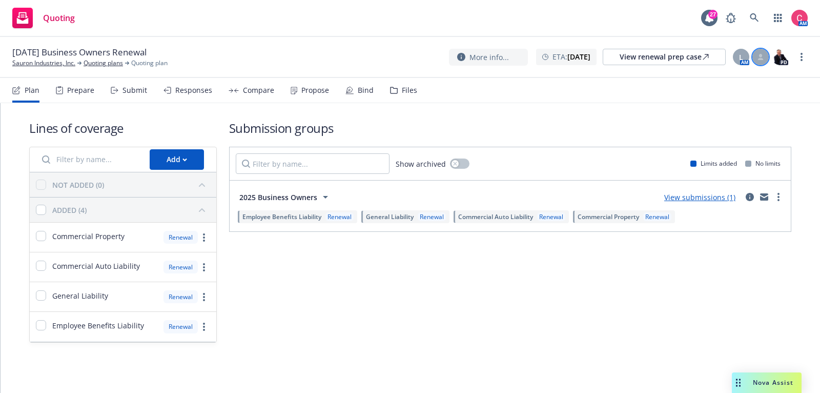
click at [765, 56] on div at bounding box center [761, 57] width 16 height 16
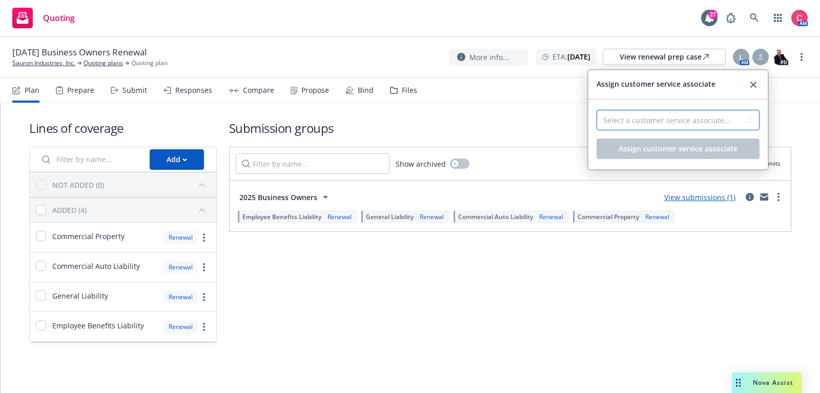
click at [732, 115] on select "Select a customer service associate... [PERSON_NAME]" at bounding box center [678, 120] width 163 height 21
select select "f6eb31a2-04da-465a-ad32-2c3b91d05d58"
click at [597, 110] on select "Select a customer service associate... [PERSON_NAME]" at bounding box center [678, 120] width 163 height 21
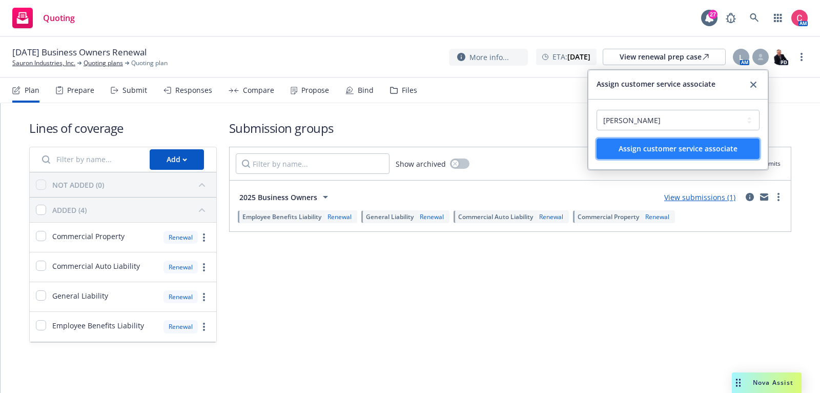
click at [727, 146] on span "Assign customer service associate" at bounding box center [678, 149] width 119 height 10
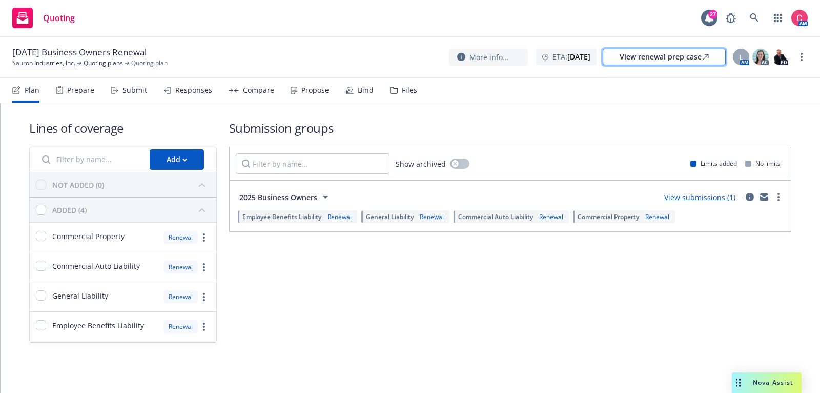
click at [708, 55] on icon at bounding box center [706, 57] width 6 height 6
click at [757, 15] on icon at bounding box center [754, 17] width 9 height 9
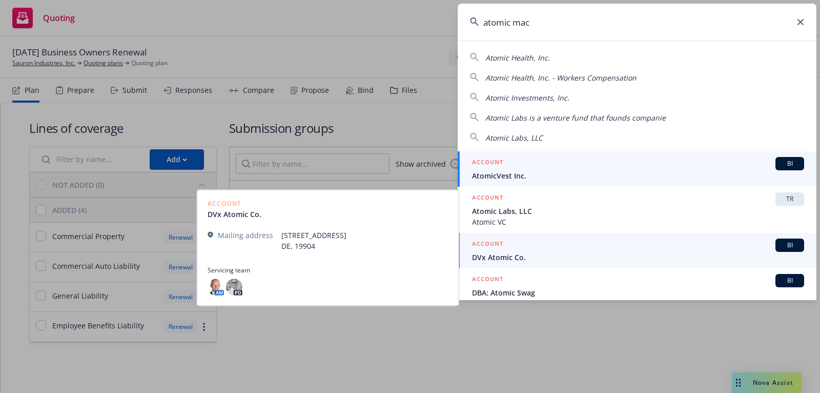
type input "atomic mach"
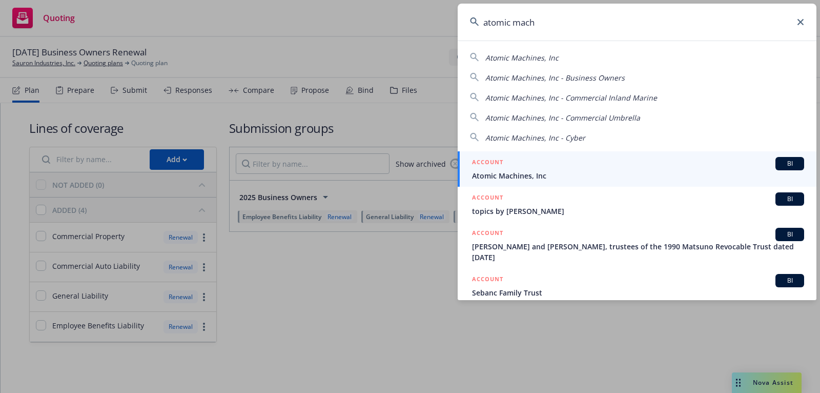
click at [520, 171] on span "Atomic Machines, Inc" at bounding box center [638, 175] width 332 height 11
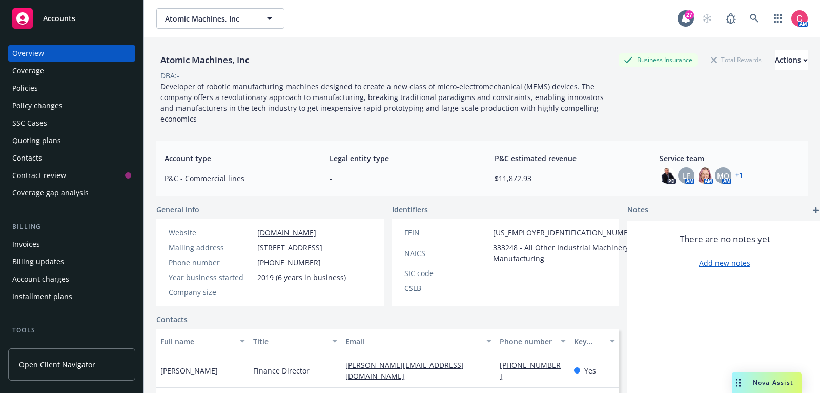
click at [32, 94] on div "Policies" at bounding box center [25, 88] width 26 height 16
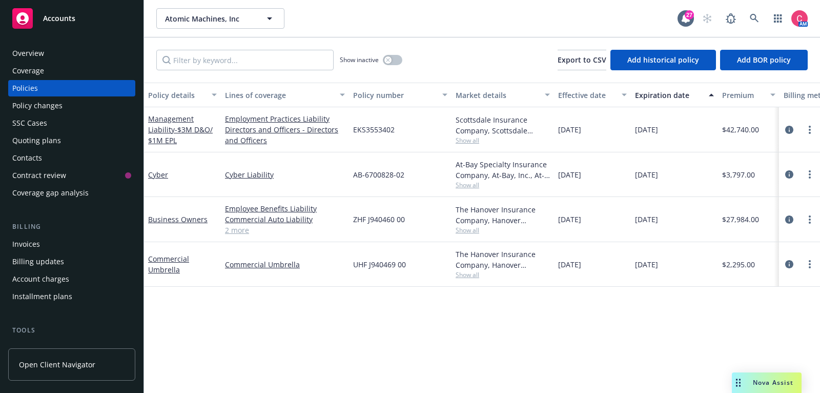
click at [101, 144] on div "Quoting plans" at bounding box center [71, 140] width 119 height 16
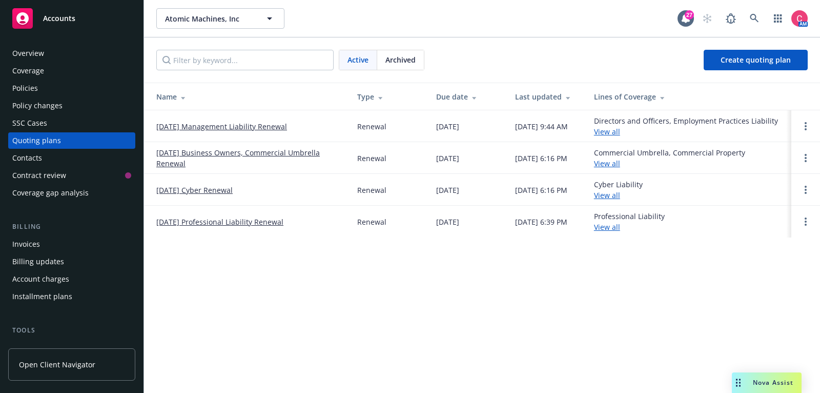
click at [167, 188] on link "[DATE] Cyber Renewal" at bounding box center [194, 190] width 76 height 11
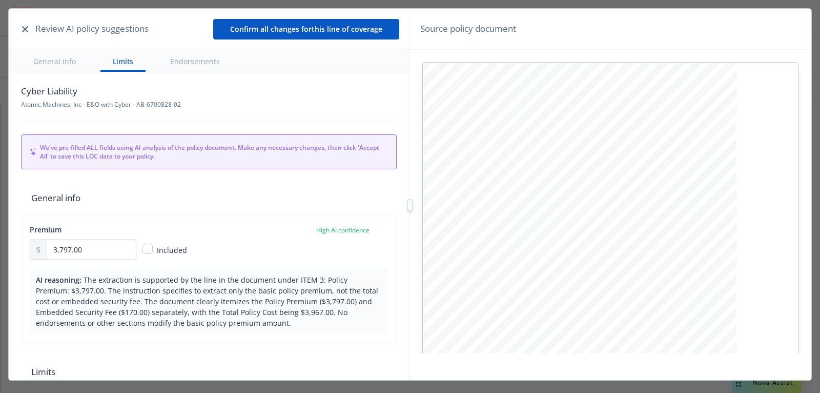
click at [28, 32] on button "button" at bounding box center [25, 29] width 12 height 12
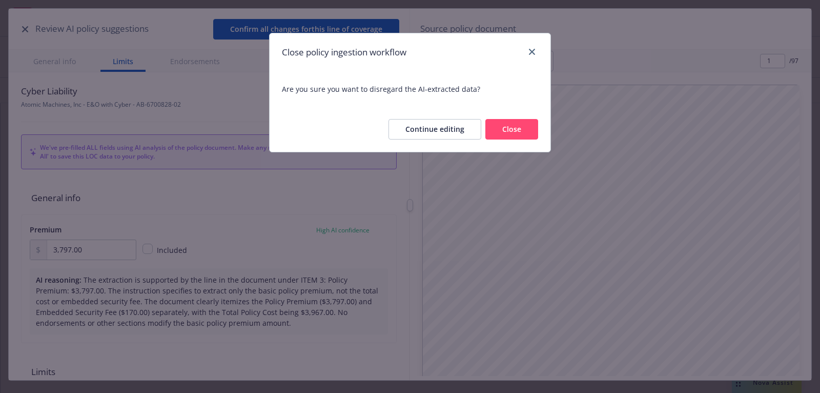
click at [527, 130] on button "Close" at bounding box center [512, 129] width 53 height 21
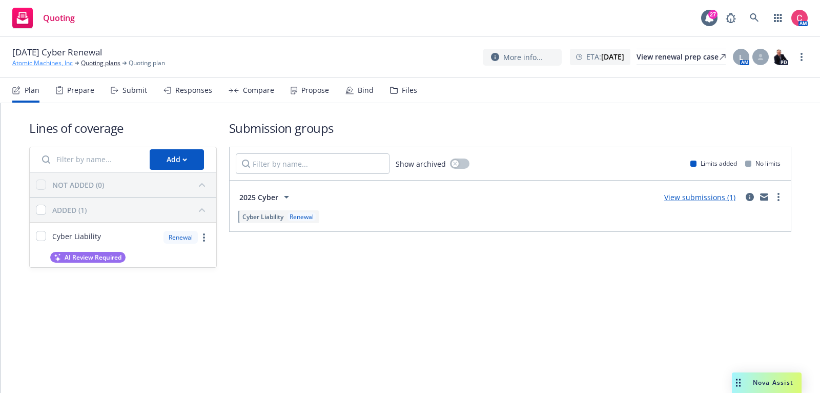
click at [59, 63] on link "Atomic Machines, Inc" at bounding box center [42, 62] width 61 height 9
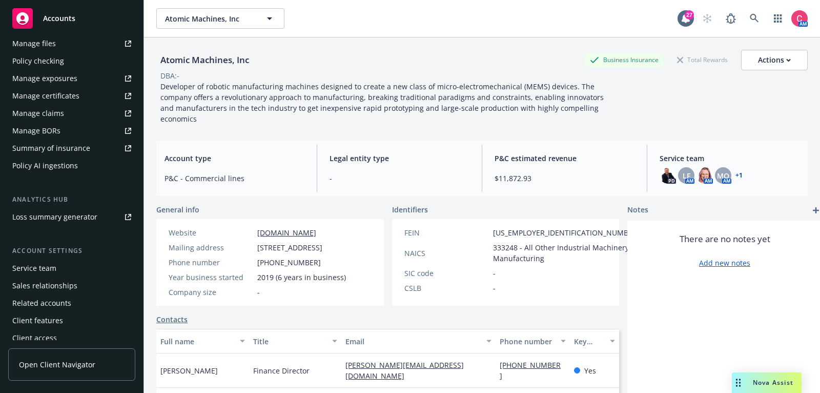
scroll to position [306, 0]
click at [38, 263] on div "Service team" at bounding box center [34, 266] width 44 height 16
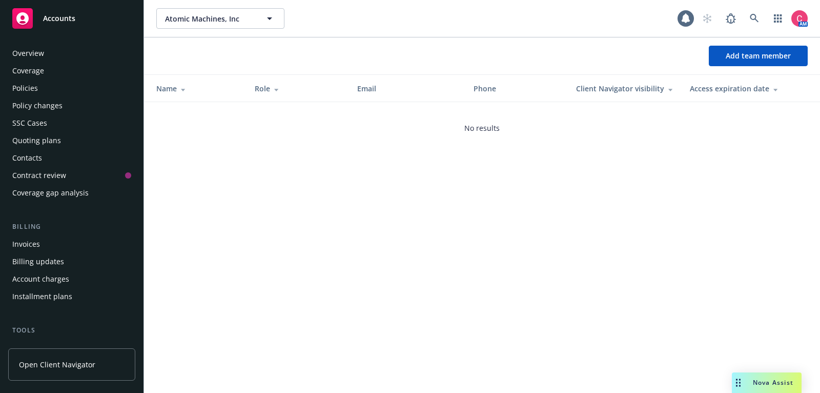
scroll to position [309, 0]
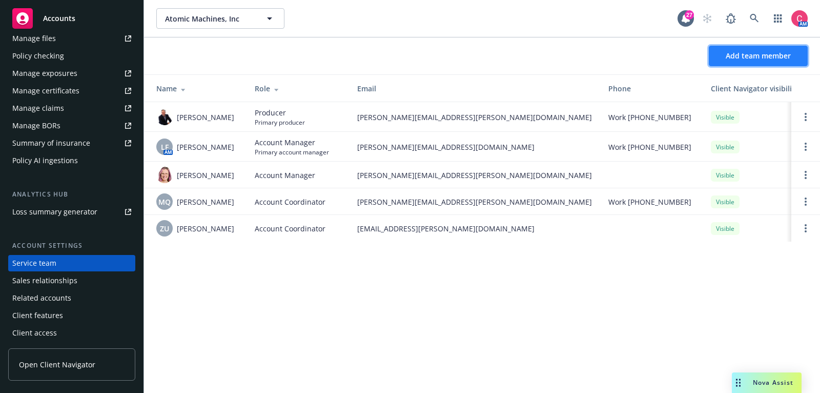
click at [761, 52] on span "Add team member" at bounding box center [758, 56] width 65 height 10
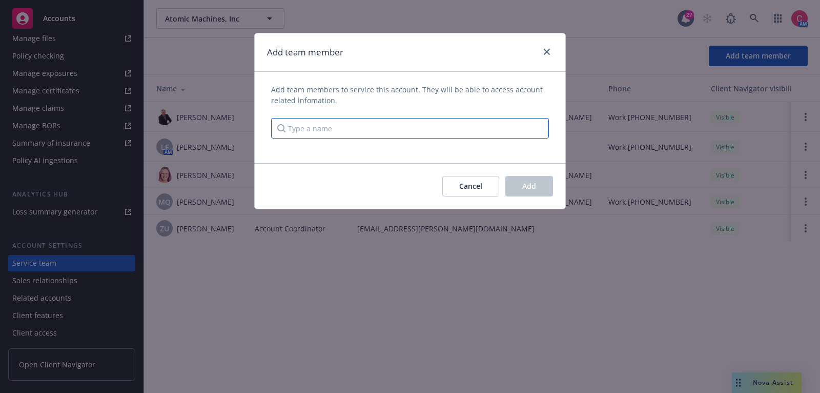
click at [317, 129] on input "Type a name" at bounding box center [410, 128] width 278 height 21
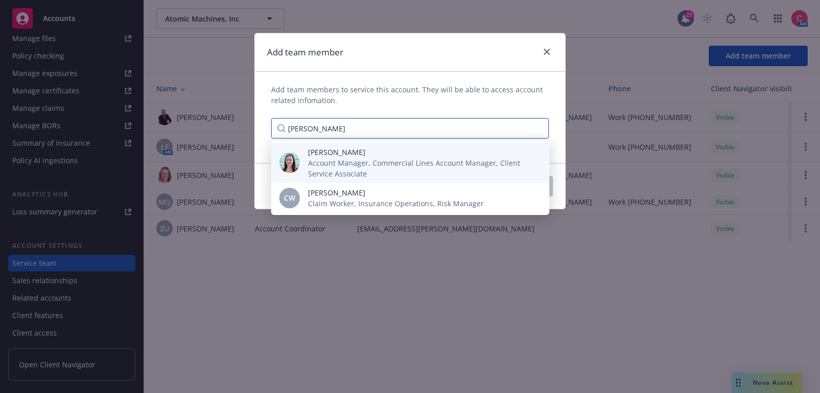
type input "chelsea"
click at [306, 170] on div "Chelsea Chalhoub Account Manager, Commercial Lines Account Manager, Client Serv…" at bounding box center [421, 163] width 242 height 32
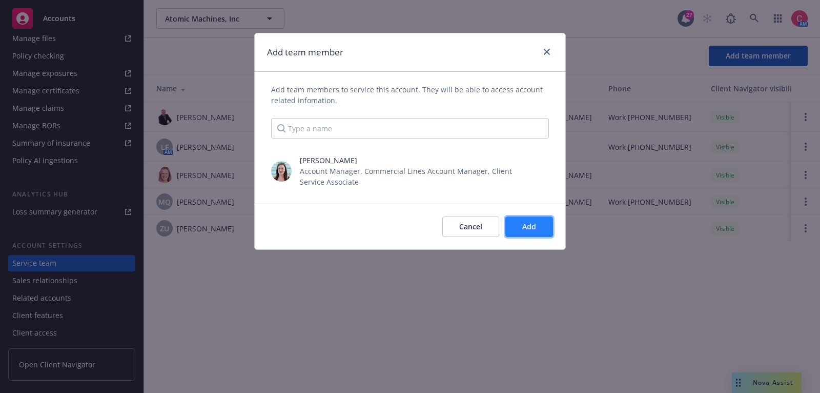
click at [547, 224] on button "Add" at bounding box center [530, 226] width 48 height 21
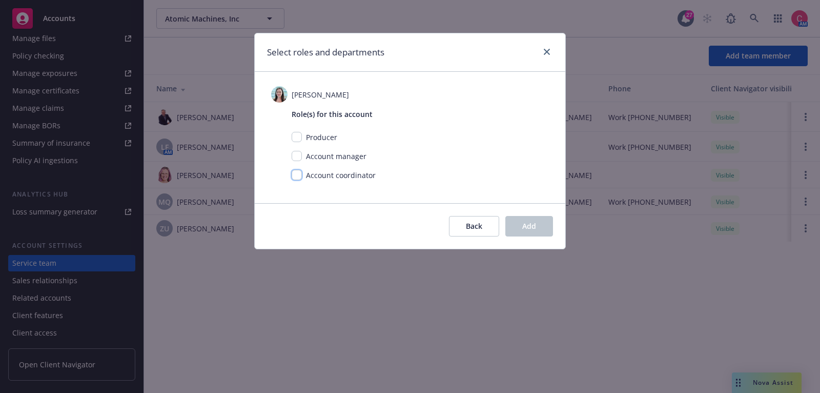
click at [299, 174] on input "checkbox" at bounding box center [297, 175] width 10 height 10
checkbox input "true"
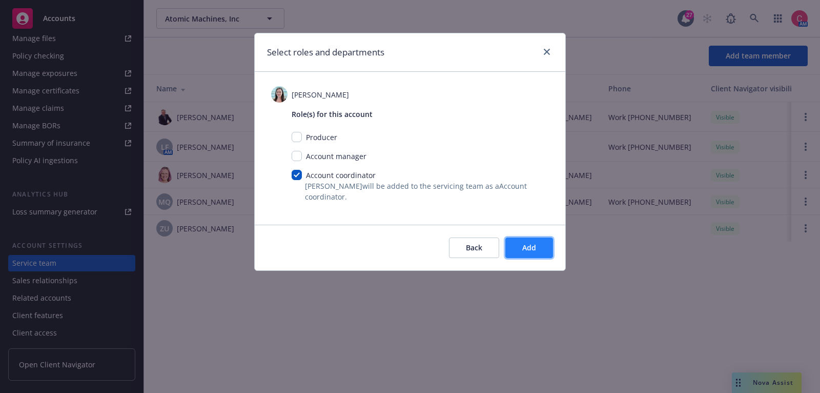
click at [547, 249] on button "Add" at bounding box center [530, 247] width 48 height 21
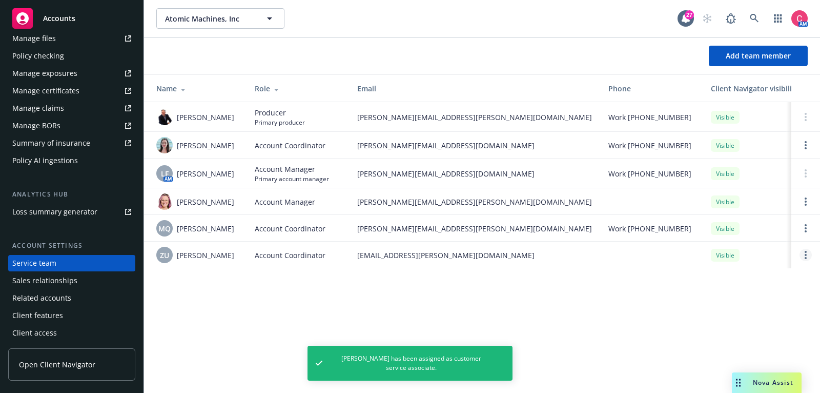
click at [808, 253] on link "Open options" at bounding box center [806, 255] width 12 height 12
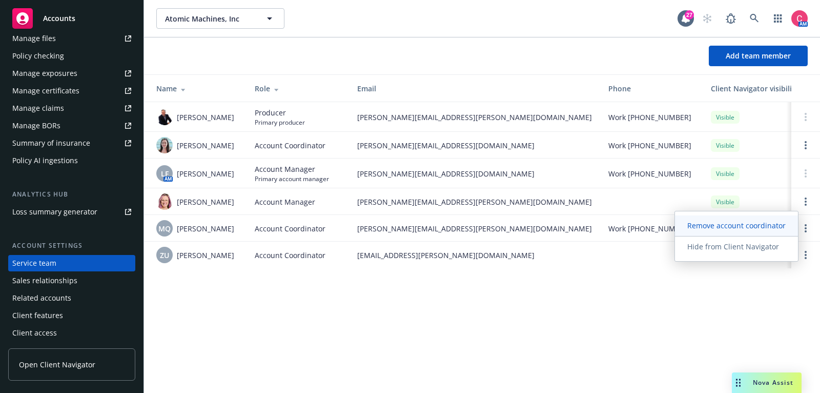
click at [738, 229] on span "Remove account coordinator" at bounding box center [736, 225] width 123 height 10
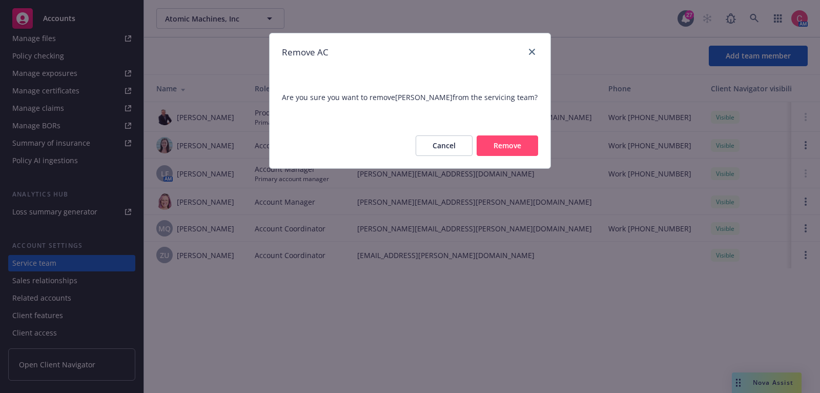
click at [484, 149] on button "Remove" at bounding box center [508, 145] width 62 height 21
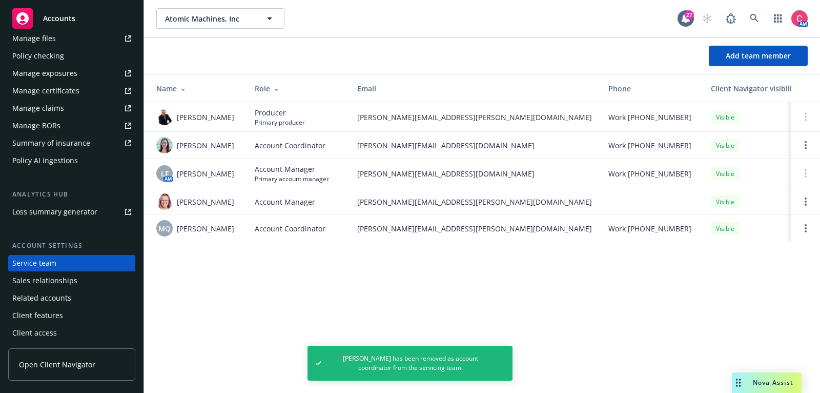
scroll to position [0, 0]
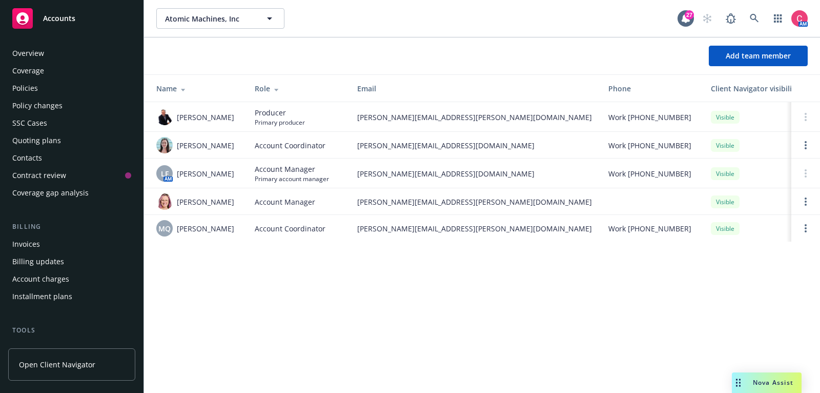
click at [76, 145] on div "Quoting plans" at bounding box center [71, 140] width 119 height 16
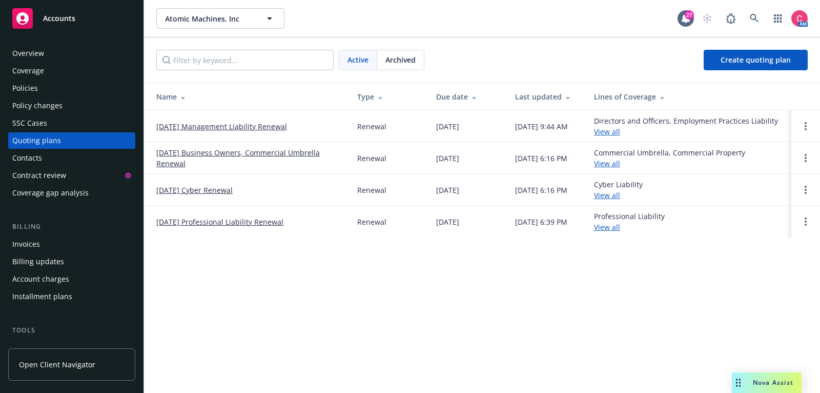
click at [229, 189] on link "[DATE] Cyber Renewal" at bounding box center [194, 190] width 76 height 11
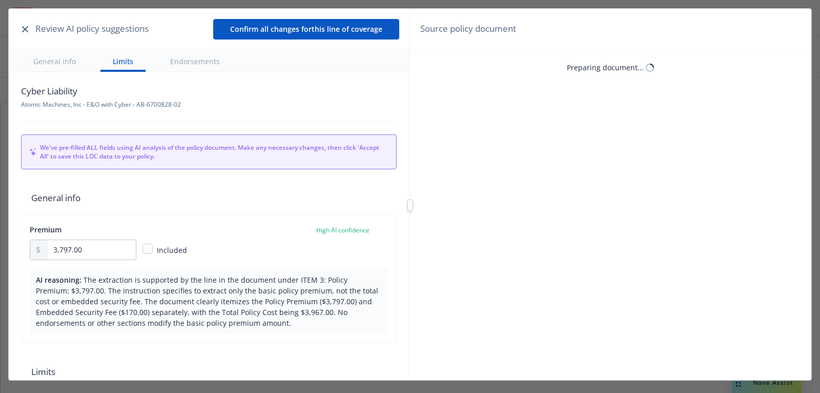
click at [28, 32] on button "button" at bounding box center [25, 29] width 12 height 12
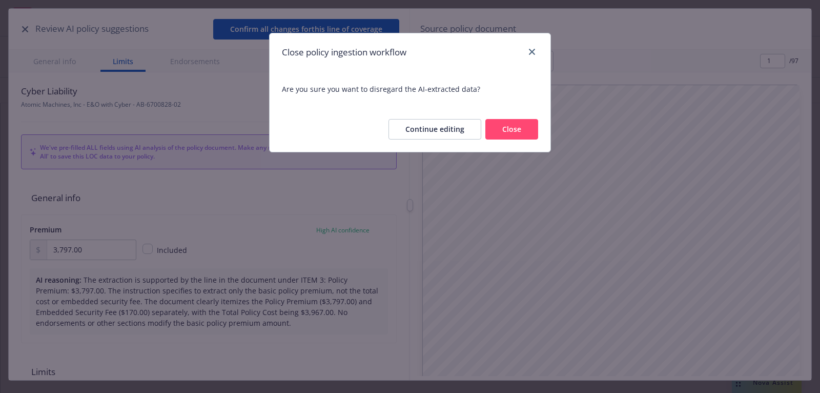
click at [511, 119] on button "Close" at bounding box center [512, 129] width 53 height 21
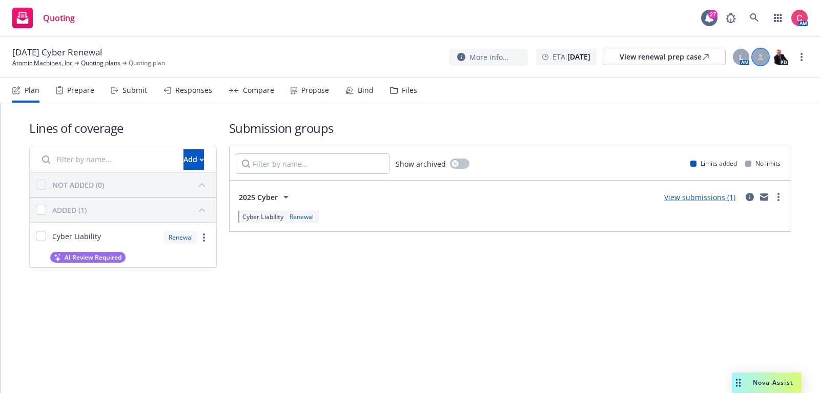
click at [759, 59] on icon at bounding box center [761, 59] width 6 height 2
click at [724, 114] on select "Select a customer service associate... [PERSON_NAME] [PERSON_NAME]" at bounding box center [678, 120] width 163 height 21
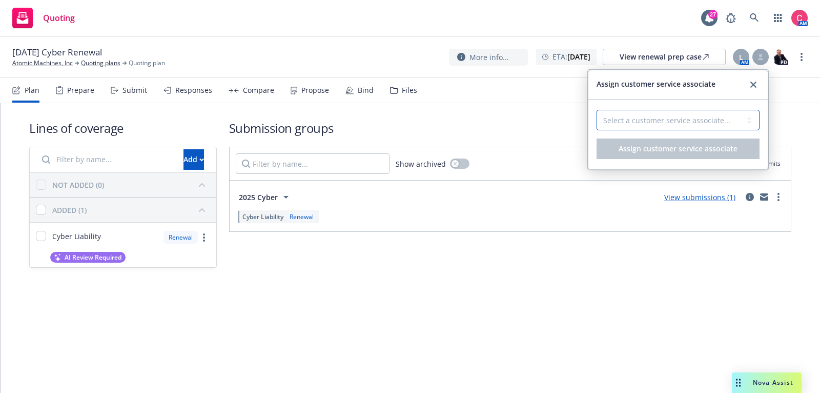
select select "f6eb31a2-04da-465a-ad32-2c3b91d05d58"
click at [597, 110] on select "Select a customer service associate... [PERSON_NAME] [PERSON_NAME]" at bounding box center [678, 120] width 163 height 21
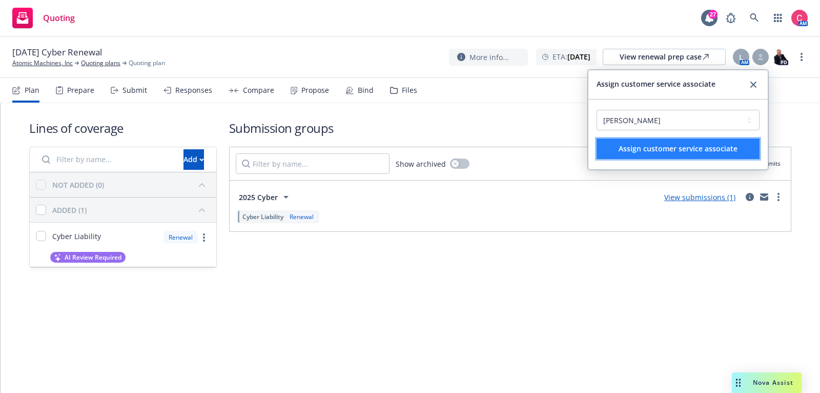
click at [716, 149] on span "Assign customer service associate" at bounding box center [678, 149] width 119 height 10
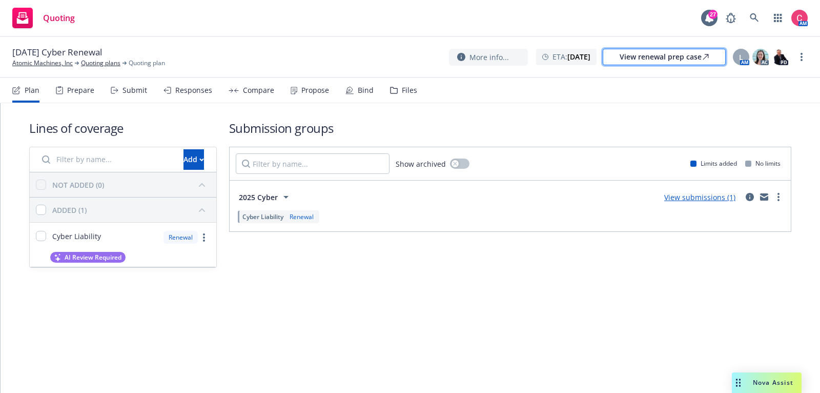
click at [672, 60] on div "View renewal prep case" at bounding box center [664, 56] width 89 height 15
click at [55, 64] on link "Atomic Machines, Inc" at bounding box center [42, 62] width 61 height 9
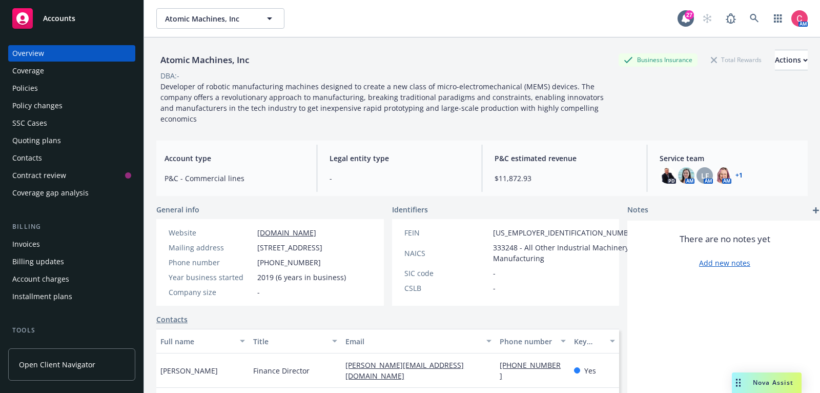
click at [56, 137] on div "Quoting plans" at bounding box center [36, 140] width 49 height 16
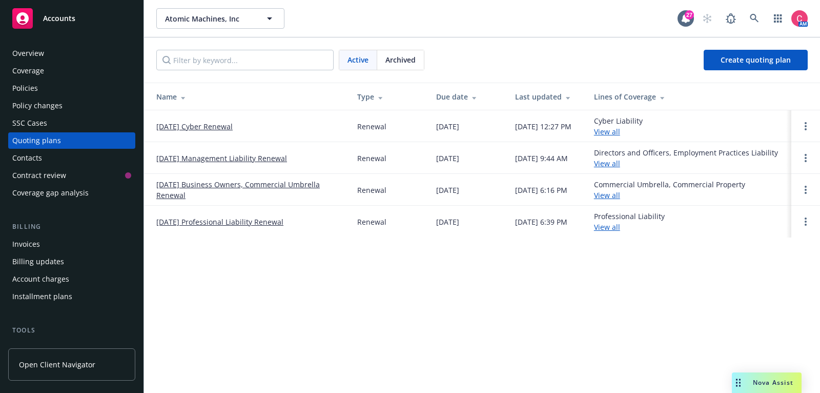
click at [400, 67] on div "Archived" at bounding box center [400, 59] width 47 height 19
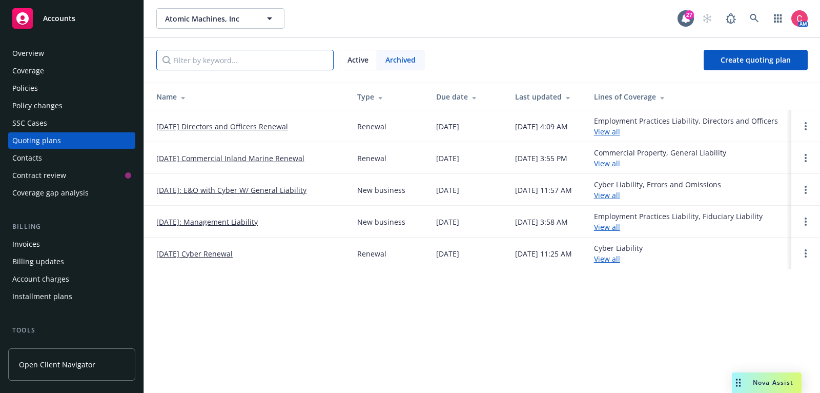
click at [284, 59] on input "Filter by keyword..." at bounding box center [244, 60] width 177 height 21
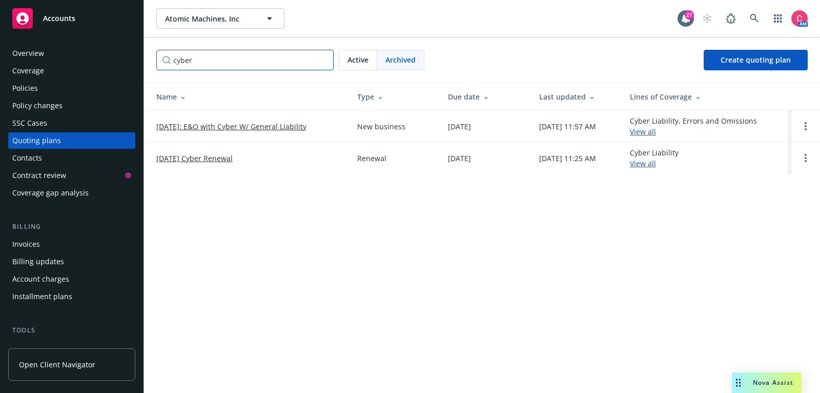
type input "cyber"
click at [194, 153] on link "12/15/24 Cyber Renewal" at bounding box center [194, 158] width 76 height 11
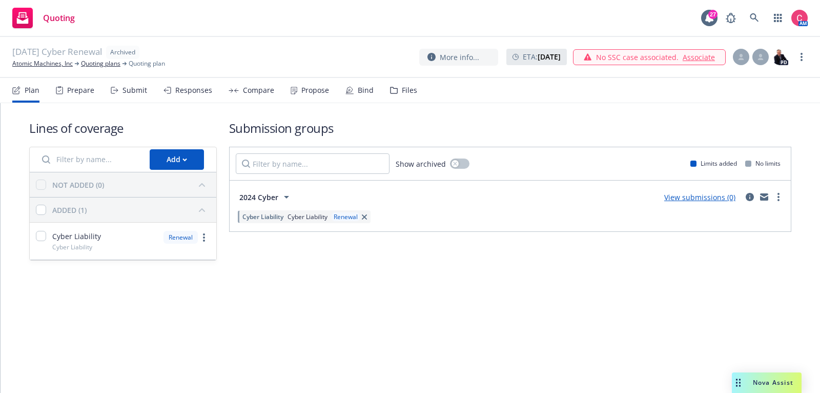
click at [402, 91] on div "Files" at bounding box center [409, 90] width 15 height 8
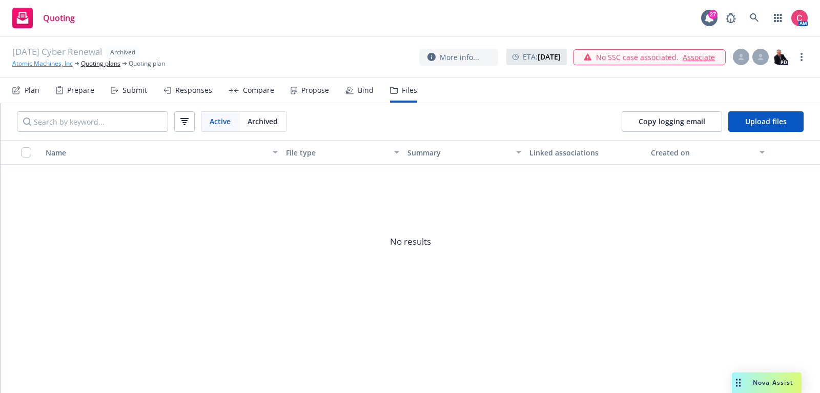
click at [56, 67] on link "Atomic Machines, Inc" at bounding box center [42, 63] width 61 height 9
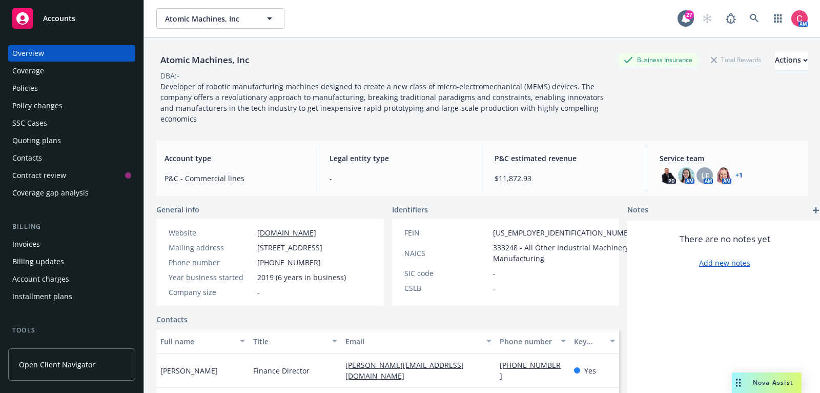
click at [70, 86] on div "Policies" at bounding box center [71, 88] width 119 height 16
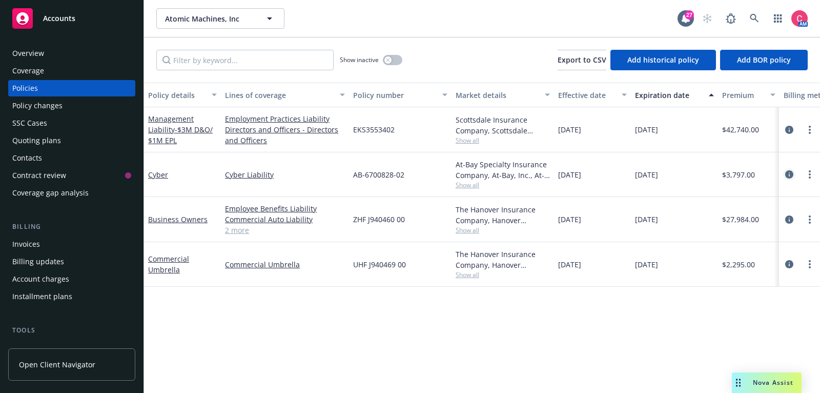
click at [788, 177] on icon "circleInformation" at bounding box center [790, 174] width 8 height 8
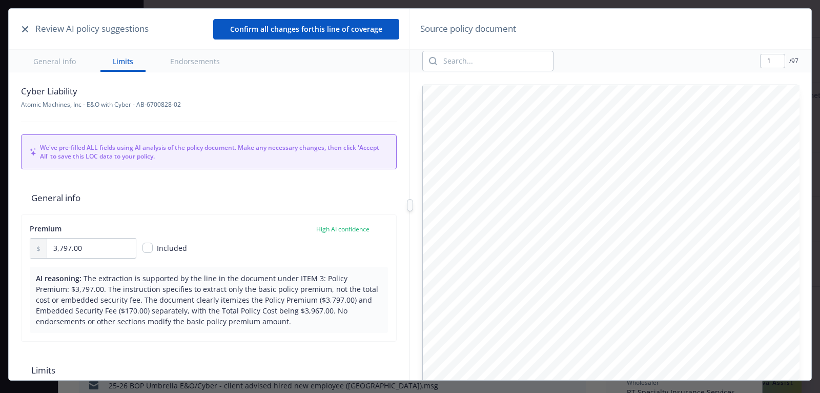
click at [25, 28] on icon "button" at bounding box center [25, 29] width 6 height 6
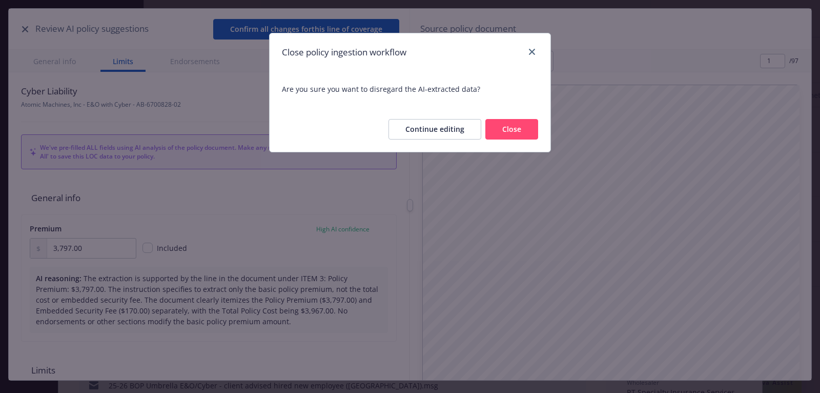
click at [498, 137] on button "Close" at bounding box center [512, 129] width 53 height 21
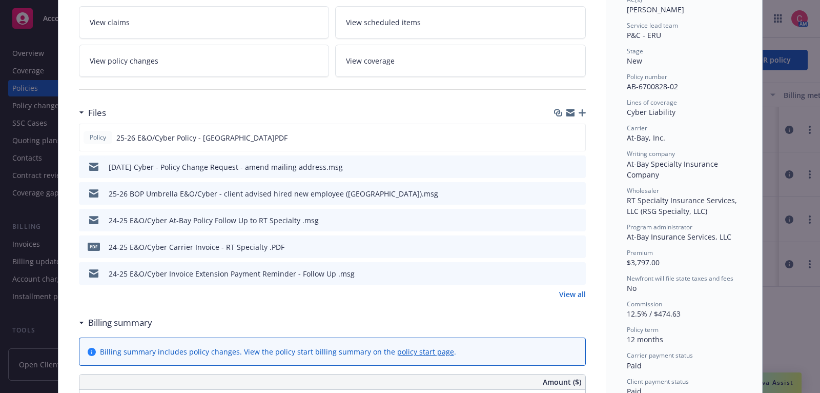
scroll to position [193, 0]
click at [582, 290] on link "View all" at bounding box center [572, 293] width 27 height 11
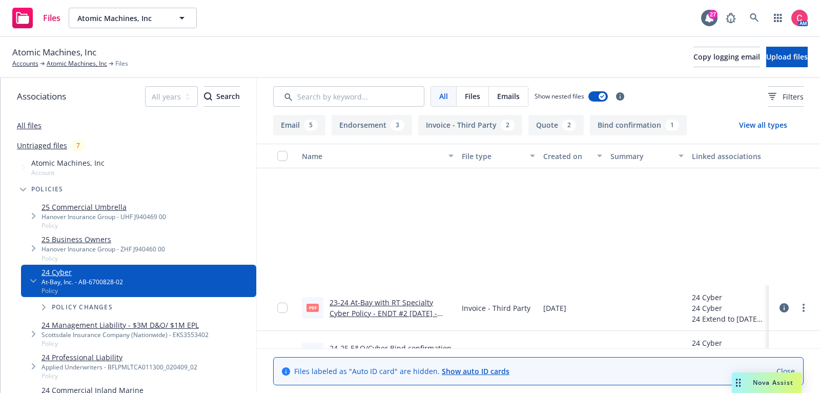
scroll to position [544, 0]
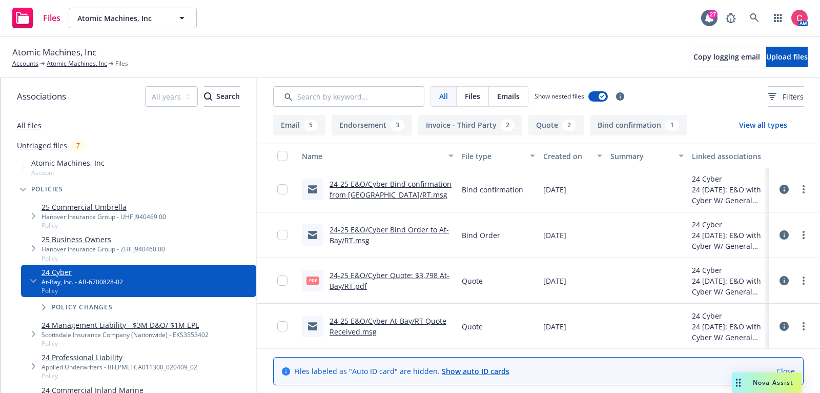
click at [471, 300] on div "Quote" at bounding box center [498, 281] width 81 height 46
click at [434, 228] on link "24-25 E&O/Cyber Bind Order to At-Bay/RT.msg" at bounding box center [389, 235] width 119 height 21
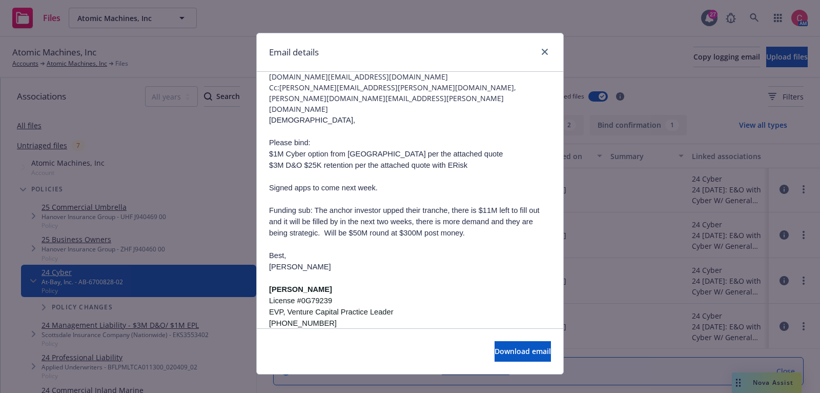
scroll to position [0, 0]
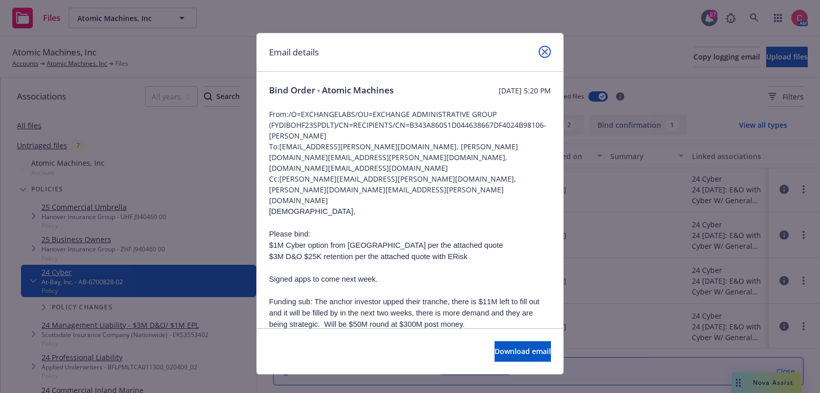
click at [544, 52] on icon "close" at bounding box center [545, 52] width 6 height 6
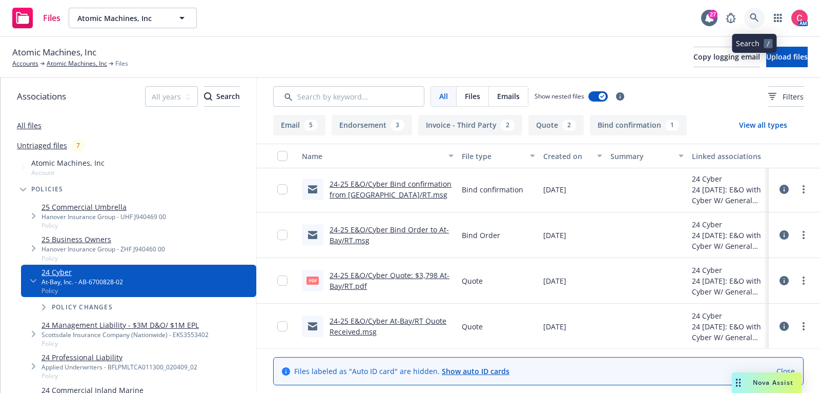
click at [750, 23] on link at bounding box center [755, 18] width 21 height 21
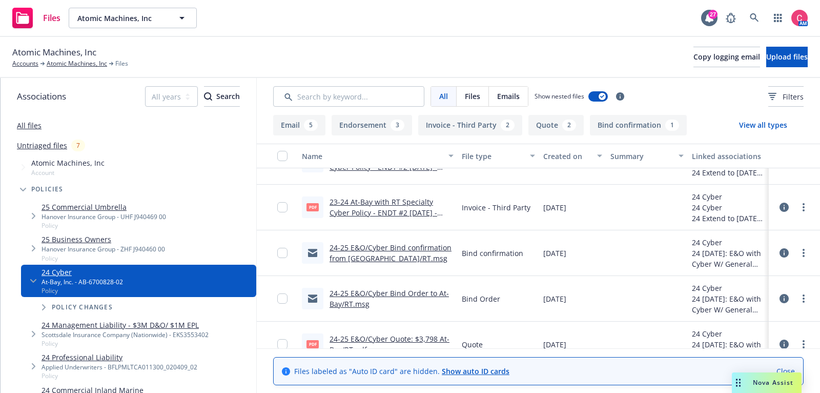
scroll to position [516, 0]
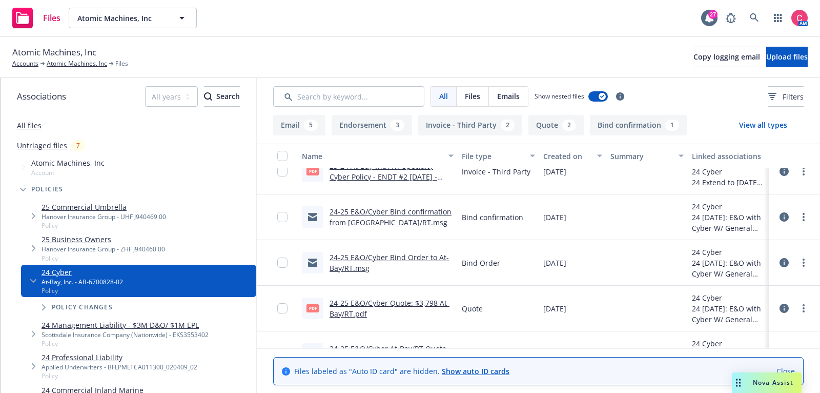
click at [408, 213] on link "24-25 E&O/Cyber Bind confirmation from At-Bay/RT.msg" at bounding box center [391, 217] width 122 height 21
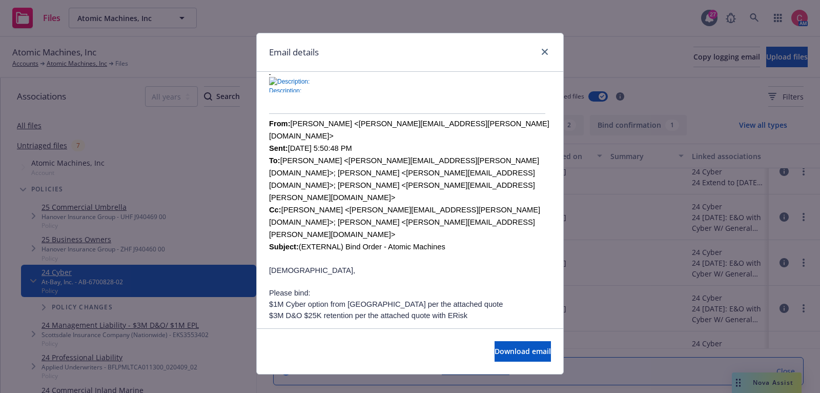
scroll to position [262, 0]
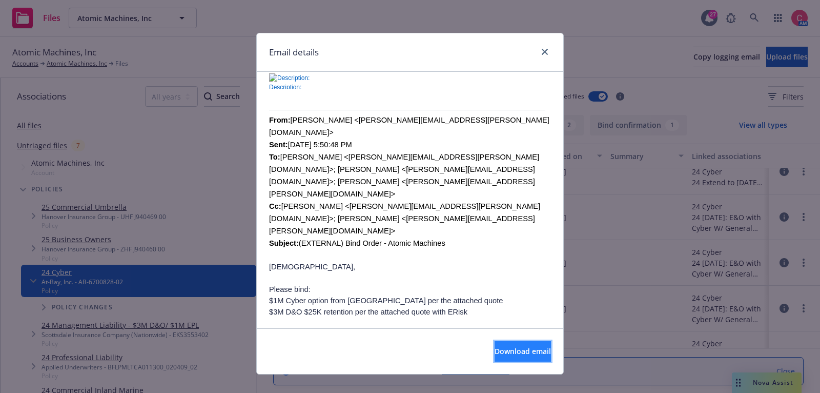
click at [506, 352] on span "Download email" at bounding box center [523, 351] width 56 height 10
click at [546, 52] on icon "close" at bounding box center [545, 52] width 6 height 6
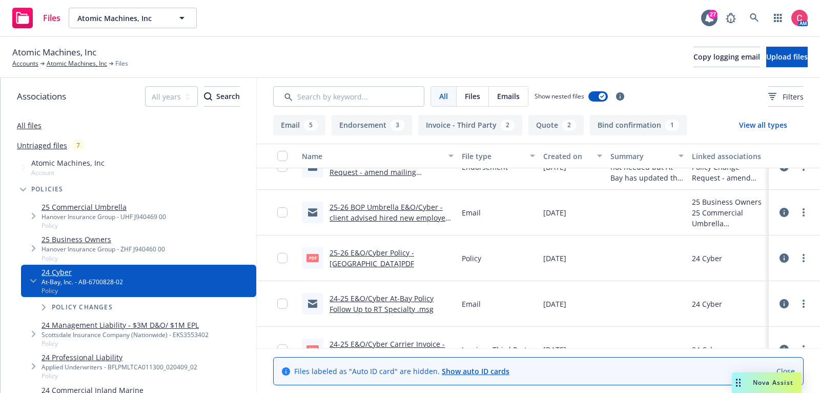
scroll to position [0, 0]
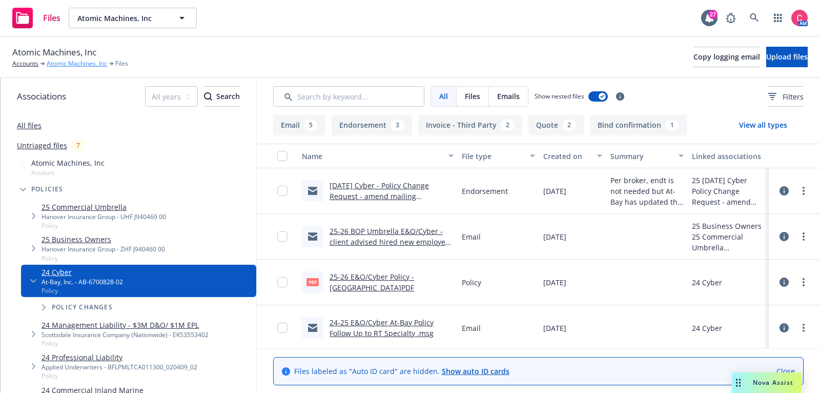
click at [70, 67] on link "Atomic Machines, Inc" at bounding box center [77, 63] width 61 height 9
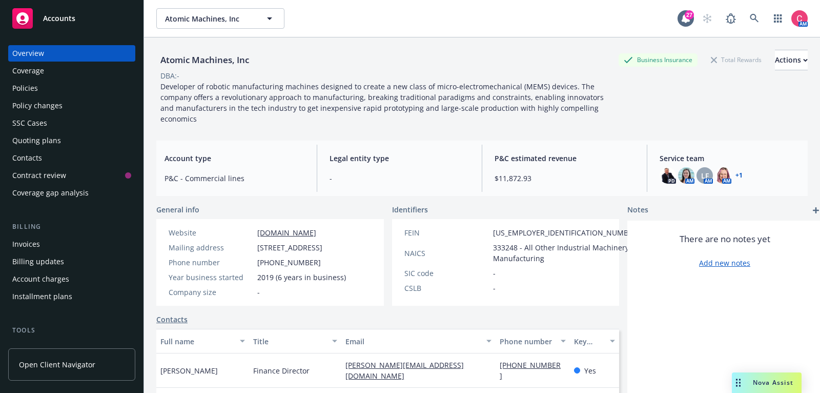
click at [79, 145] on div "Quoting plans" at bounding box center [71, 140] width 119 height 16
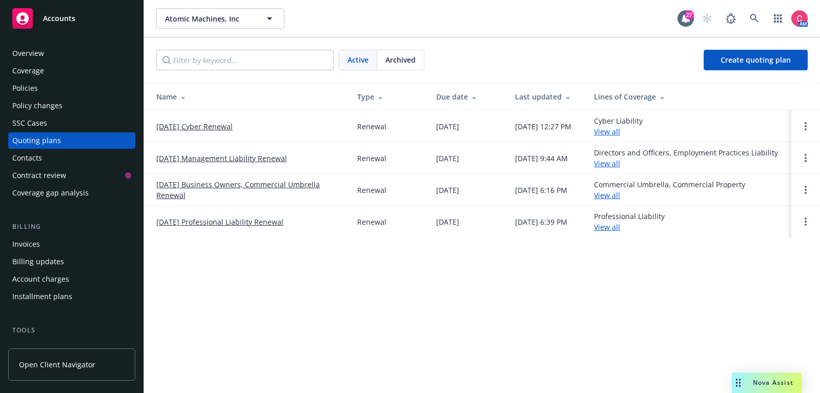
click at [206, 128] on link "[DATE] Cyber Renewal" at bounding box center [194, 126] width 76 height 11
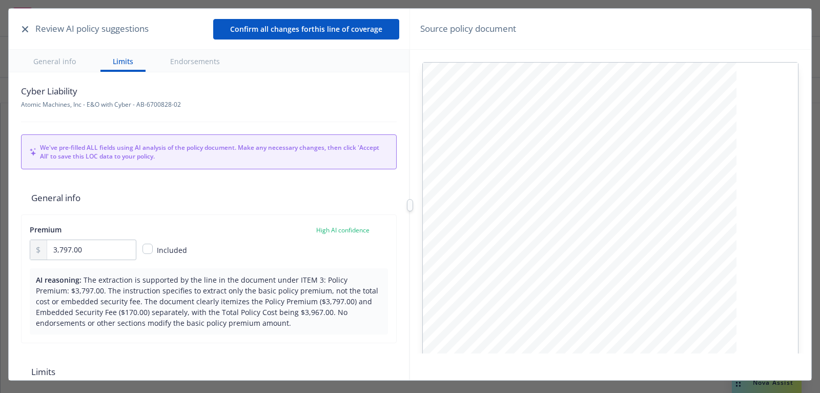
click at [22, 23] on button "button" at bounding box center [25, 29] width 12 height 12
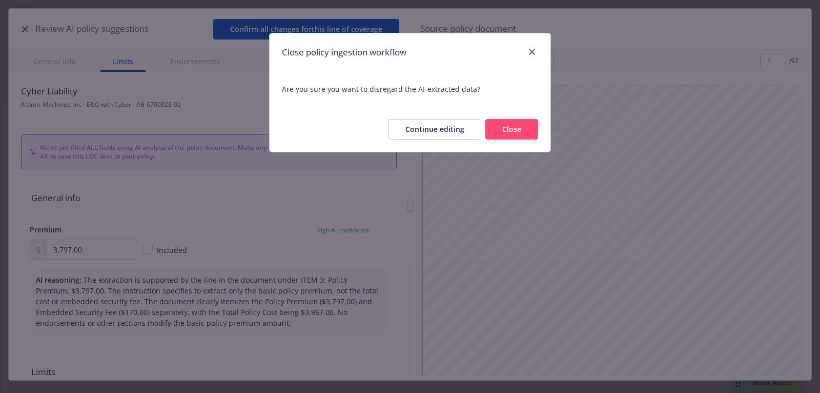
click at [496, 135] on button "Close" at bounding box center [512, 129] width 53 height 21
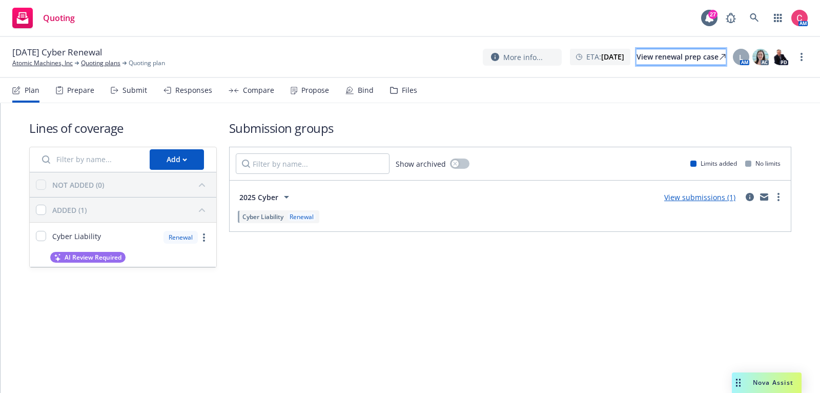
click at [676, 51] on div "View renewal prep case" at bounding box center [681, 56] width 89 height 15
click at [47, 68] on div "12/15/25 Cyber Renewal Atomic Machines, Inc Quoting plans Quoting plan More inf…" at bounding box center [410, 57] width 820 height 41
click at [47, 63] on link "Atomic Machines, Inc" at bounding box center [42, 62] width 61 height 9
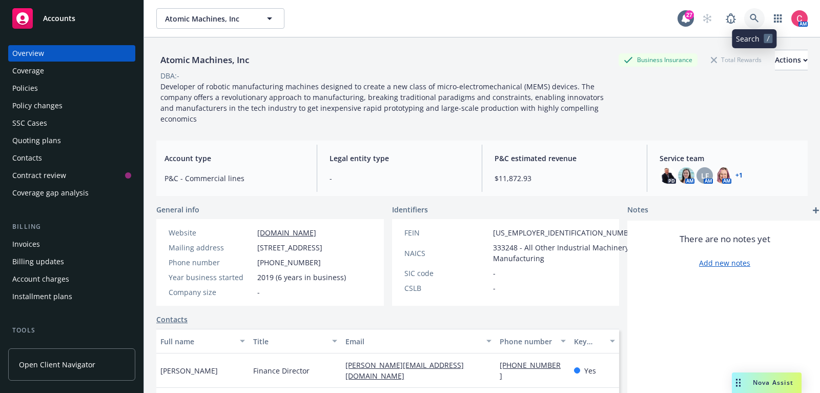
click at [760, 21] on link at bounding box center [755, 18] width 21 height 21
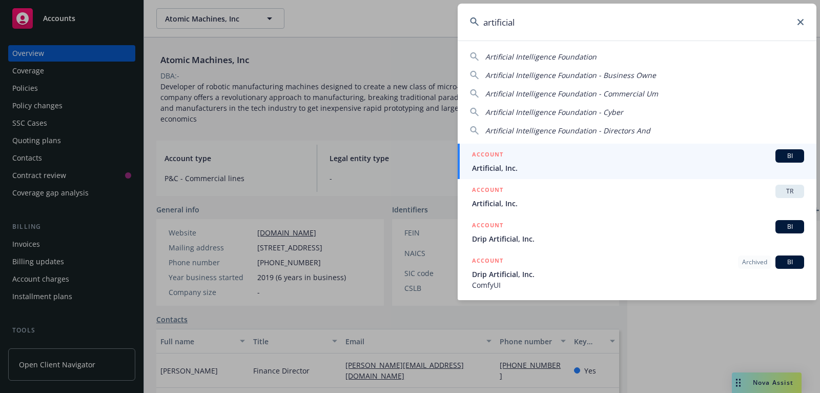
type input "artificial"
click at [684, 150] on div "ACCOUNT BI" at bounding box center [638, 155] width 332 height 13
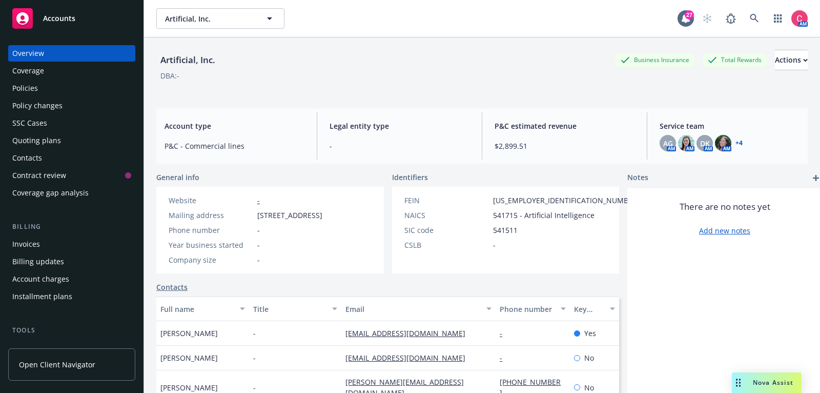
click at [47, 92] on div "Policies" at bounding box center [71, 88] width 119 height 16
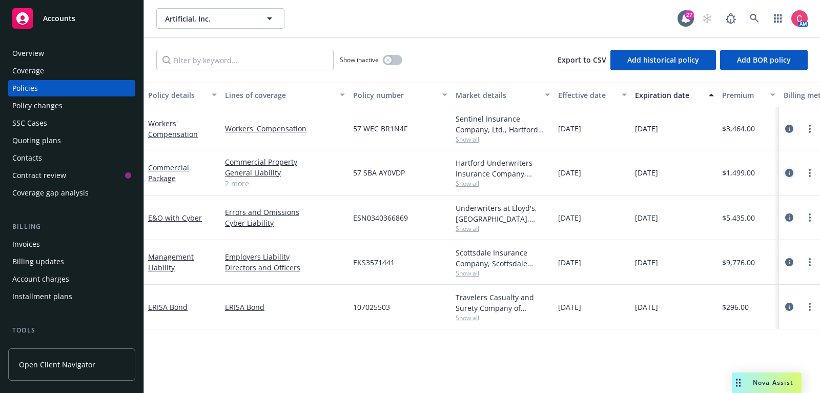
click at [794, 174] on link "circleInformation" at bounding box center [790, 173] width 12 height 12
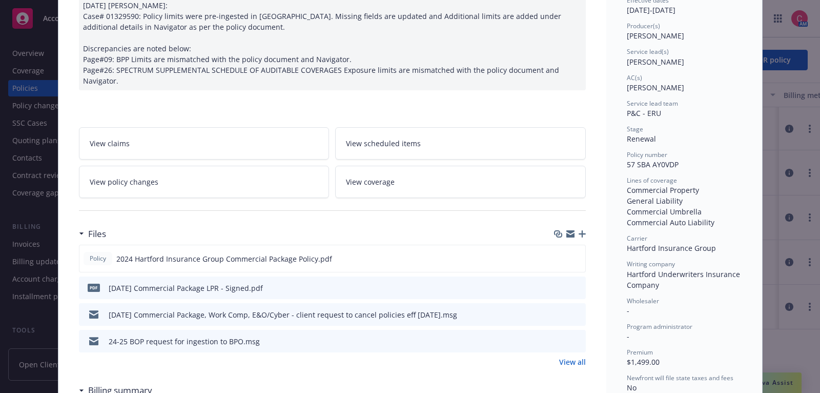
scroll to position [121, 0]
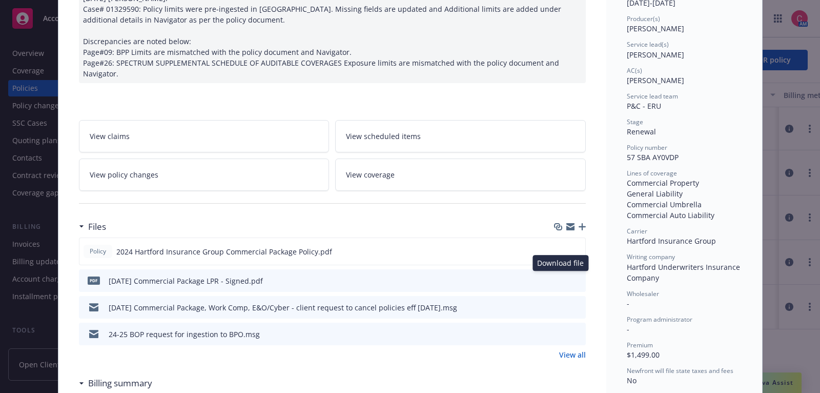
click at [563, 278] on icon "download file" at bounding box center [559, 280] width 8 height 8
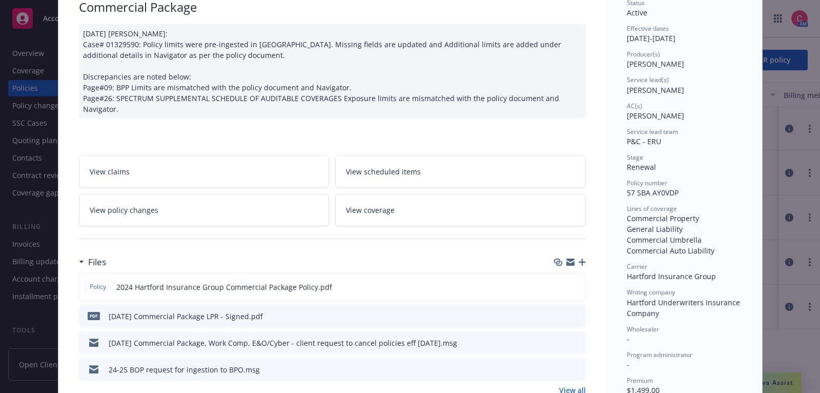
scroll to position [85, 0]
click at [173, 218] on link "View policy changes" at bounding box center [204, 210] width 251 height 32
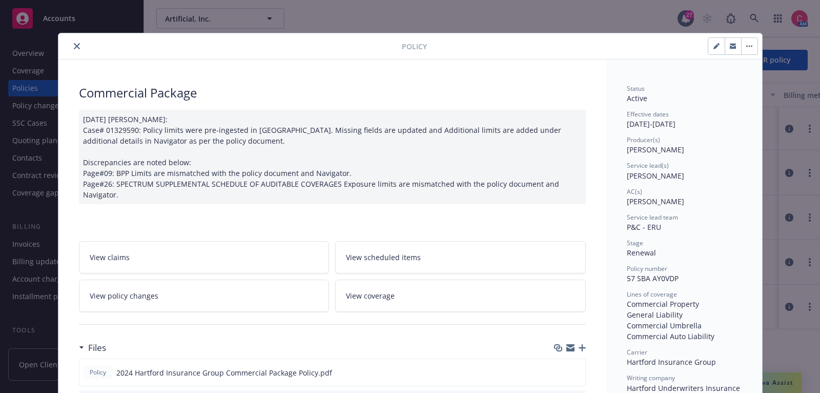
click at [752, 46] on icon "button" at bounding box center [750, 46] width 6 height 2
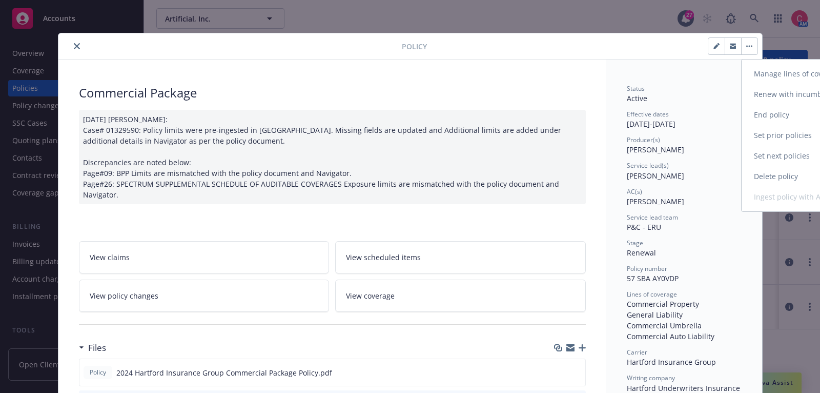
click at [763, 111] on link "End policy" at bounding box center [802, 115] width 121 height 21
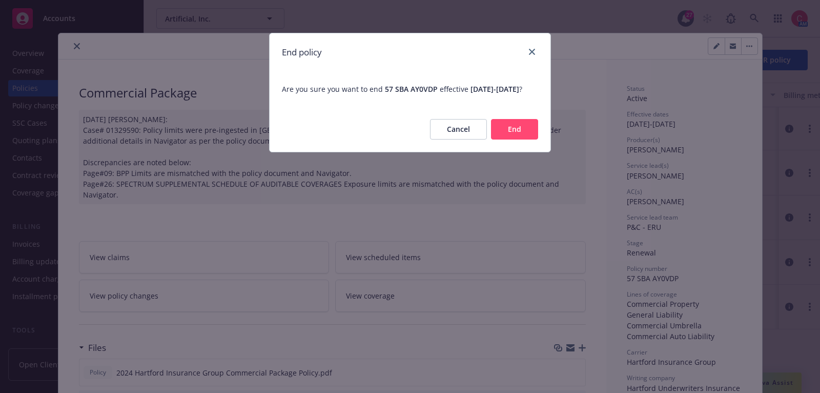
click at [511, 137] on button "End" at bounding box center [514, 129] width 47 height 21
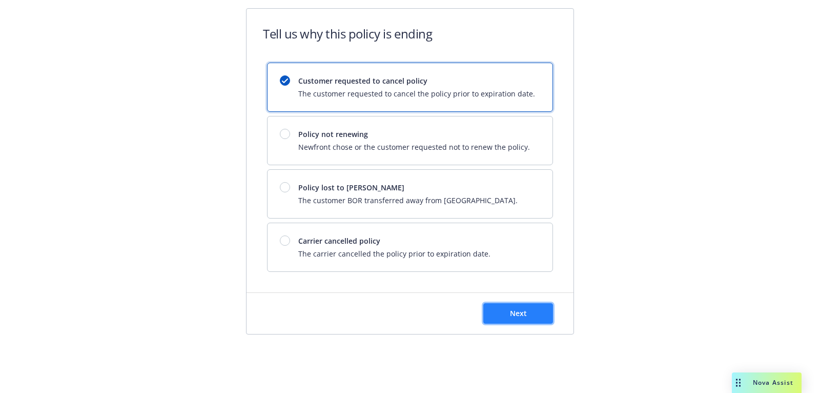
click at [505, 317] on button "Next" at bounding box center [519, 313] width 70 height 21
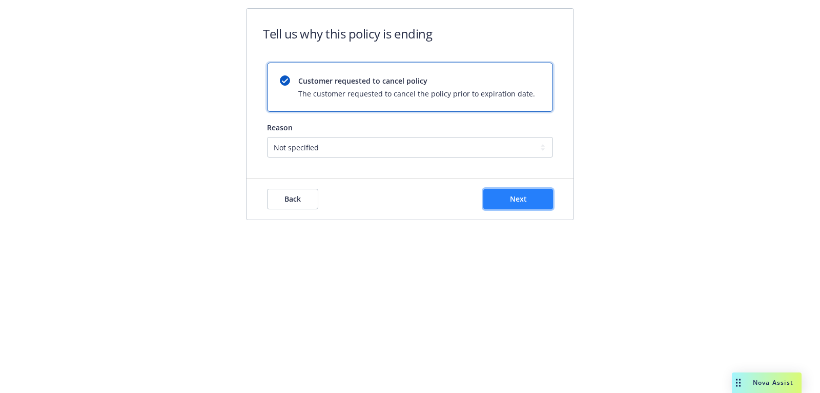
click at [535, 207] on button "Next" at bounding box center [519, 199] width 70 height 21
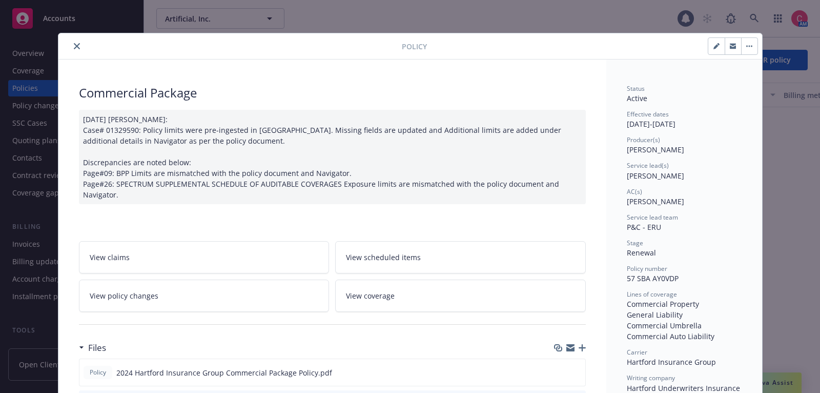
scroll to position [30, 0]
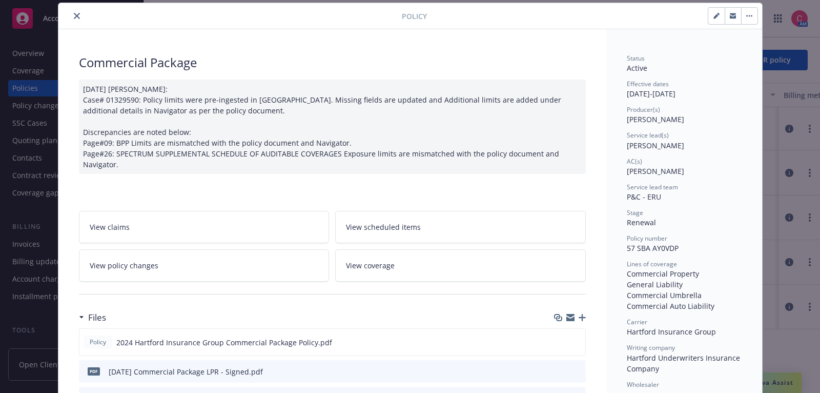
click at [754, 13] on button "button" at bounding box center [749, 16] width 16 height 16
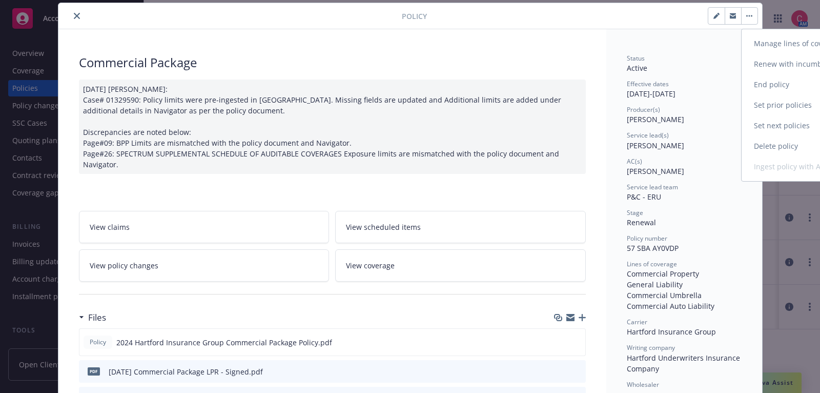
click at [807, 90] on link "End policy" at bounding box center [802, 84] width 121 height 21
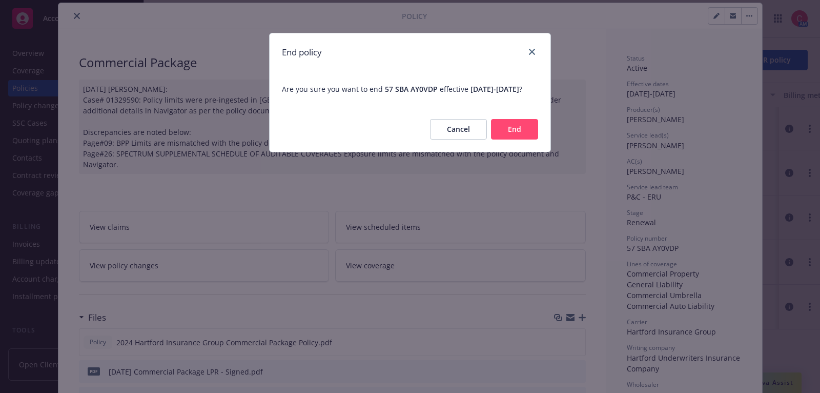
click at [533, 134] on button "End" at bounding box center [514, 129] width 47 height 21
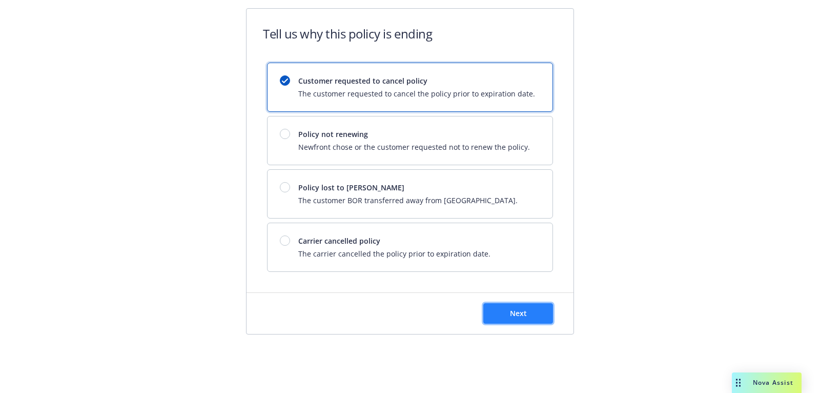
click at [500, 317] on button "Next" at bounding box center [519, 313] width 70 height 21
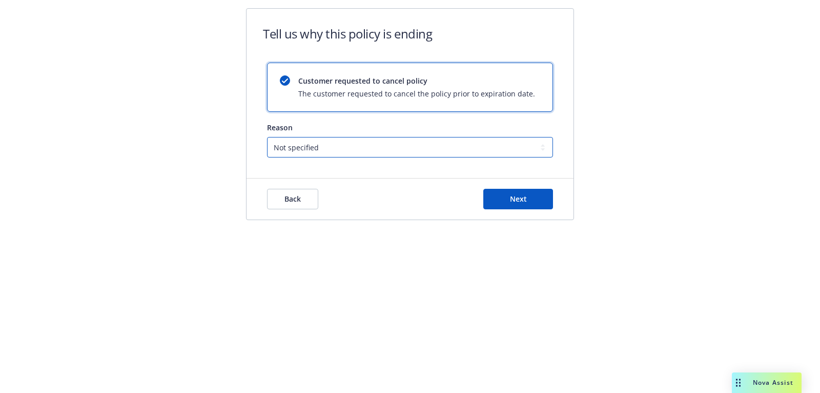
click at [358, 142] on select "Not specified Service Pricing Buyer change M&A, Bankruptcy, or Out of business …" at bounding box center [410, 147] width 286 height 21
select select "M&A, Bankruptcy, or Out of business"
click at [267, 137] on select "Not specified Service Pricing Buyer change M&A, Bankruptcy, or Out of business …" at bounding box center [410, 147] width 286 height 21
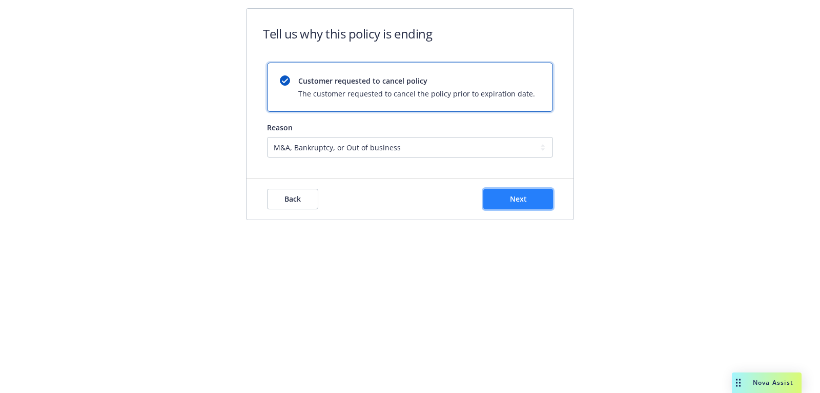
click at [512, 192] on button "Next" at bounding box center [519, 199] width 70 height 21
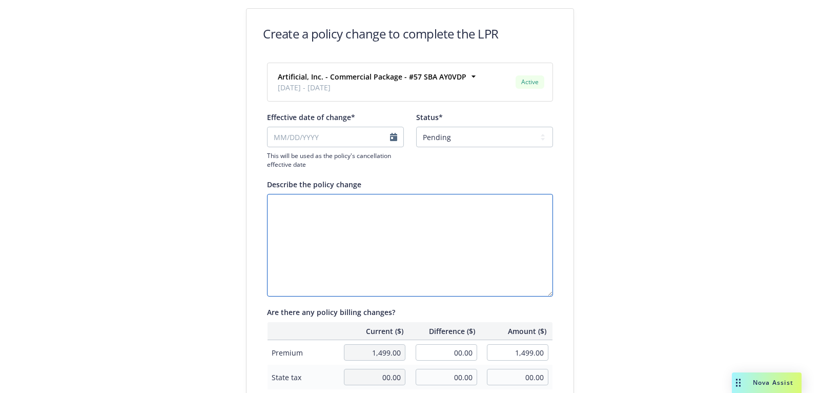
click at [449, 225] on textarea "Describe the policy change" at bounding box center [410, 245] width 286 height 103
type textarea "out of business"
click at [342, 133] on input "Effective date of change*" at bounding box center [335, 137] width 137 height 21
select select "October"
select select "2025"
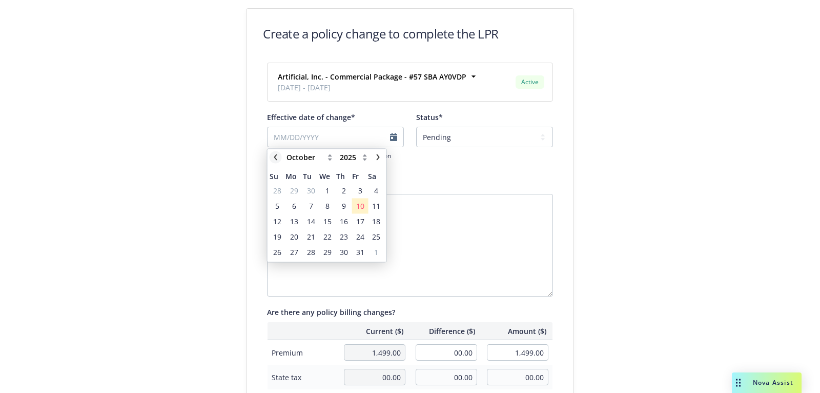
click at [275, 155] on icon "chevronLeft" at bounding box center [275, 157] width 3 height 6
select select "August"
click at [275, 268] on span "31" at bounding box center [277, 267] width 8 height 11
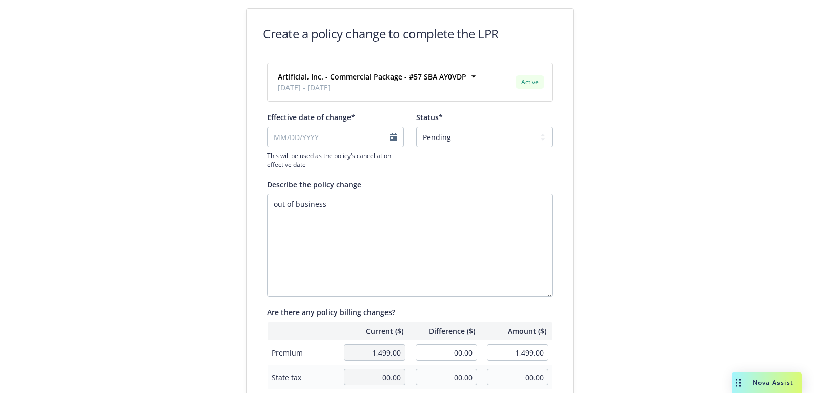
type input "[DATE]"
click at [483, 139] on select "Pending Confirmed" at bounding box center [484, 137] width 137 height 21
select select "Confirmed"
click at [416, 127] on select "Pending Confirmed" at bounding box center [484, 137] width 137 height 21
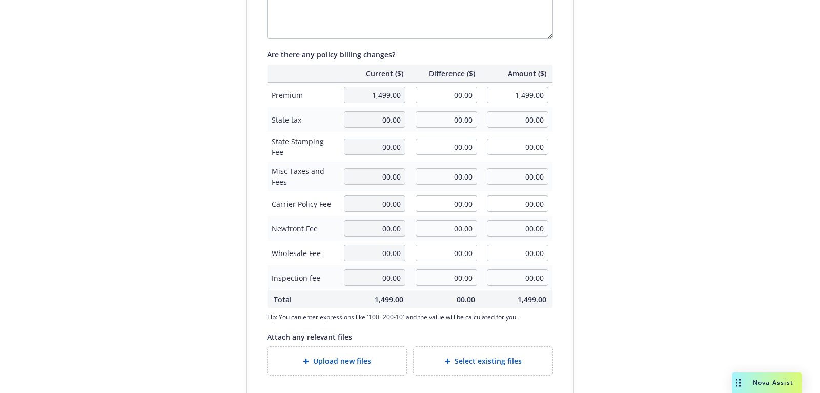
scroll to position [258, 0]
click at [458, 93] on input "00.00" at bounding box center [447, 94] width 62 height 16
type input "-422.00"
type input "1,077.00"
click at [580, 155] on form "Create a policy change to complete the LPR Artificial, Inc. - Commercial Packag…" at bounding box center [410, 93] width 353 height 687
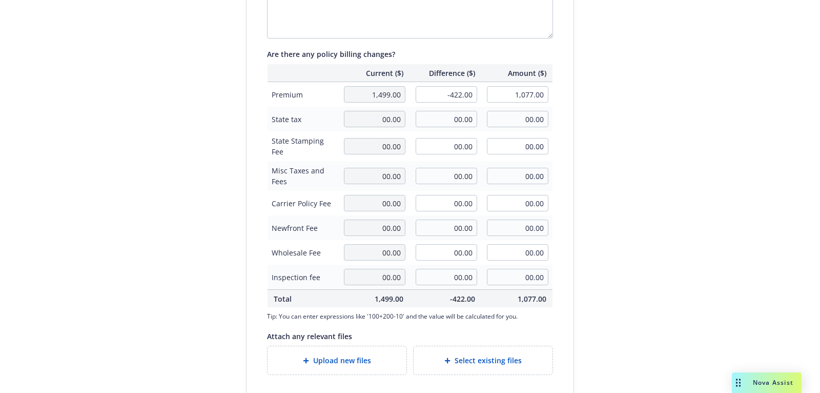
scroll to position [308, 0]
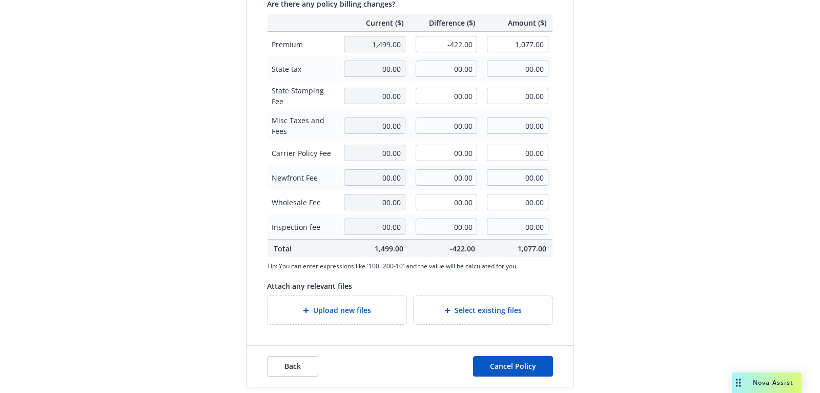
click at [373, 304] on div "Upload new files" at bounding box center [337, 310] width 123 height 12
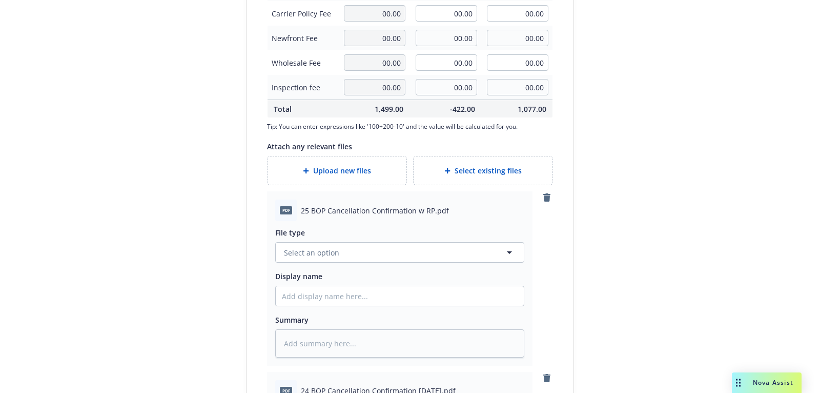
scroll to position [461, 0]
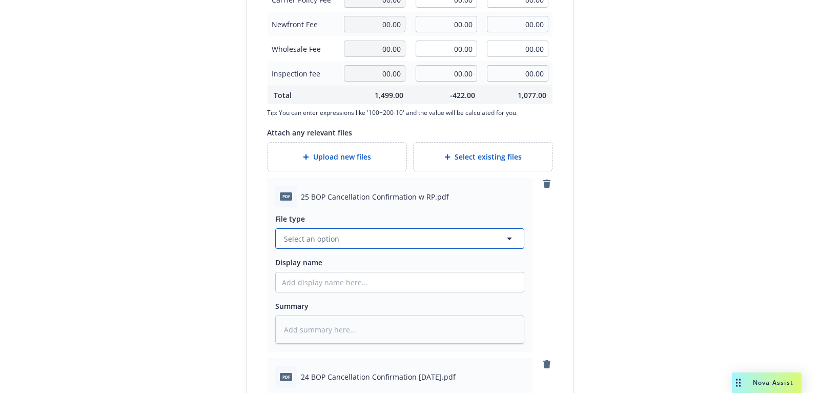
click at [406, 240] on button "Select an option" at bounding box center [399, 238] width 249 height 21
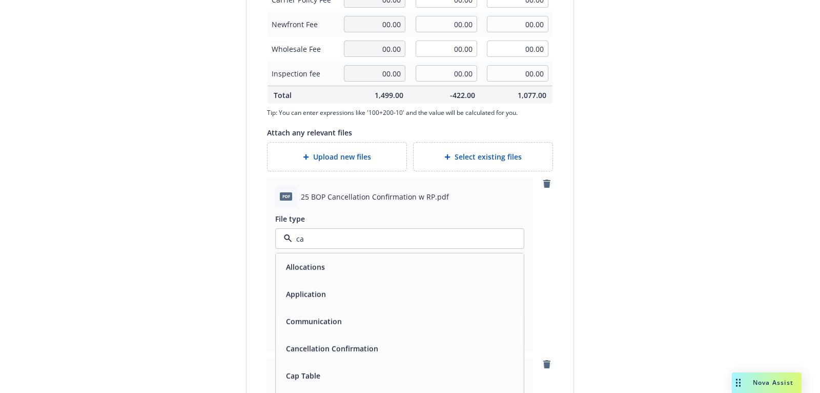
type input "can"
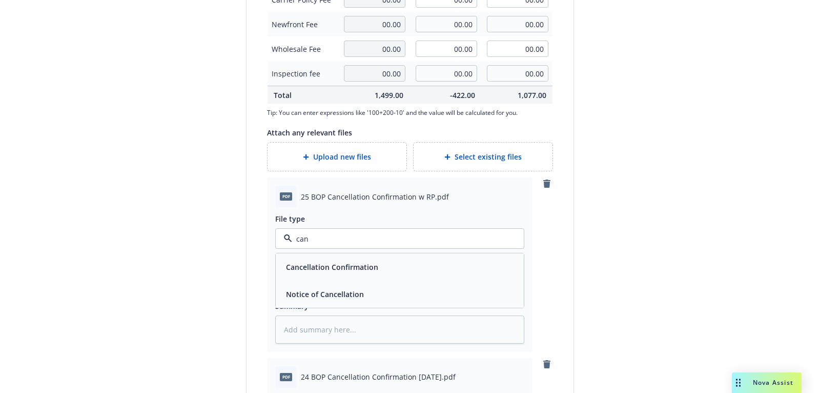
click at [408, 269] on div "Cancellation Confirmation" at bounding box center [400, 266] width 236 height 15
type textarea "x"
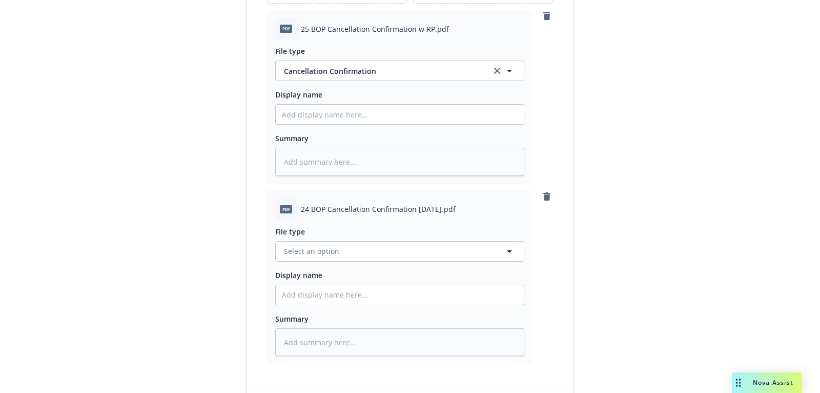
scroll to position [637, 0]
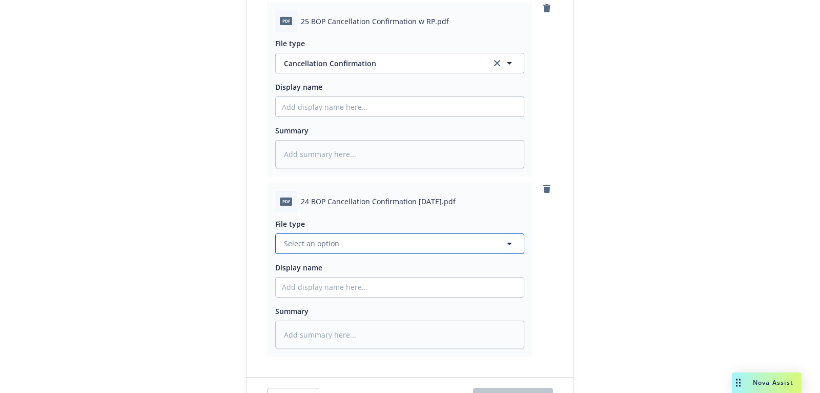
click at [413, 234] on button "Select an option" at bounding box center [399, 243] width 249 height 21
type input "can"
click at [415, 272] on div "Cancellation Confirmation" at bounding box center [400, 271] width 236 height 15
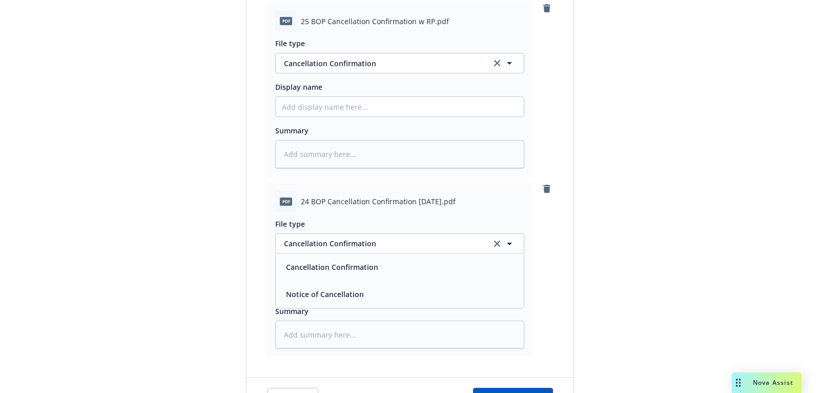
scroll to position [668, 0]
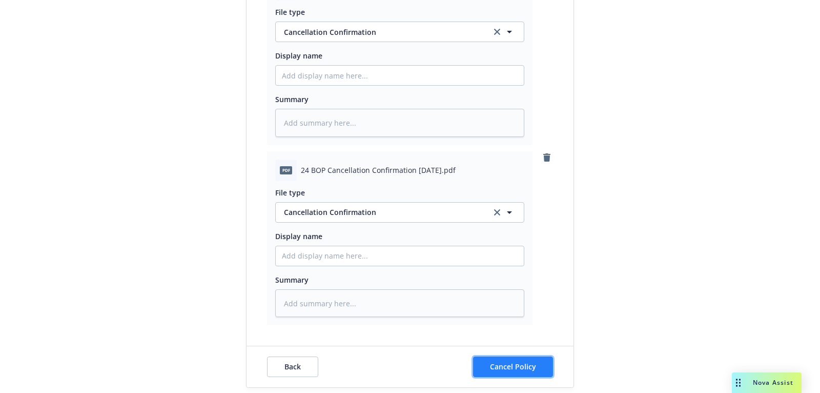
click at [520, 370] on button "Cancel Policy" at bounding box center [513, 366] width 80 height 21
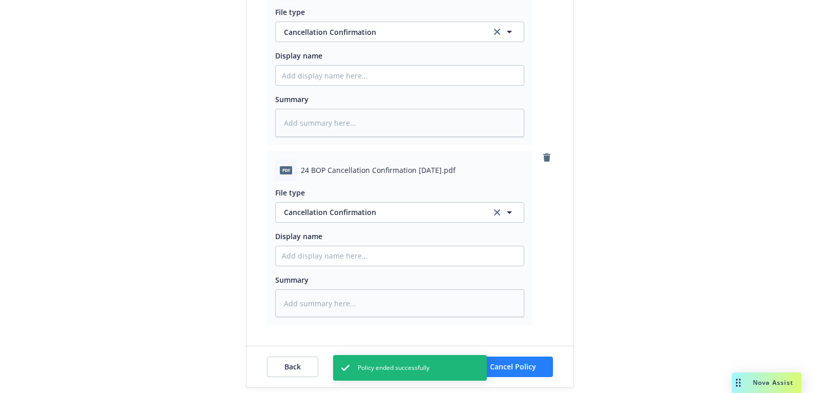
type textarea "x"
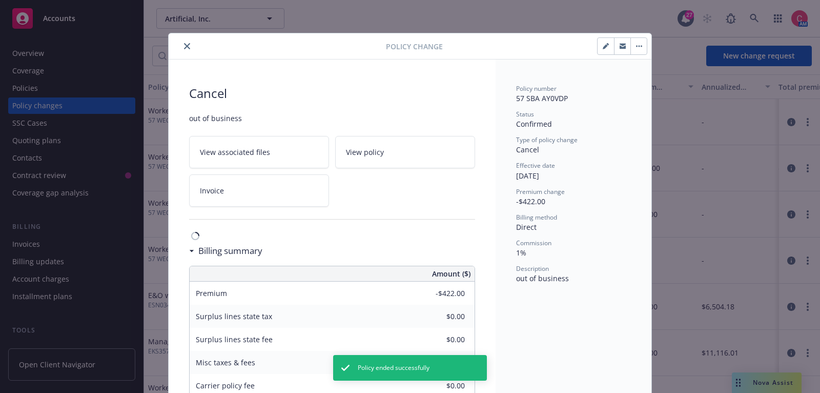
scroll to position [30, 0]
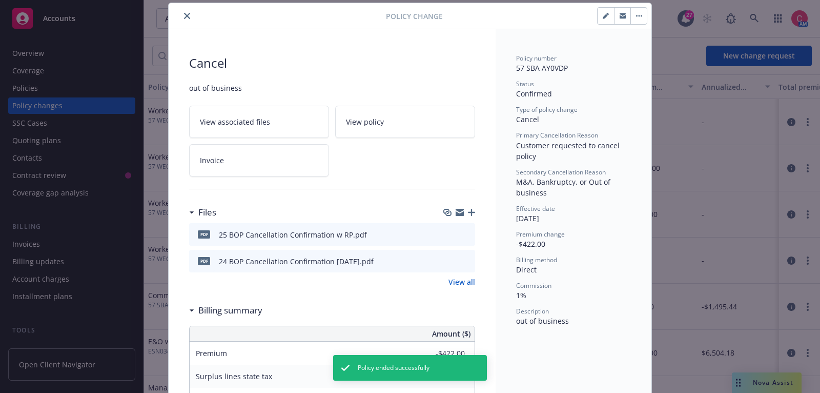
click at [184, 5] on div "Policy Change" at bounding box center [410, 16] width 483 height 26
click at [185, 11] on button "close" at bounding box center [187, 16] width 12 height 12
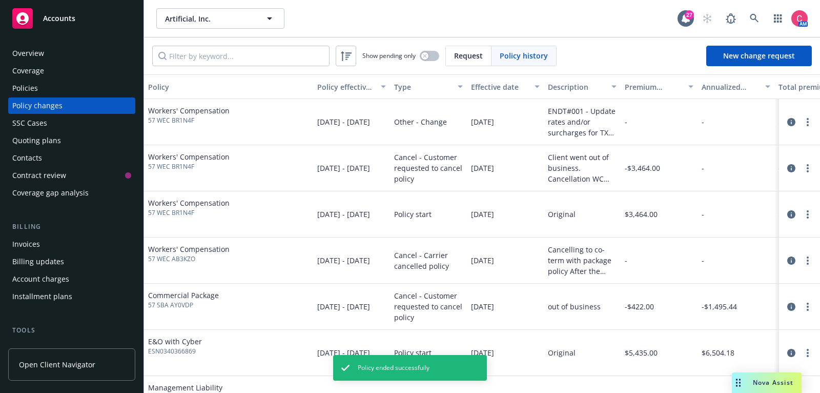
click at [128, 87] on div "Policies" at bounding box center [71, 88] width 119 height 16
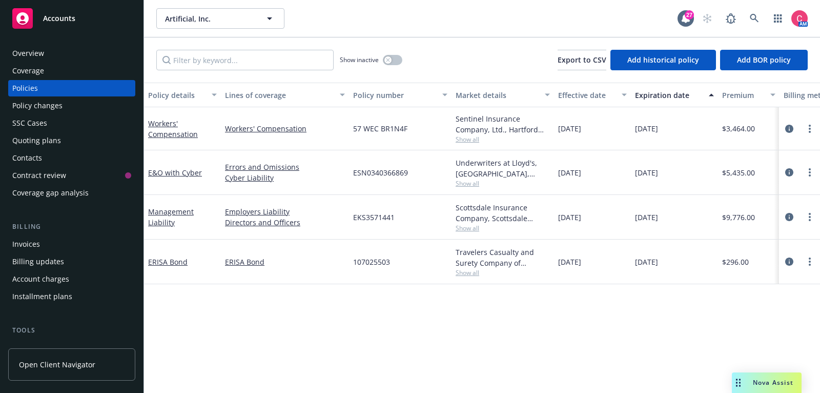
drag, startPoint x: 353, startPoint y: 129, endPoint x: 425, endPoint y: 130, distance: 71.8
click at [790, 124] on link "circleInformation" at bounding box center [790, 129] width 12 height 12
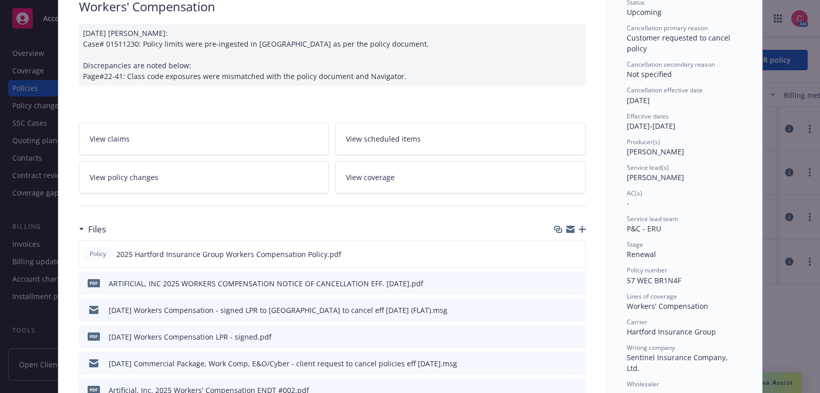
scroll to position [95, 0]
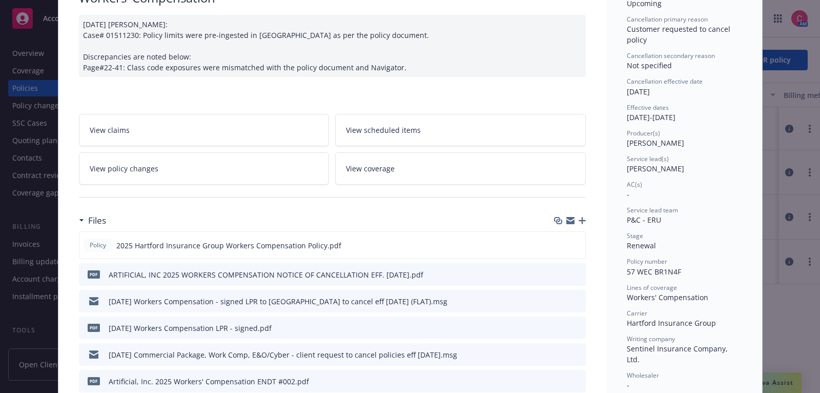
click at [578, 273] on icon "preview file" at bounding box center [576, 273] width 9 height 7
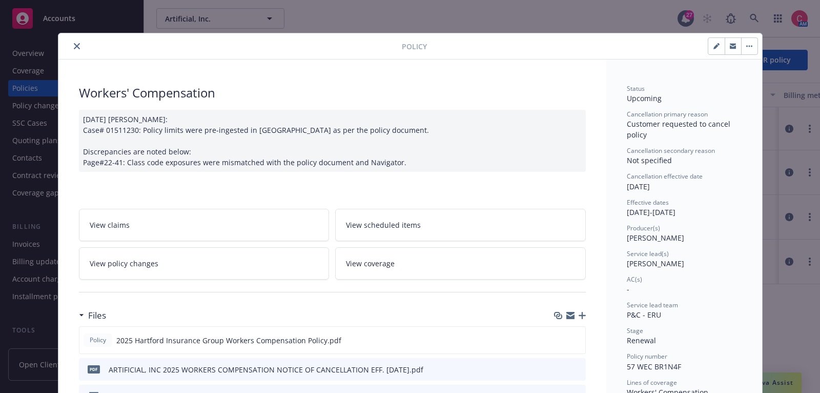
click at [73, 45] on button "close" at bounding box center [77, 46] width 12 height 12
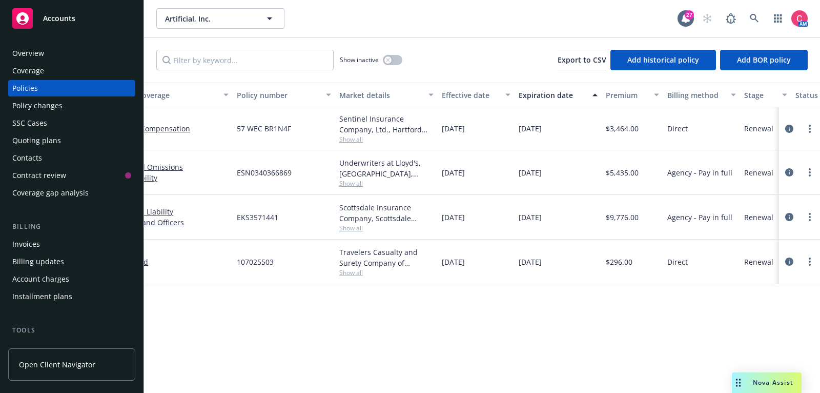
scroll to position [0, 313]
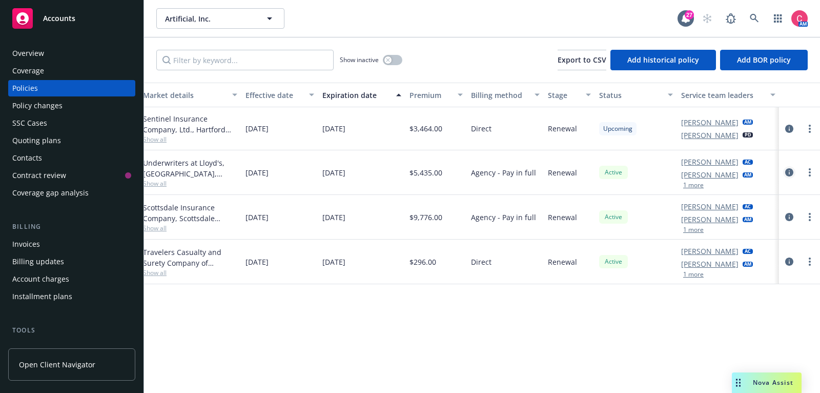
click at [791, 173] on icon "circleInformation" at bounding box center [790, 172] width 8 height 8
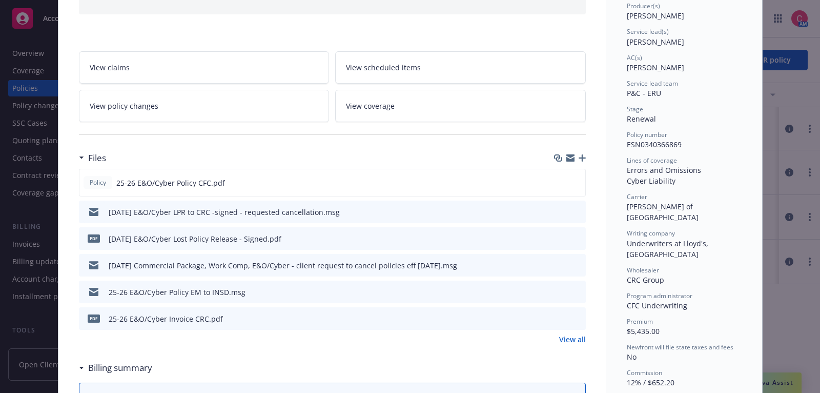
scroll to position [138, 0]
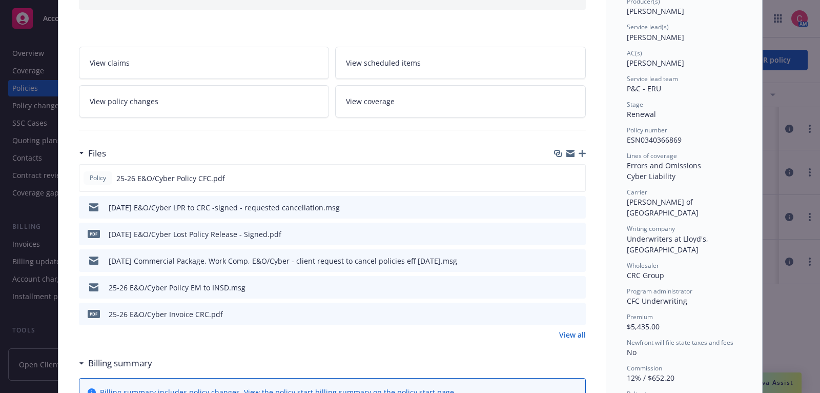
click at [562, 206] on icon "download file" at bounding box center [559, 207] width 8 height 8
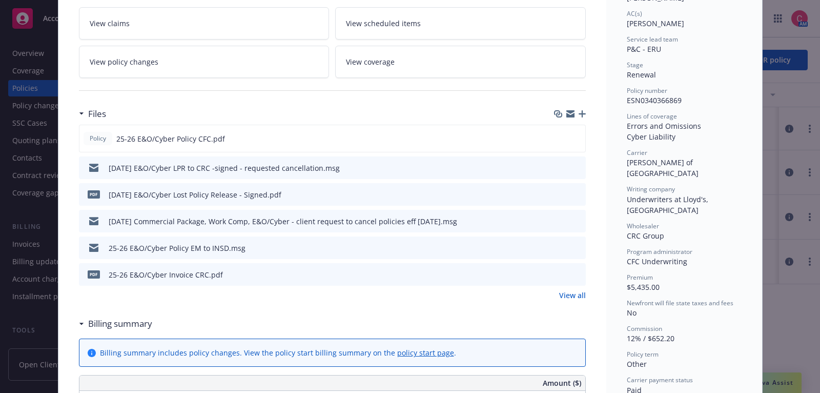
scroll to position [183, 0]
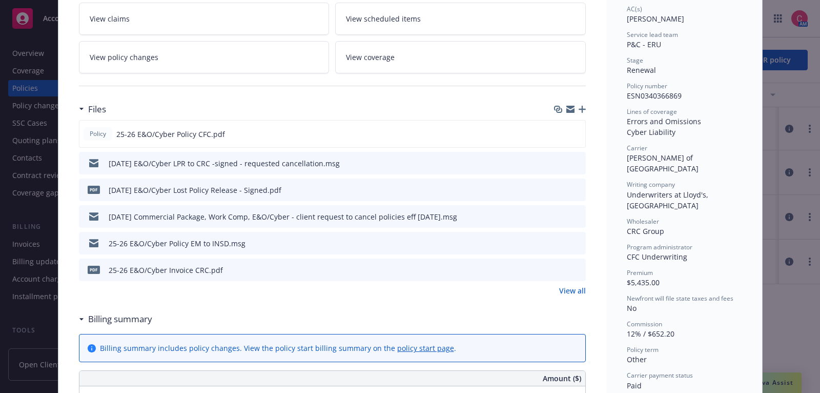
click at [578, 242] on icon "preview file" at bounding box center [576, 242] width 9 height 7
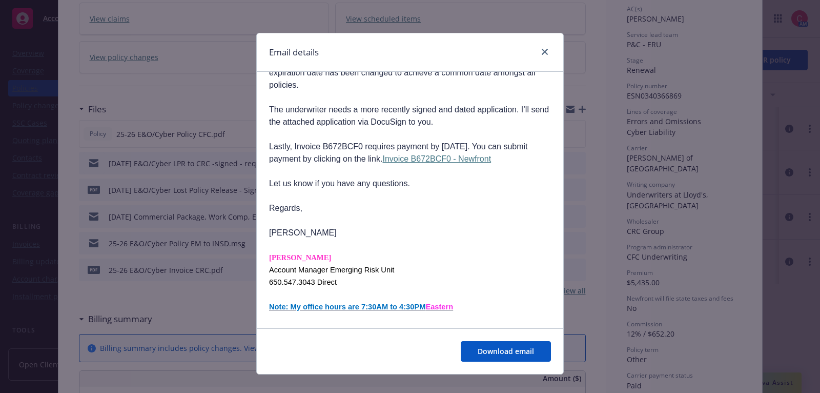
scroll to position [124, 0]
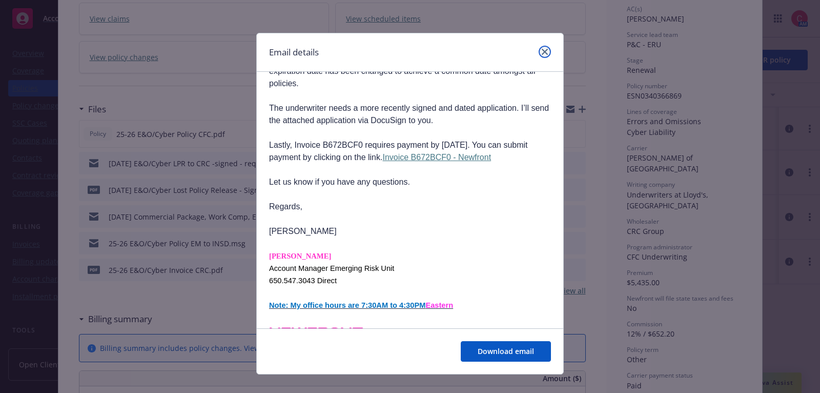
click at [543, 57] on link "close" at bounding box center [545, 52] width 12 height 12
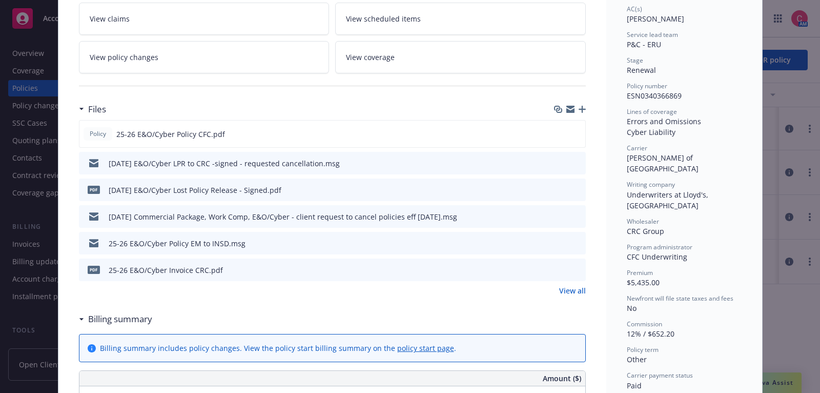
click at [567, 291] on link "View all" at bounding box center [572, 290] width 27 height 11
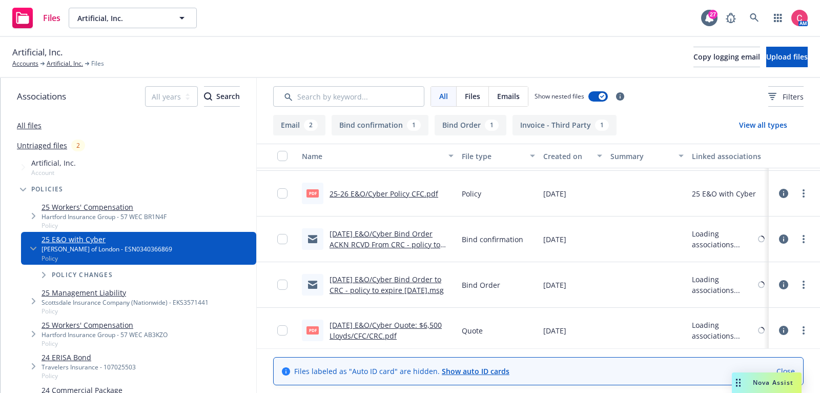
scroll to position [227, 0]
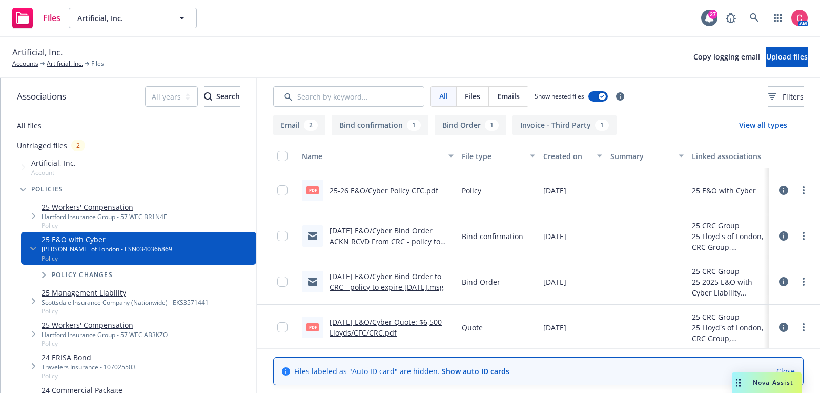
click at [443, 284] on link "5/11/2025 E&O/Cyber Bind Order to CRC - policy to expire 3/12/2026.msg" at bounding box center [387, 281] width 114 height 21
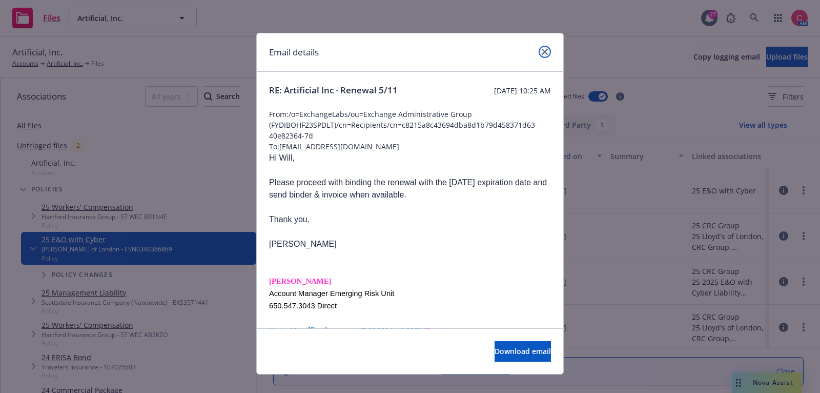
click at [545, 51] on icon "close" at bounding box center [545, 52] width 6 height 6
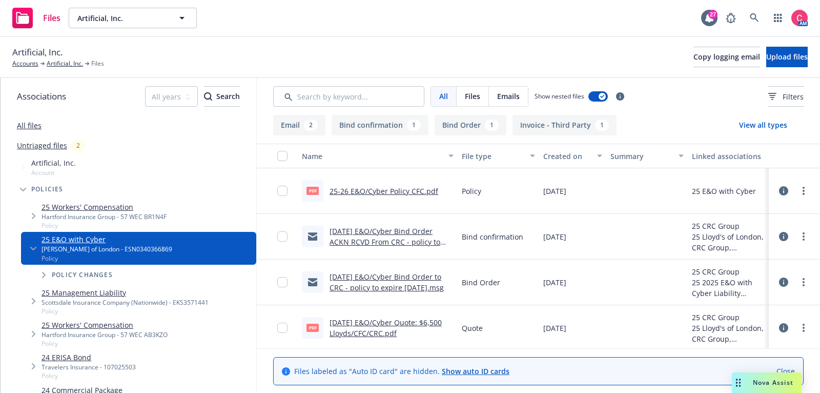
scroll to position [0, 0]
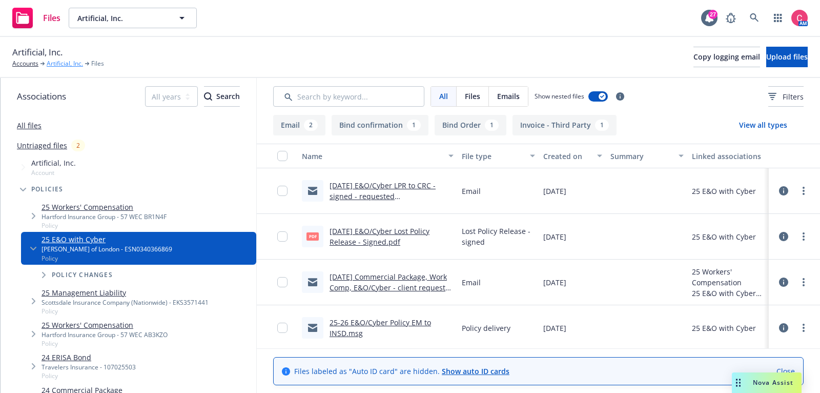
click at [66, 68] on link "Artificial, Inc." at bounding box center [65, 63] width 36 height 9
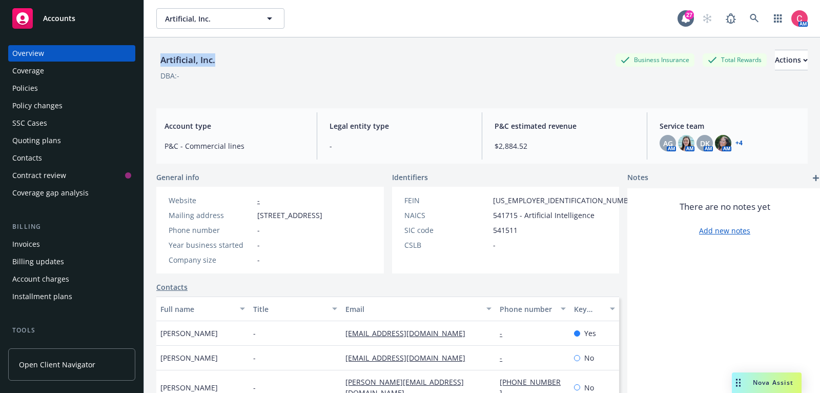
drag, startPoint x: 159, startPoint y: 58, endPoint x: 223, endPoint y: 64, distance: 63.8
click at [223, 64] on div "Artificial, Inc. Business Insurance Total Rewards Actions" at bounding box center [482, 60] width 652 height 21
copy div "Artificial, Inc."
click at [66, 87] on div "Policies" at bounding box center [71, 88] width 119 height 16
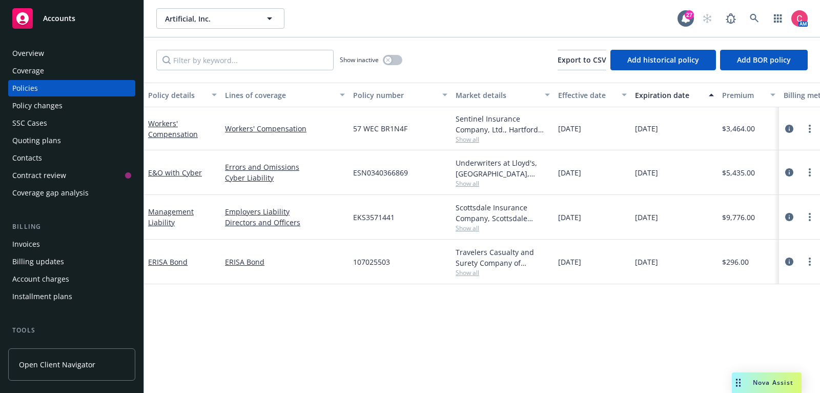
click at [372, 169] on span "ESN0340366869" at bounding box center [380, 172] width 55 height 11
copy span "ESN0340366869"
click at [787, 170] on icon "circleInformation" at bounding box center [790, 172] width 8 height 8
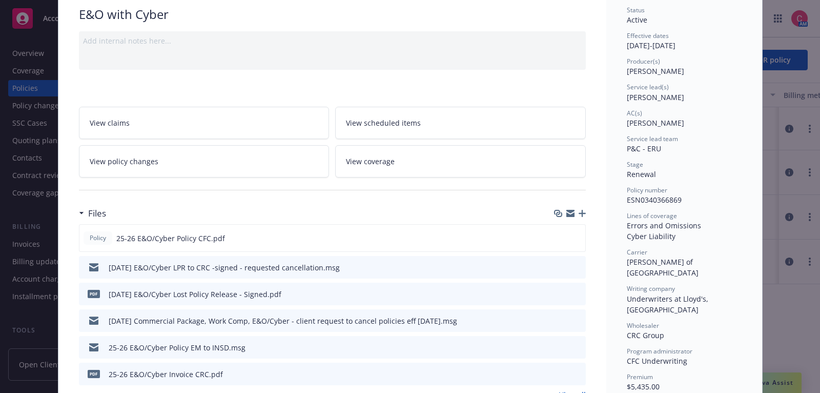
scroll to position [85, 0]
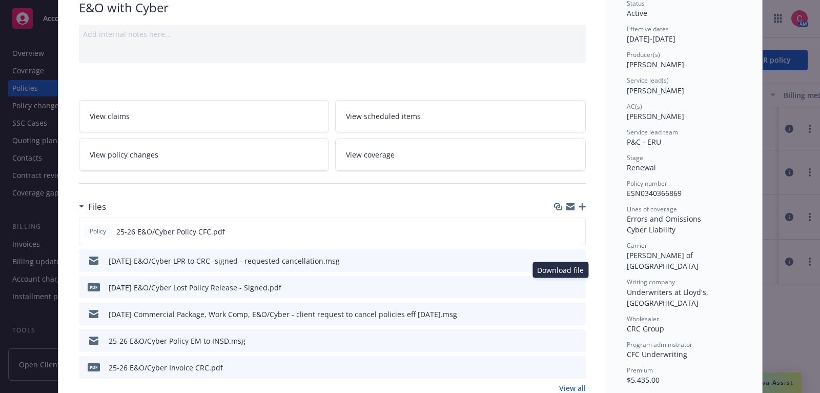
click at [561, 286] on icon "download file" at bounding box center [559, 287] width 8 height 8
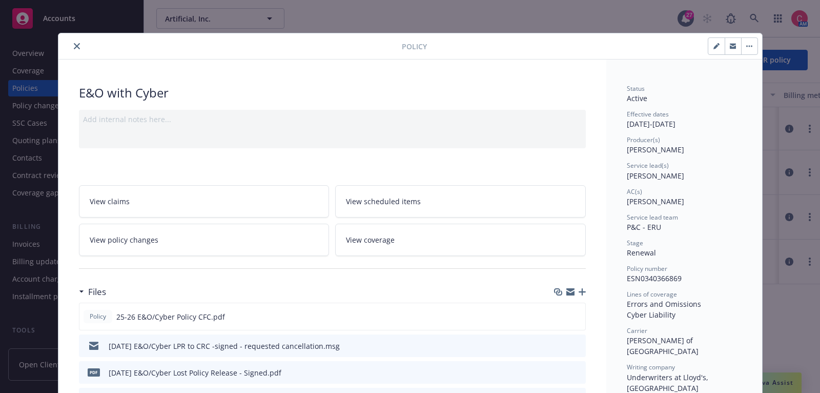
click at [585, 288] on icon "button" at bounding box center [582, 291] width 7 height 7
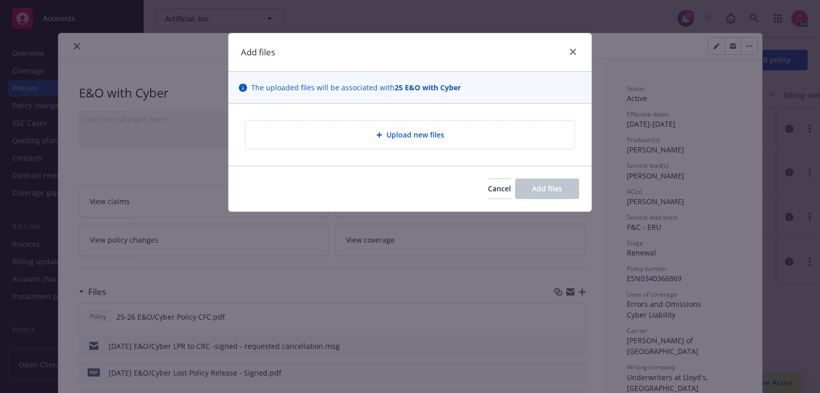
click at [461, 123] on div "Upload new files" at bounding box center [410, 135] width 329 height 28
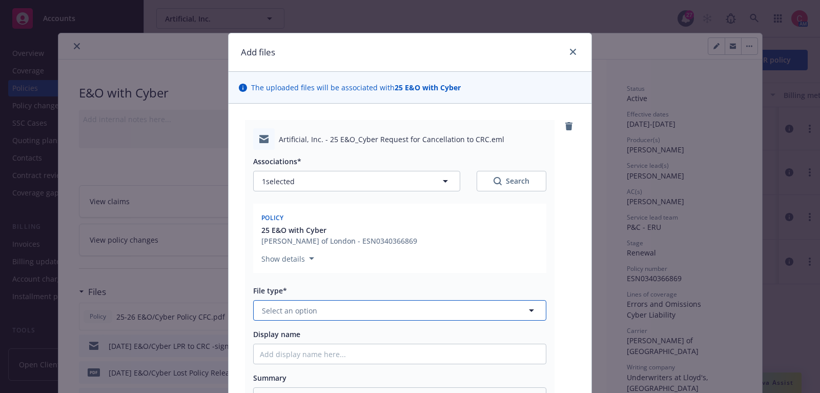
click at [454, 301] on button "Select an option" at bounding box center [399, 310] width 293 height 21
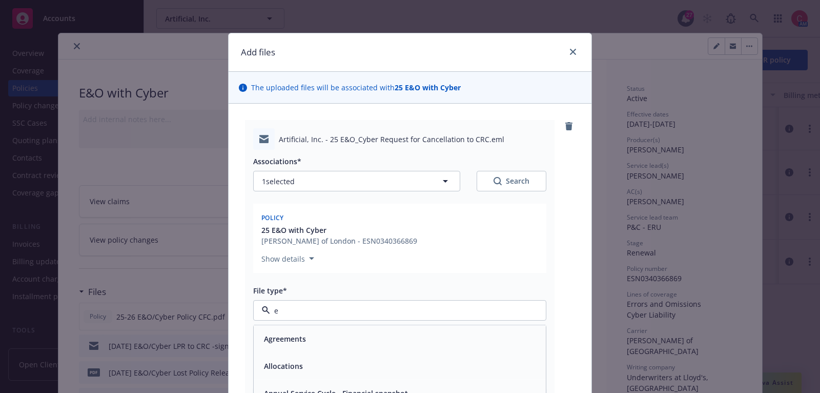
type input "em"
click at [454, 359] on div "Email" at bounding box center [400, 365] width 280 height 15
click at [453, 342] on div "Display name" at bounding box center [399, 346] width 293 height 35
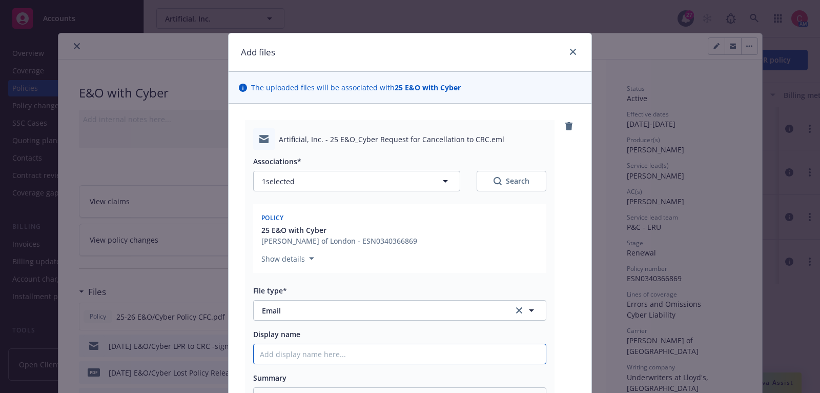
click at [454, 354] on input "Display name" at bounding box center [400, 353] width 292 height 19
type textarea "x"
type input "2"
type textarea "x"
type input "25"
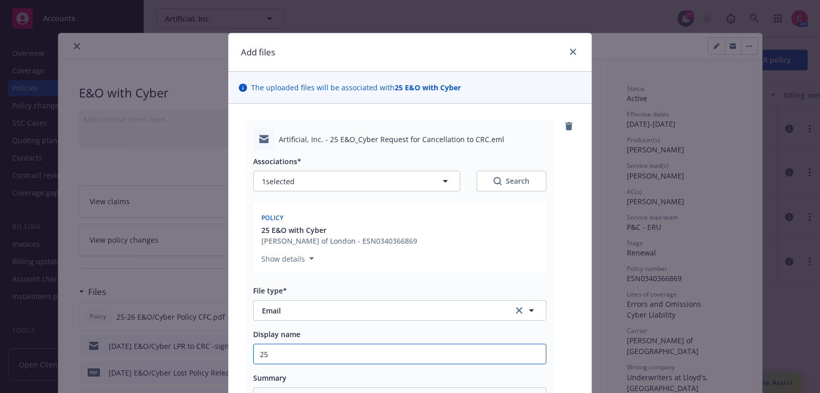
type textarea "x"
type input "25"
type textarea "x"
type input "25 E"
type textarea "x"
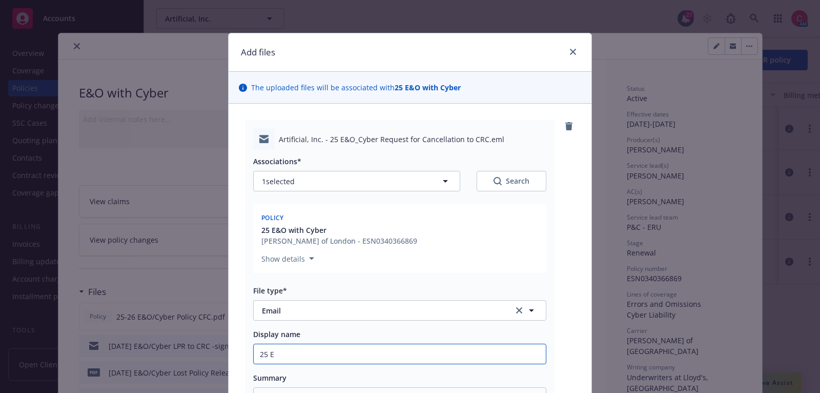
type input "25"
type textarea "x"
type input "25 C"
type textarea "x"
type input "25 Cy"
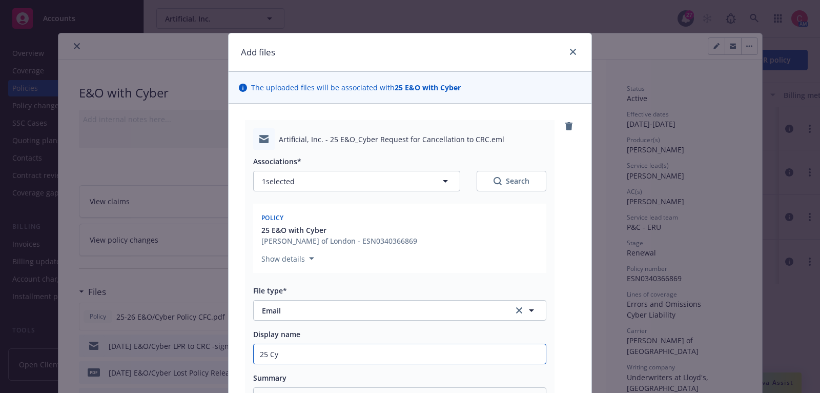
type textarea "x"
type input "25 Cyb"
type textarea "x"
type input "25 Cyber"
type textarea "x"
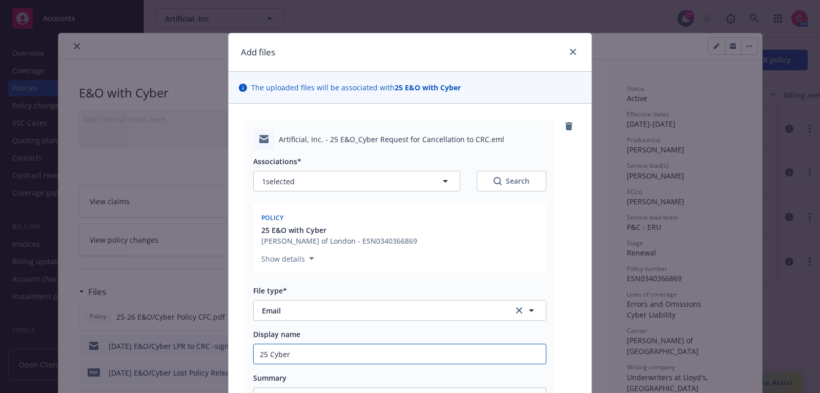
type input "25 Cyber -"
type textarea "x"
type input "25 Cyber -"
type textarea "x"
type input "25 Cyber - R"
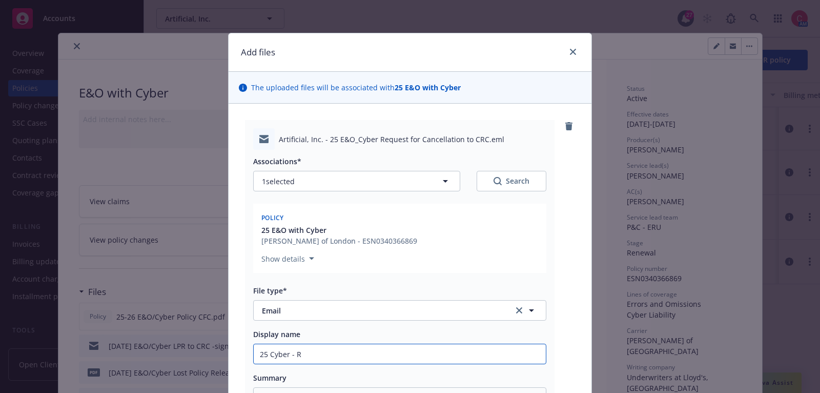
type textarea "x"
type input "25 Cyber - Re"
type textarea "x"
type input "25 Cyber - Req"
type textarea "x"
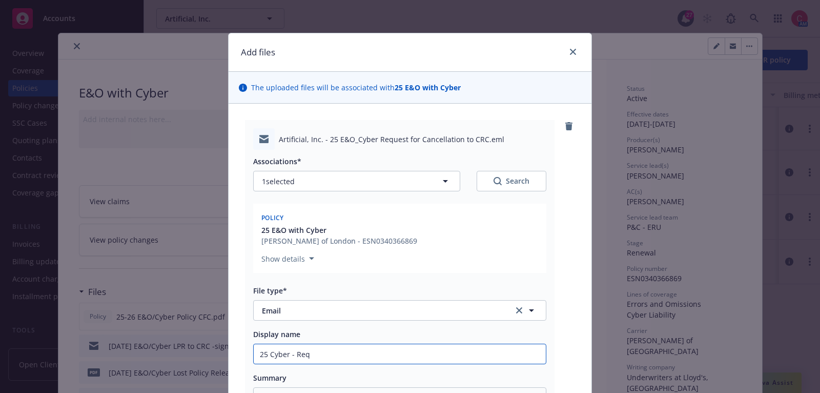
type input "25 Cyber - Requ"
type textarea "x"
type input "25 Cyber - Reque"
type textarea "x"
type input "25 Cyber - Request"
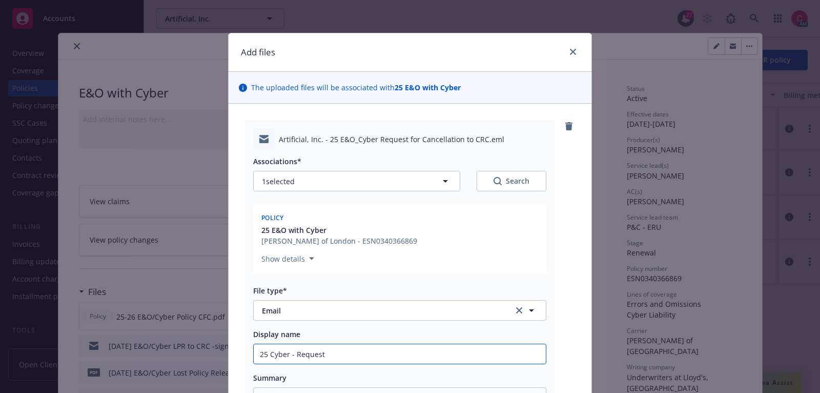
type textarea "x"
type input "25 Cyber - Request"
type textarea "x"
type input "25 Cyber - Request t"
type textarea "x"
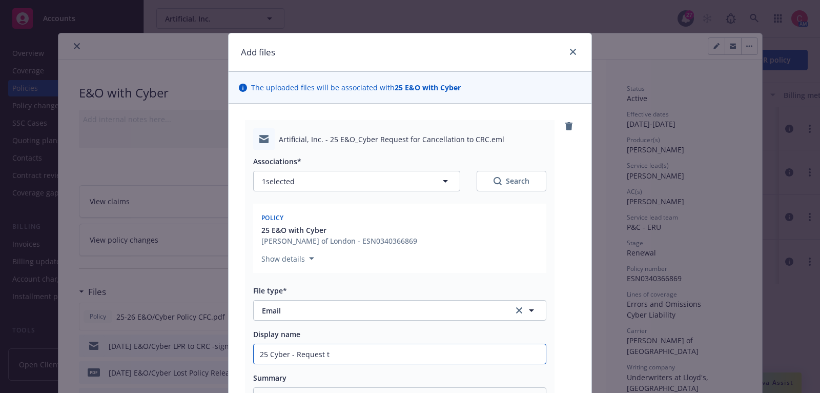
type input "25 Cyber - Request to"
type textarea "x"
type input "25 Cyber - Request to c"
type textarea "x"
type input "25 Cyber - Request to ca"
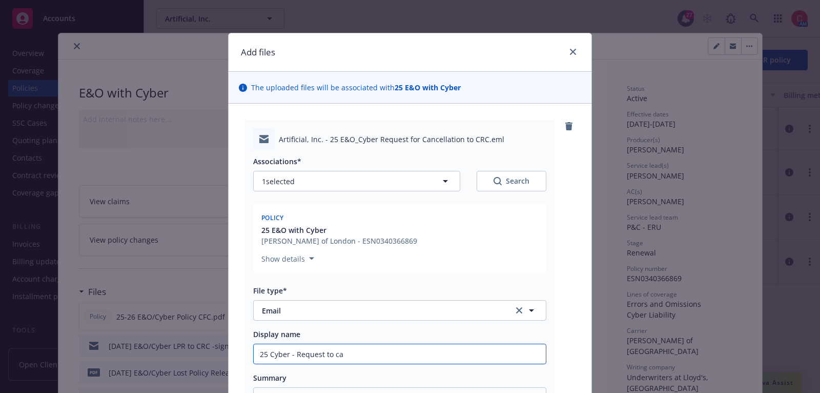
type textarea "x"
type input "25 Cyber - Request to canc"
type textarea "x"
type input "25 Cyber - Request to cance"
type textarea "x"
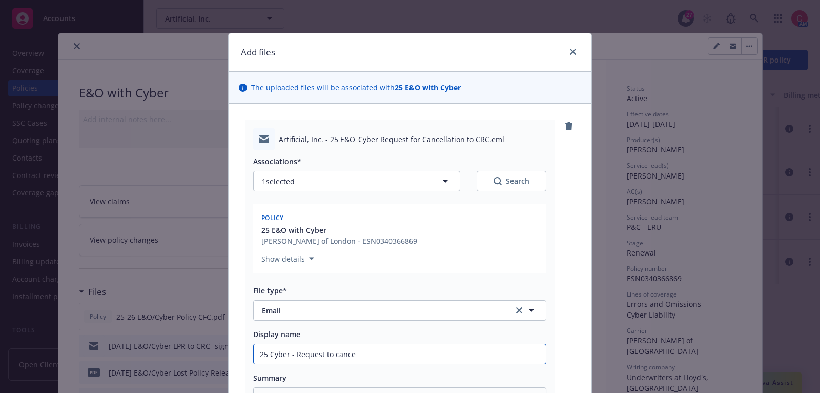
type input "25 Cyber - Request to cancel"
type textarea "x"
type input "25 Cyber - Request to cancel"
type textarea "x"
type input "25 Cyber - Request to cancel"
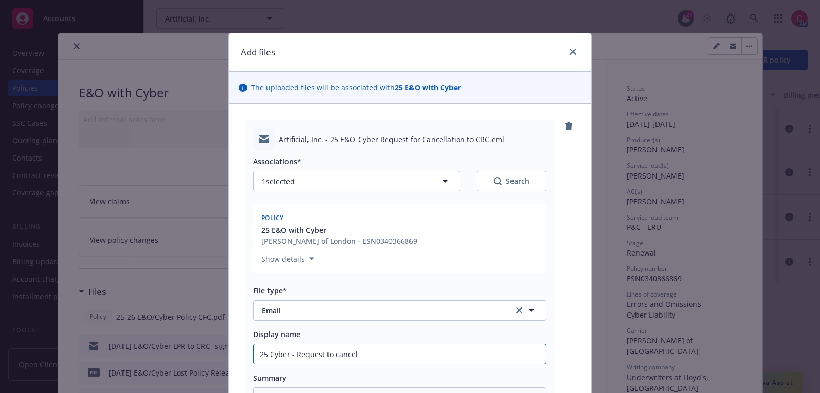
type textarea "x"
type input "25 Cyber - Request to cance"
type textarea "x"
type input "25 Cyber - Request to canc"
type textarea "x"
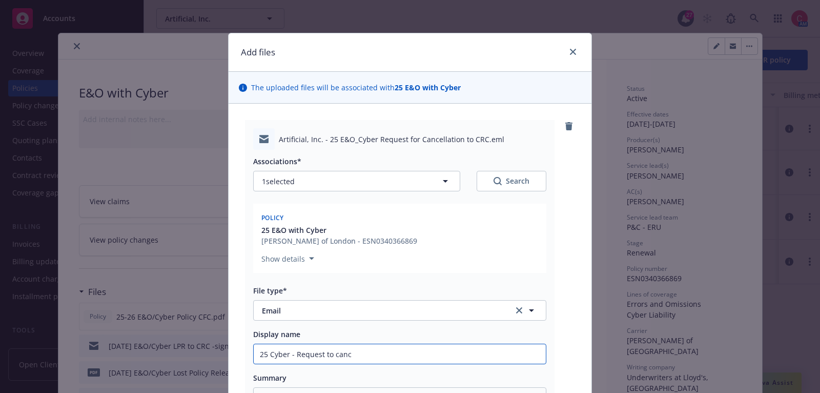
type input "25 Cyber - Request to can"
type textarea "x"
type input "25 Cyber - Request to ca"
type textarea "x"
type input "25 Cyber - Request to"
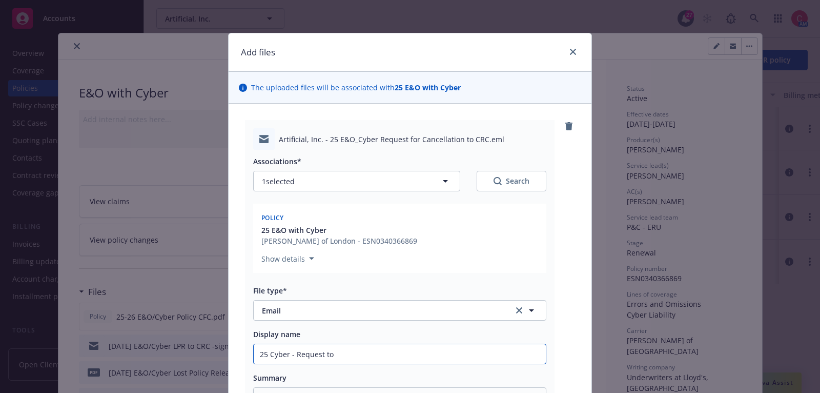
type textarea "x"
type input "25 Cyber - Request to C"
type textarea "x"
type input "25 Cyber - Request to CR"
type textarea "x"
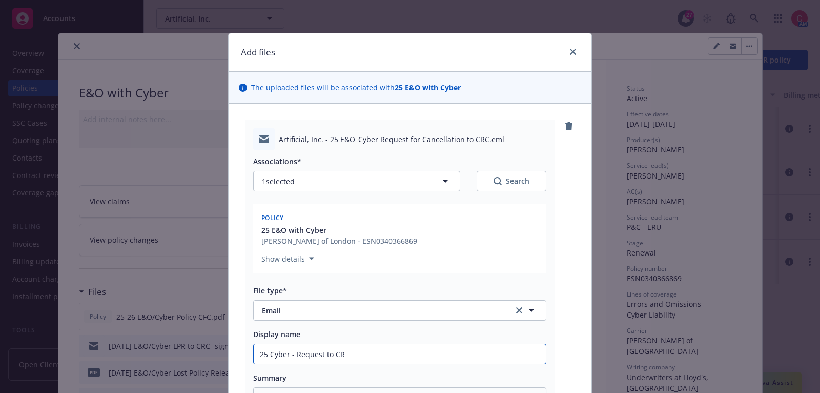
type input "25 Cyber - Request to CRC"
type textarea "x"
type input "25 Cyber - Request to CRC"
type textarea "x"
type input "25 Cyber - Request to CRC t"
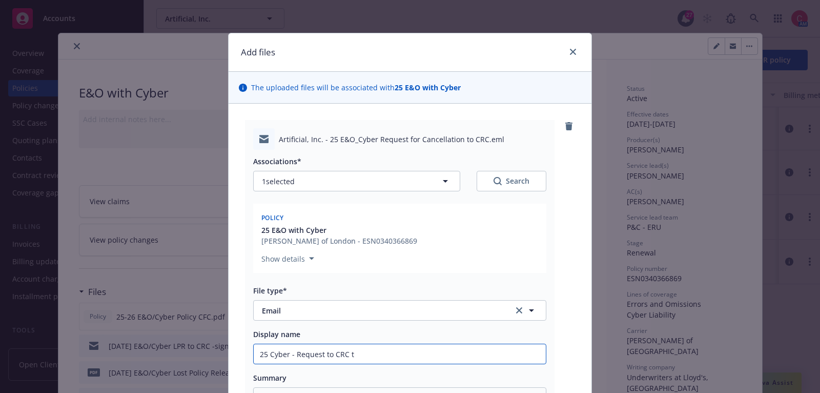
type textarea "x"
type input "25 Cyber - Request to CRC to"
type textarea "x"
type input "25 Cyber - Request to CRC to C"
type textarea "x"
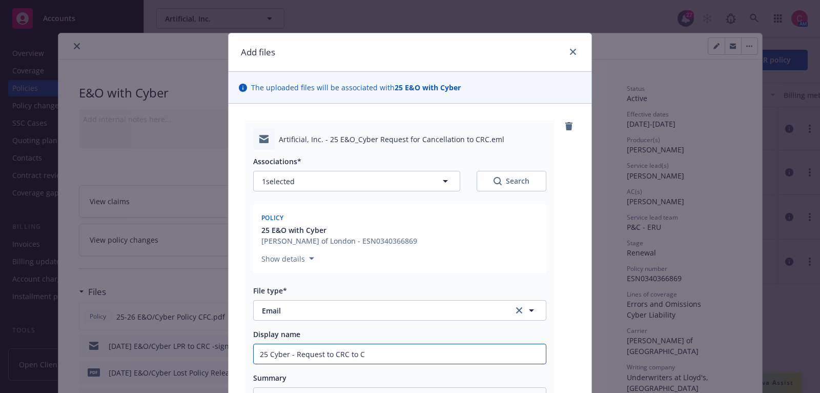
type input "25 Cyber - Request to CRC to Cy"
type textarea "x"
type input "25 Cyber - Request to CRC to Cyb"
type textarea "x"
type input "25 Cyber - Request to CRC to Cybe"
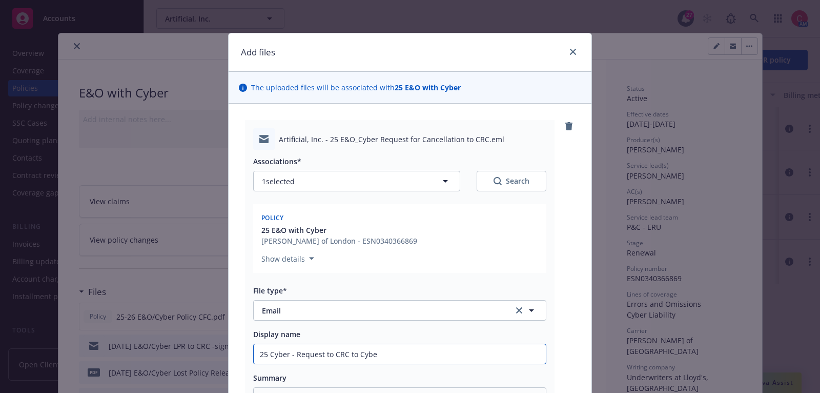
type textarea "x"
type input "25 Cyber - Request to CRC to Cyb"
type textarea "x"
type input "25 Cyber - Request to CRC to Cy"
type textarea "x"
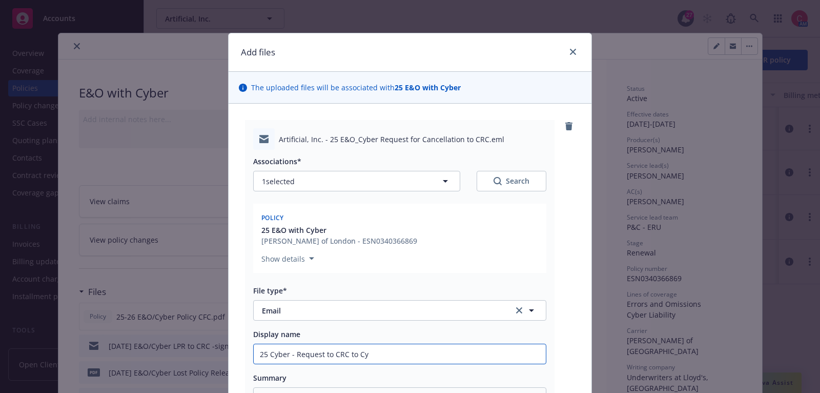
type input "25 Cyber - Request to CRC to C"
type textarea "x"
type input "25 Cyber - Request to CRC to"
type textarea "x"
type input "25 Cyber - Request to CRC to c"
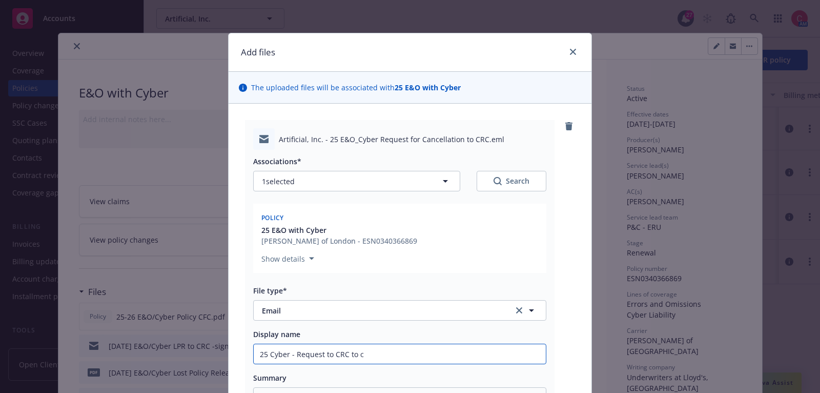
type textarea "x"
type input "25 Cyber - Request to CRC to ca"
type textarea "x"
type input "25 Cyber - Request to CRC to can"
type textarea "x"
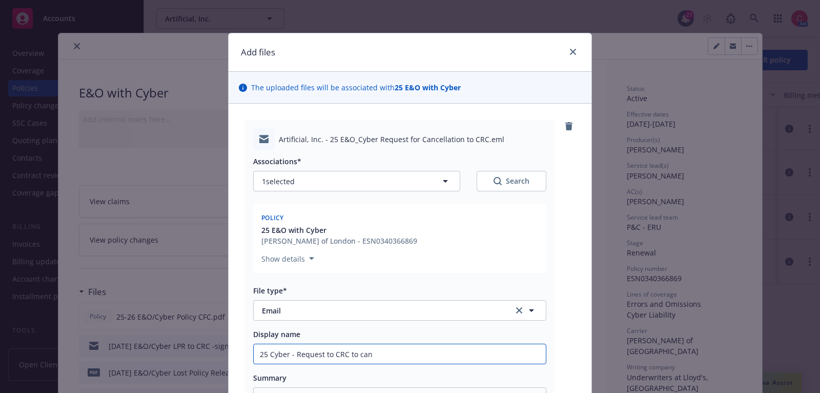
type input "25 Cyber - Request to CRC to canc"
type textarea "x"
type input "25 Cyber - Request to CRC to cance"
type textarea "x"
type input "25 Cyber - Request to CRC to cancel"
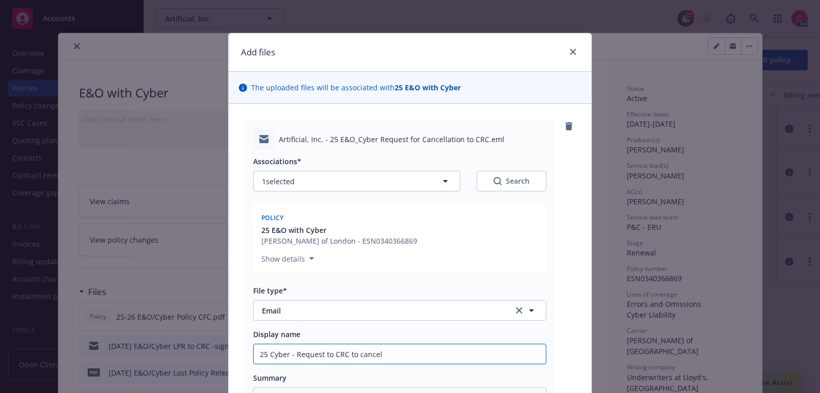
type textarea "x"
type input "25 Cyber - Request to CRC to cancel"
type textarea "x"
type input "25 Cyber - Request to CRC to cancel C"
type textarea "x"
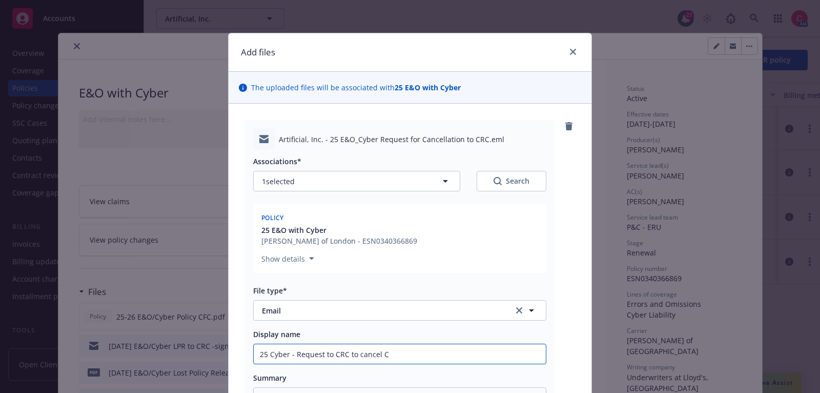
type input "25 Cyber - Request to CRC to cancel Cy"
type textarea "x"
type input "25 Cyber - Request to CRC to cancel Cyb"
type textarea "x"
type input "25 Cyber - Request to CRC to cancel Cyber"
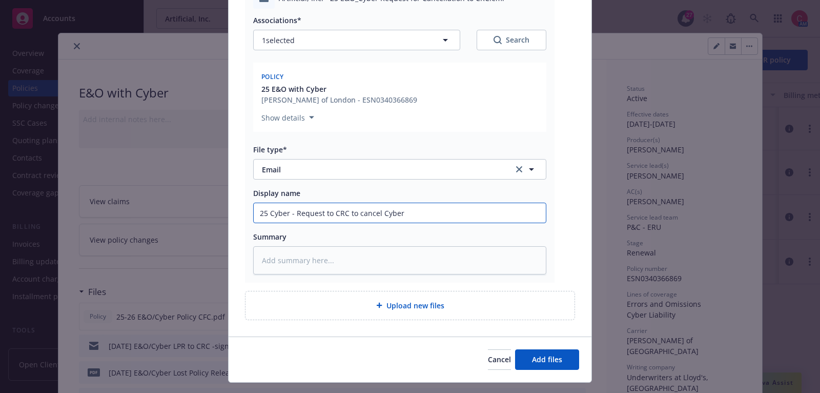
scroll to position [161, 0]
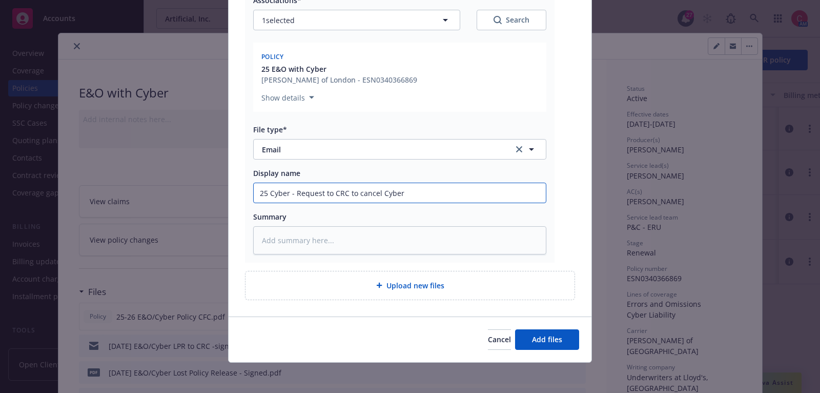
type textarea "x"
type input "25 Cyber - Request to CRC to cancel Cyber"
type textarea "x"
type input "25 Cyber - Request to CRC to cancel Cyber e"
type textarea "x"
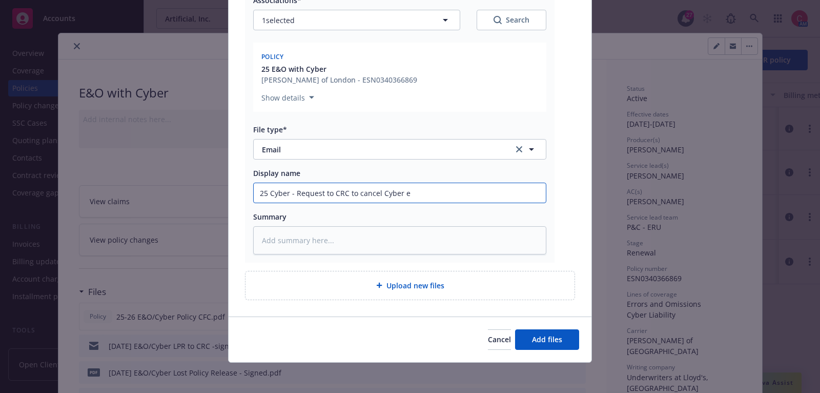
type input "25 Cyber - Request to CRC to cancel Cyber ef"
type textarea "x"
type input "25 Cyber - Request to CRC to cancel Cyber eff"
type textarea "x"
type input "25 Cyber - Request to CRC to cancel Cyber eff"
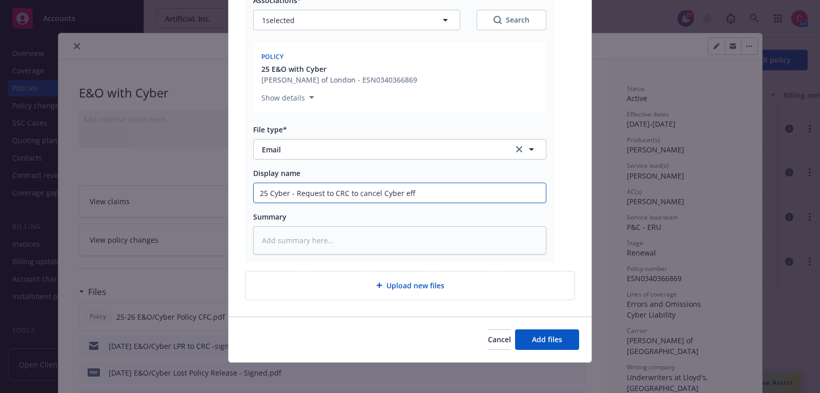
type textarea "x"
type input "25 Cyber - Request to CRC to cancel Cyber eff 8"
type textarea "x"
type input "25 Cyber - Request to CRC to cancel Cyber eff 8-"
type textarea "x"
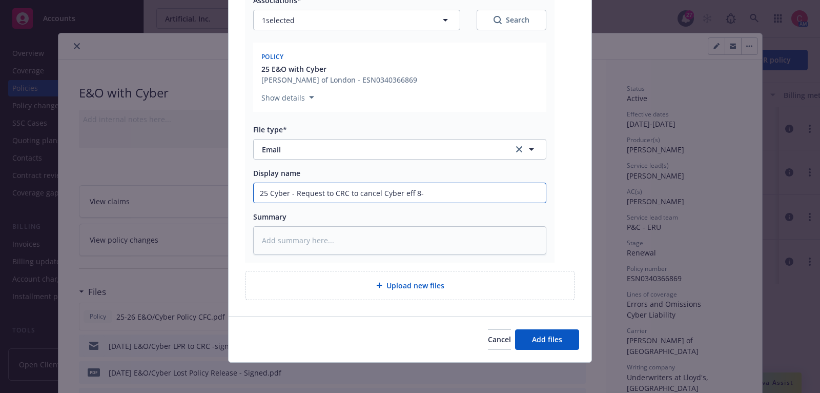
type input "25 Cyber - Request to CRC to cancel Cyber eff 8-3"
type textarea "x"
type input "25 Cyber - Request to CRC to cancel Cyber eff 8-31"
type textarea "x"
type input "25 Cyber - Request to CRC to cancel Cyber eff 8-31-"
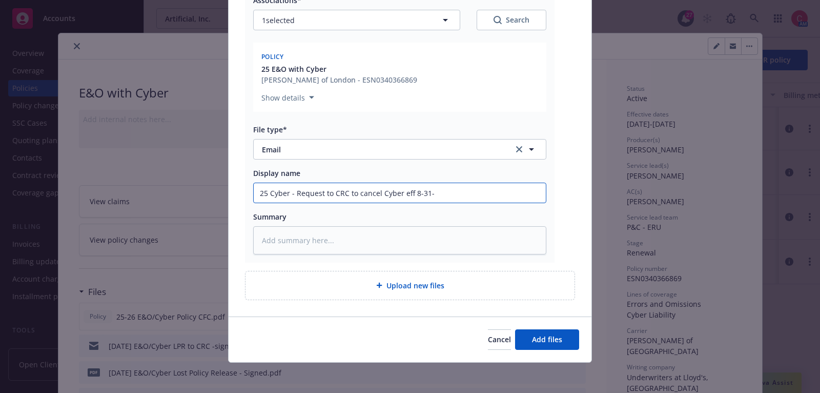
type textarea "x"
type input "25 Cyber - Request to CRC to cancel Cyber eff 8-31-2"
type textarea "x"
type input "25 Cyber - Request to CRC to cancel Cyber eff 8-31-25"
click at [568, 343] on button "Add files" at bounding box center [547, 339] width 64 height 21
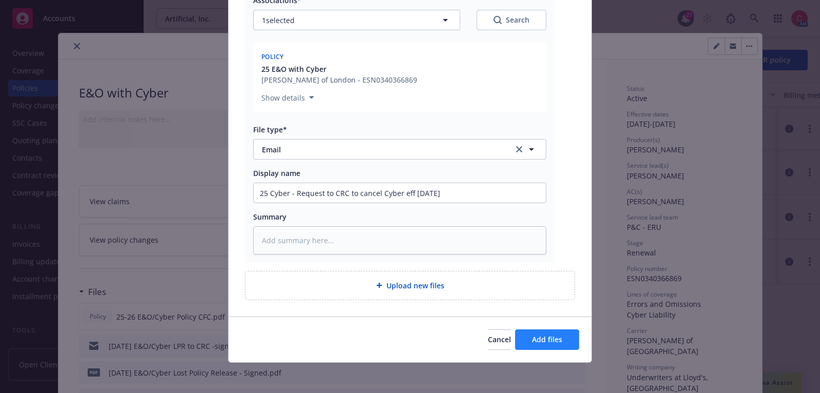
scroll to position [124, 0]
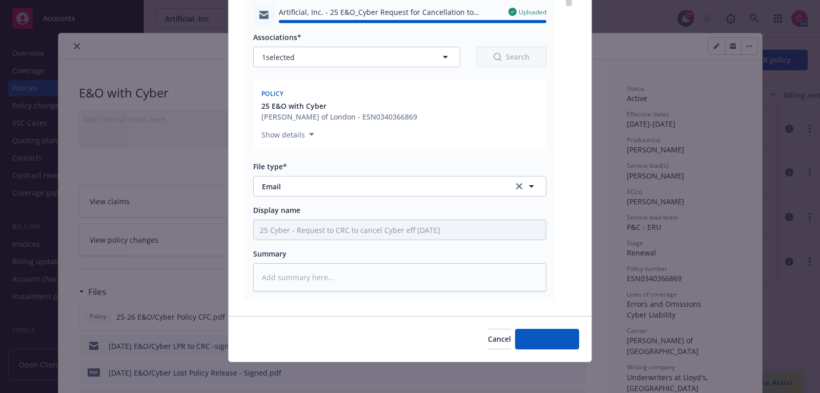
type textarea "x"
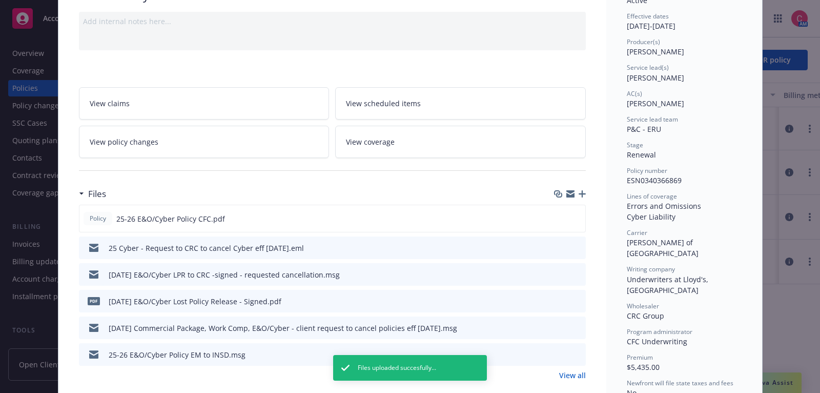
scroll to position [99, 0]
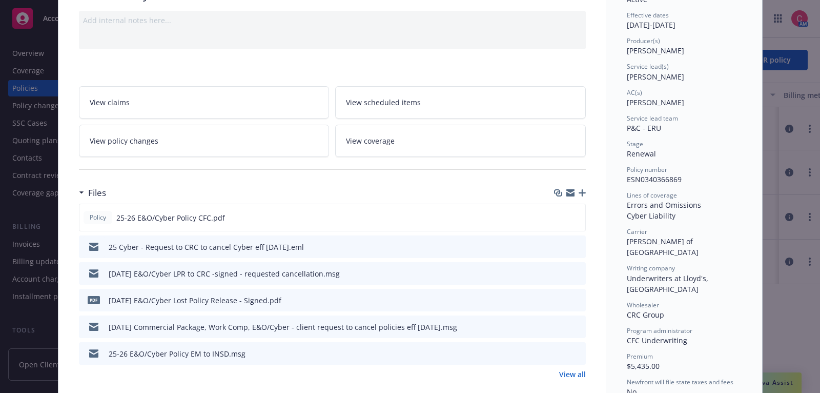
click at [561, 373] on link "View all" at bounding box center [572, 374] width 27 height 11
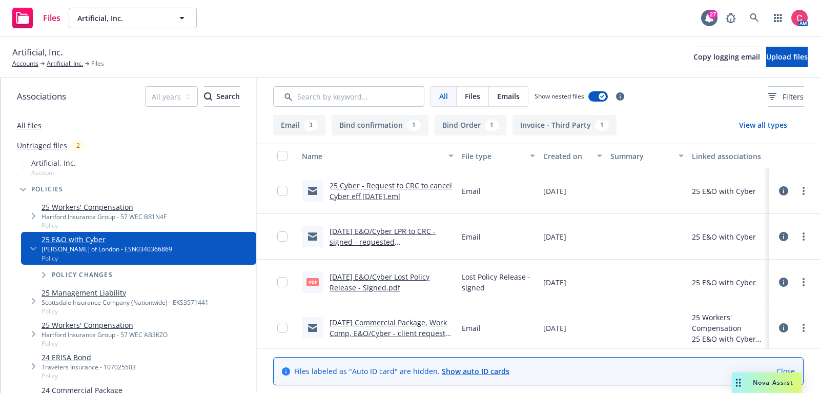
click at [809, 194] on div at bounding box center [794, 190] width 31 height 21
click at [805, 191] on circle "more" at bounding box center [804, 191] width 2 height 2
click at [759, 254] on link "Edit" at bounding box center [759, 253] width 102 height 21
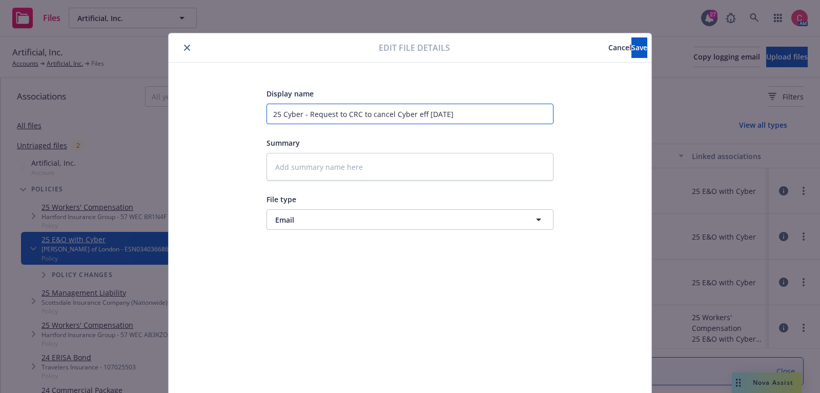
click at [272, 113] on input "25 Cyber - Request to CRC to cancel Cyber eff 8-31-25" at bounding box center [410, 114] width 287 height 21
type textarea "x"
type input "C25 Cyber - Request to CRC to cancel Cyber eff 8-31-25"
type textarea "x"
type input "Ch25 Cyber - Request to CRC to cancel Cyber eff 8-31-25"
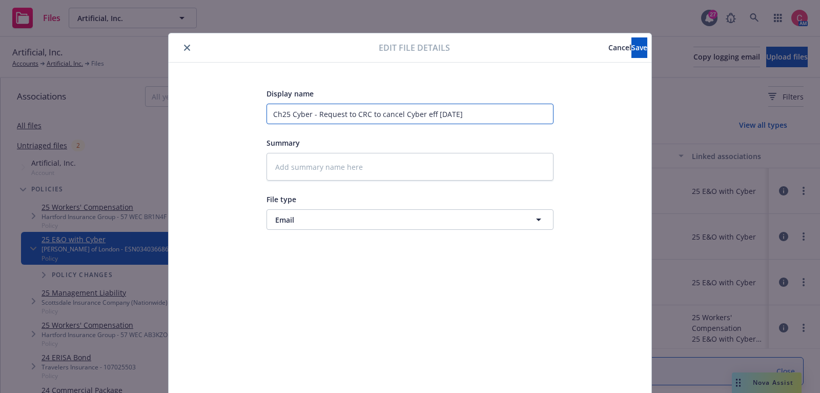
type textarea "x"
type input "Che25 Cyber - Request to CRC to cancel Cyber eff 8-31-25"
type textarea "x"
type input "Chel25 Cyber - Request to CRC to cancel Cyber eff 8-31-25"
type textarea "x"
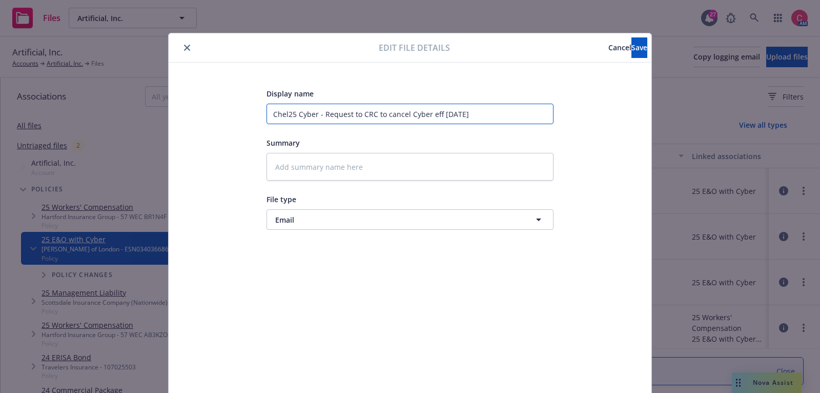
type input "Chels25 Cyber - Request to CRC to cancel Cyber eff 8-31-25"
type textarea "x"
type input "Chelse25 Cyber - Request to CRC to cancel Cyber eff 8-31-25"
type textarea "x"
type input "Chelsea25 Cyber - Request to CRC to cancel Cyber eff 8-31-25"
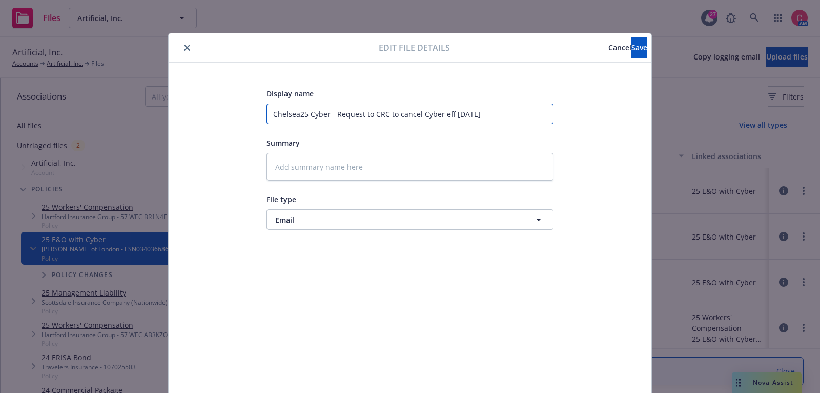
type textarea "x"
type input "Chelsea:25 Cyber - Request to CRC to cancel Cyber eff 8-31-25"
type textarea "x"
type input "Chelsea: 25 Cyber - Request to CRC to cancel Cyber eff [DATE]"
click at [632, 46] on button "Save" at bounding box center [640, 47] width 16 height 21
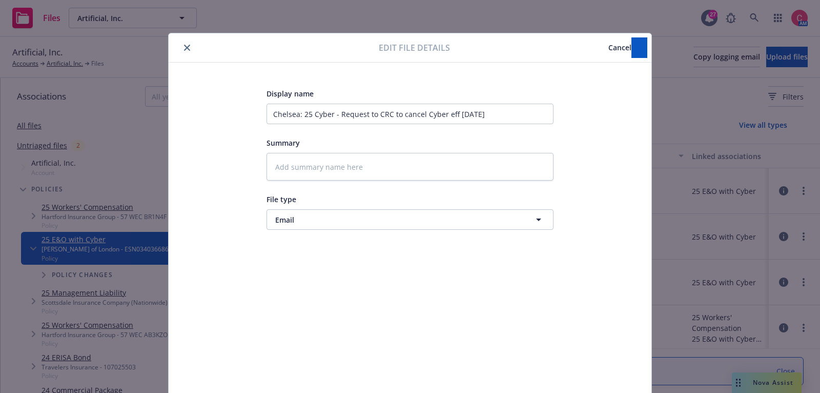
type textarea "x"
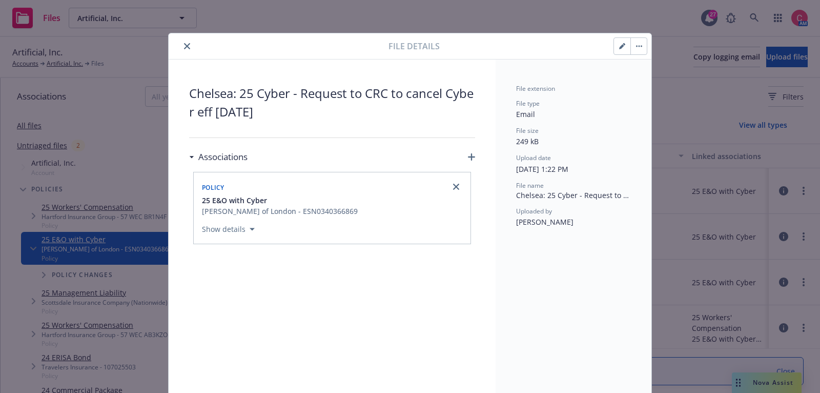
click at [187, 46] on icon "close" at bounding box center [187, 46] width 6 height 6
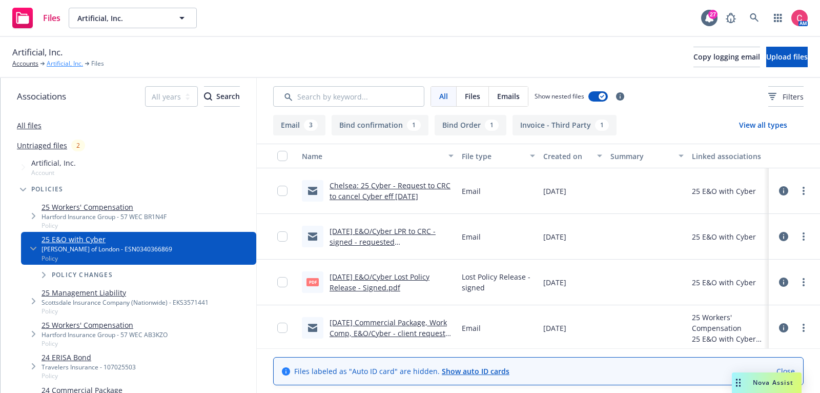
click at [62, 66] on link "Artificial, Inc." at bounding box center [65, 63] width 36 height 9
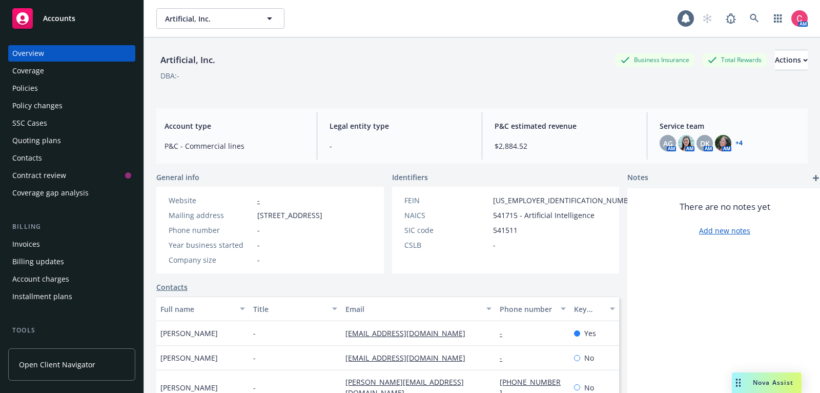
click at [84, 81] on div "Policies" at bounding box center [71, 88] width 119 height 16
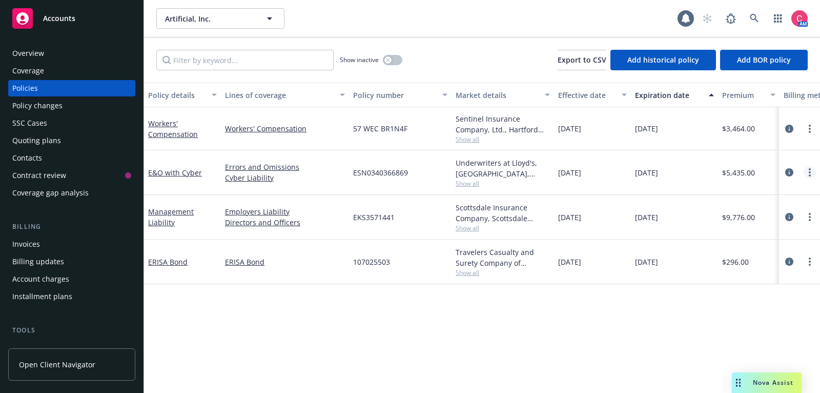
click at [811, 168] on icon "more" at bounding box center [810, 172] width 2 height 8
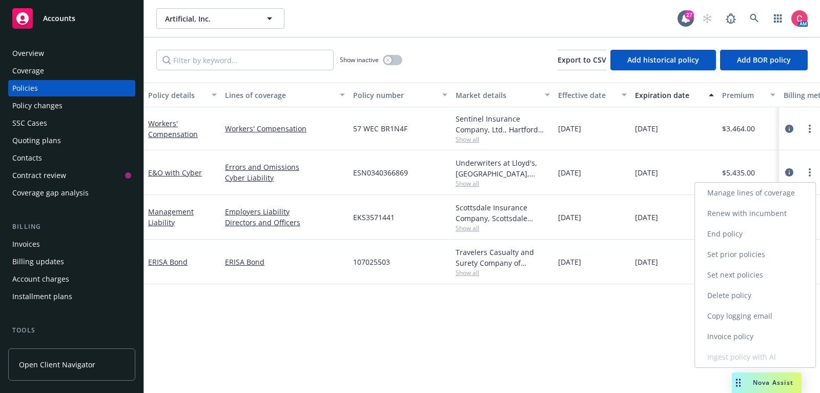
click at [770, 229] on link "End policy" at bounding box center [755, 234] width 121 height 21
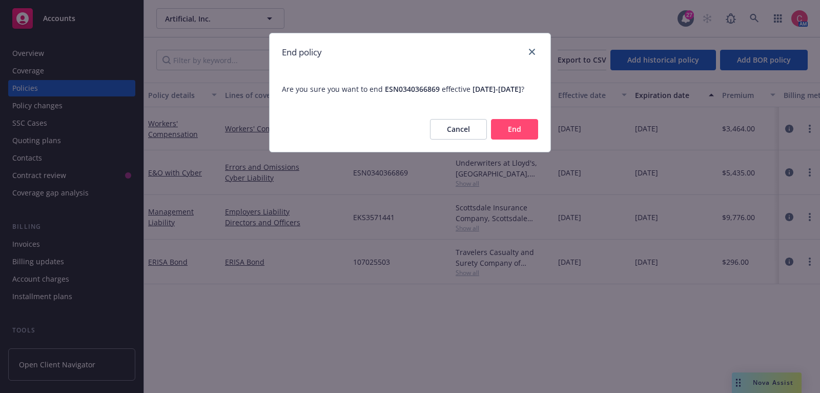
click at [523, 137] on button "End" at bounding box center [514, 129] width 47 height 21
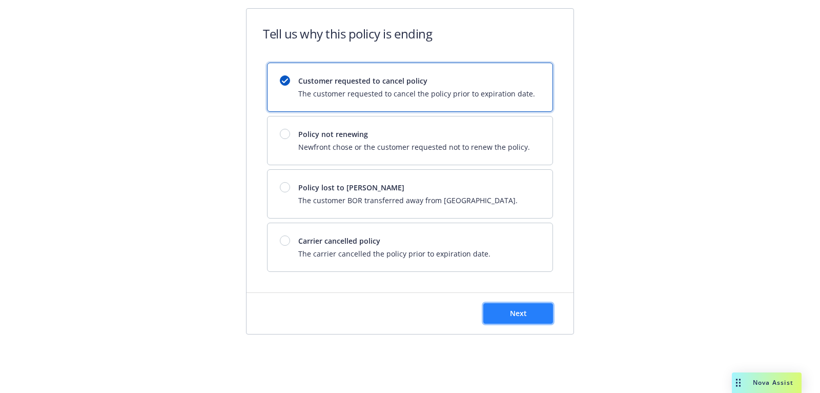
click at [512, 308] on span "Next" at bounding box center [518, 313] width 17 height 10
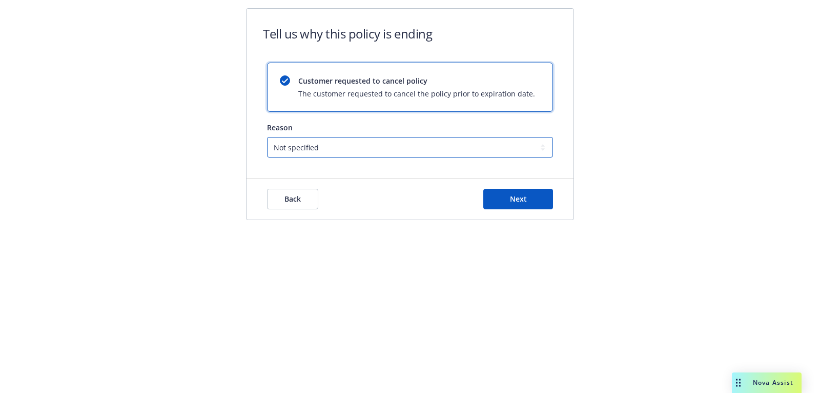
click at [463, 149] on select "Not specified Service Pricing Buyer change M&A, Bankruptcy, or Out of business …" at bounding box center [410, 147] width 286 height 21
select select "M&A, Bankruptcy, or Out of business"
click at [267, 137] on select "Not specified Service Pricing Buyer change M&A, Bankruptcy, or Out of business …" at bounding box center [410, 147] width 286 height 21
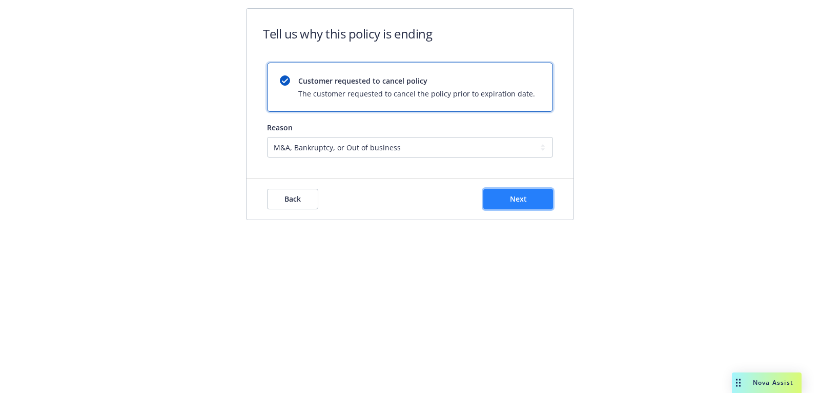
click at [517, 194] on span "Next" at bounding box center [518, 199] width 17 height 10
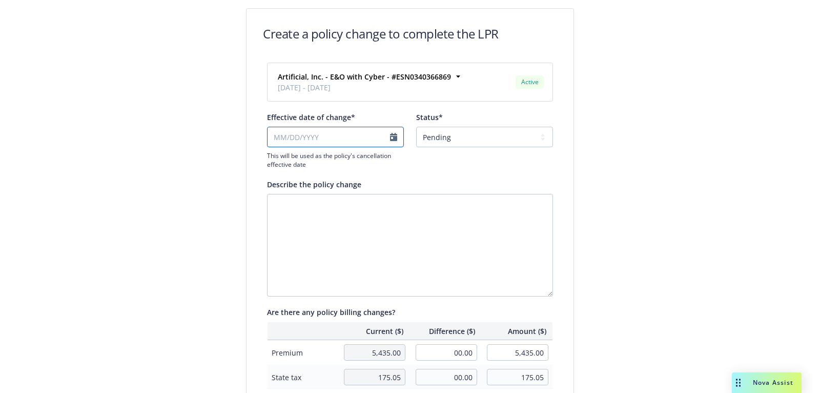
click at [358, 137] on input "Effective date of change*" at bounding box center [335, 137] width 137 height 21
select select "October"
select select "2025"
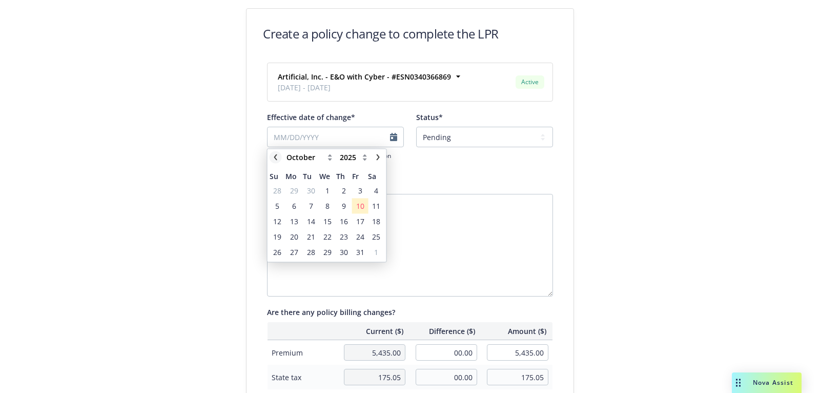
click at [274, 157] on icon "chevronLeft" at bounding box center [275, 157] width 3 height 6
select select "August"
click at [278, 265] on span "31" at bounding box center [277, 267] width 8 height 11
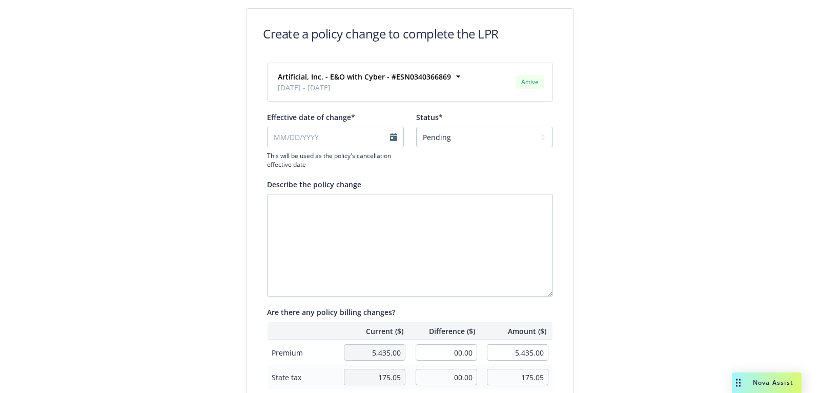
type input "[DATE]"
click at [360, 261] on textarea "Describe the policy change" at bounding box center [410, 245] width 286 height 103
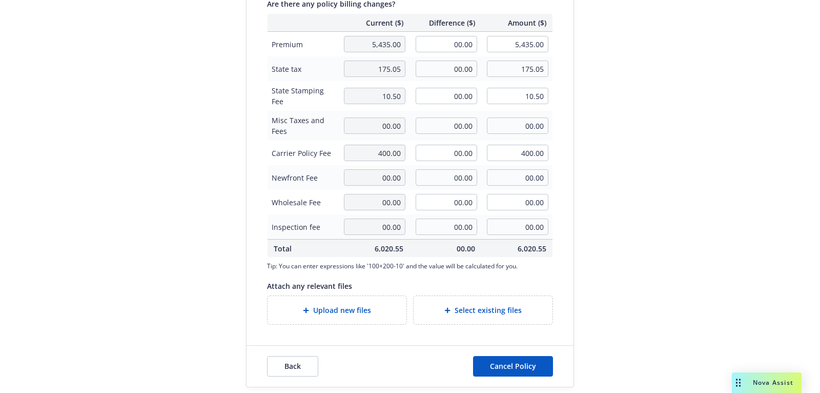
type textarea "out of business"
click at [335, 320] on div "Upload new files" at bounding box center [337, 310] width 139 height 28
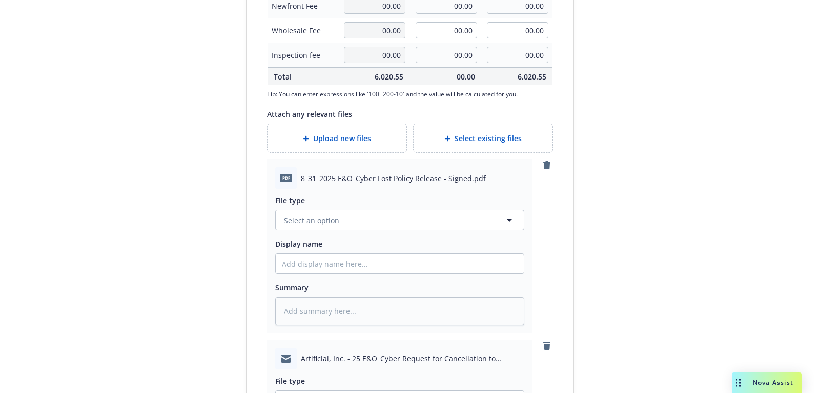
scroll to position [480, 0]
click at [465, 217] on button "Select an option" at bounding box center [399, 219] width 249 height 21
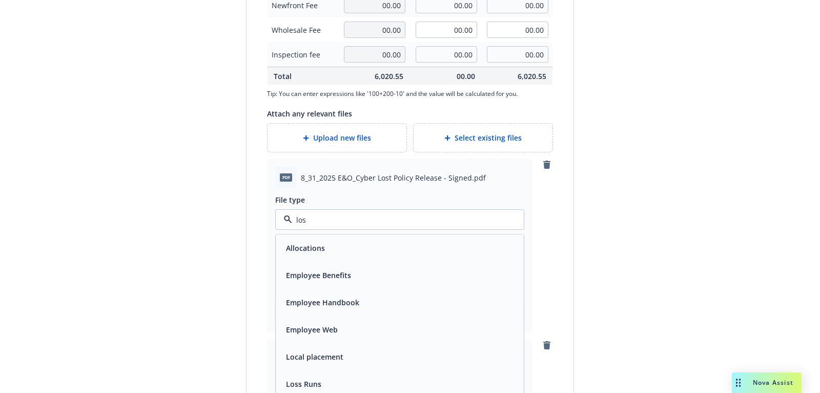
type input "lost"
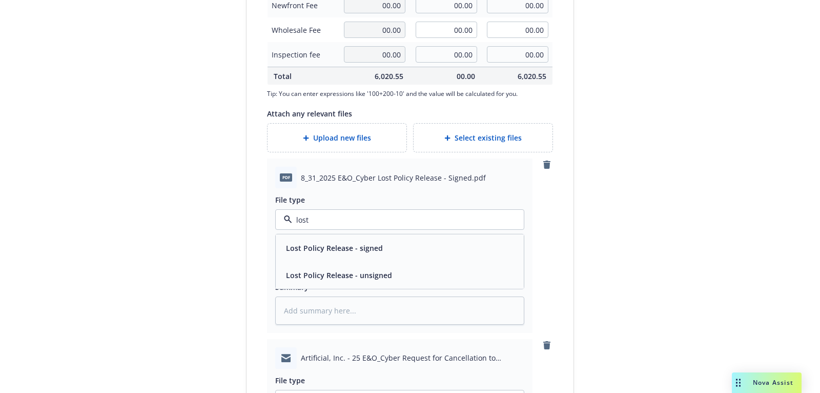
click at [438, 248] on div "Lost Policy Release - signed" at bounding box center [400, 247] width 236 height 15
type textarea "x"
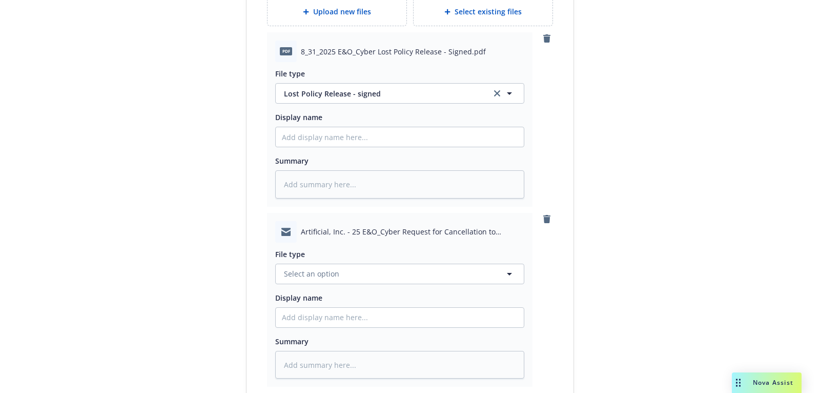
scroll to position [668, 0]
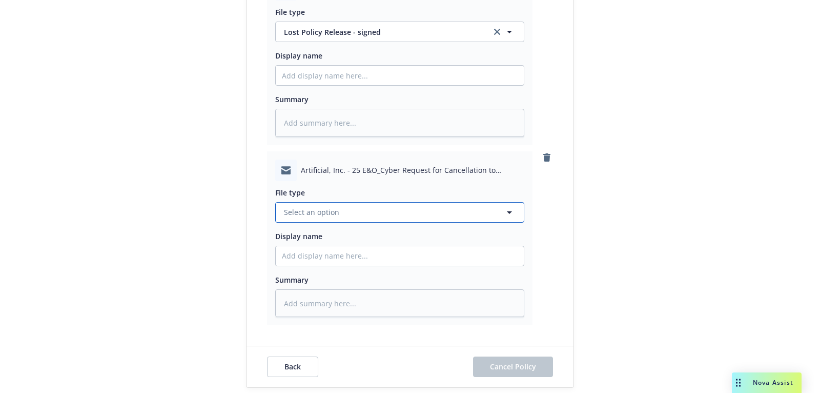
click at [432, 213] on button "Select an option" at bounding box center [399, 212] width 249 height 21
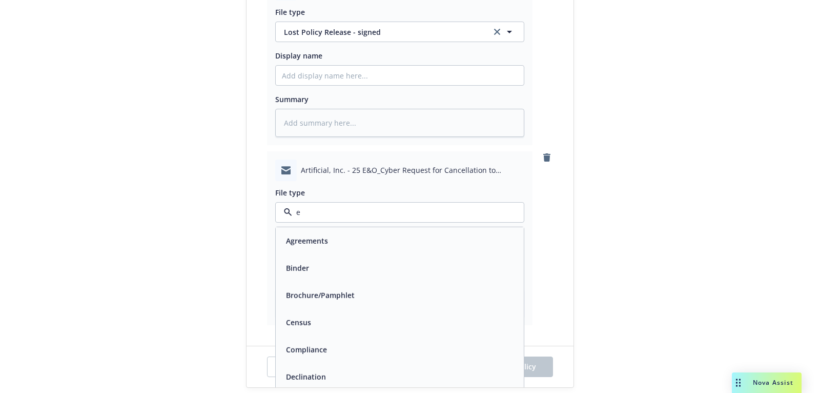
type input "em"
click at [425, 267] on div "Email" at bounding box center [400, 267] width 236 height 15
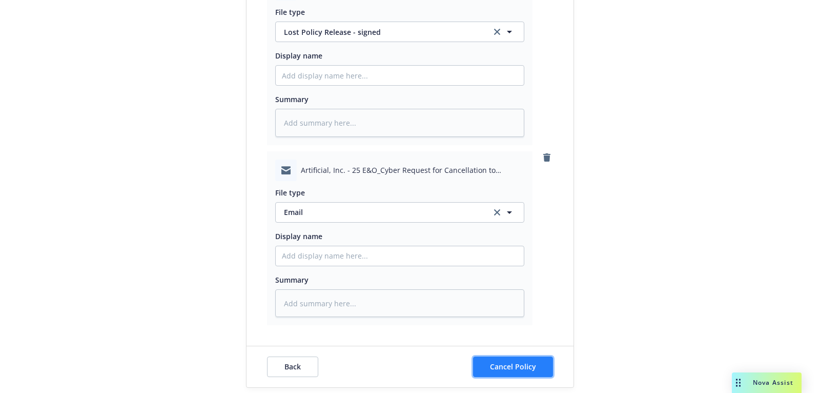
click at [489, 372] on button "Cancel Policy" at bounding box center [513, 366] width 80 height 21
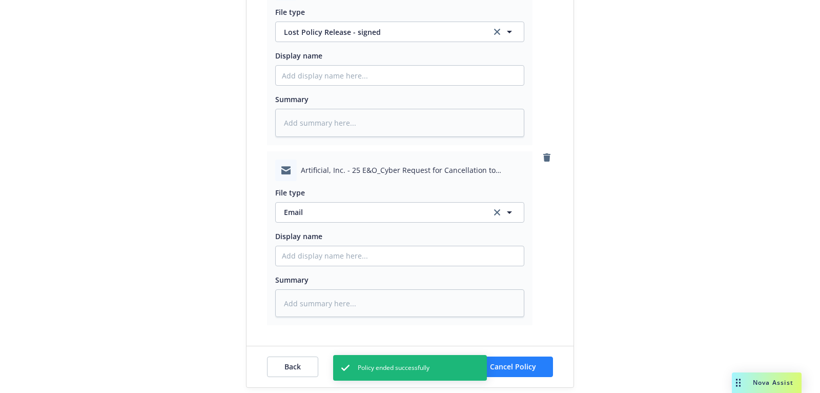
type textarea "x"
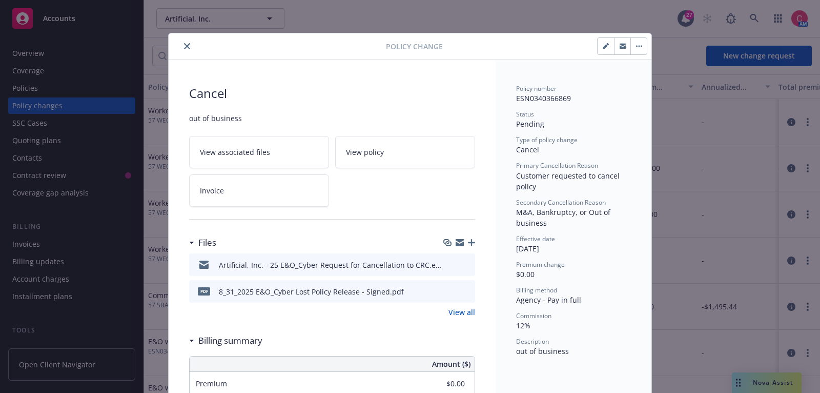
click at [181, 45] on button "close" at bounding box center [187, 46] width 12 height 12
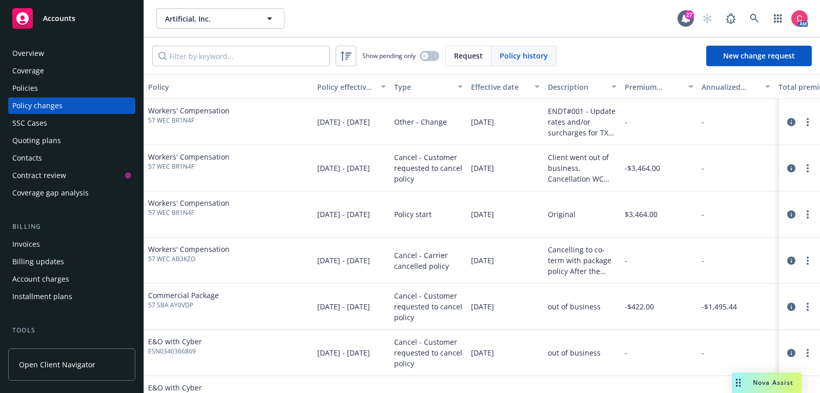
click at [92, 79] on div "Overview Coverage Policies Policy changes SSC Cases Quoting plans Contacts Cont…" at bounding box center [71, 123] width 127 height 156
click at [93, 85] on div "Policies" at bounding box center [71, 88] width 119 height 16
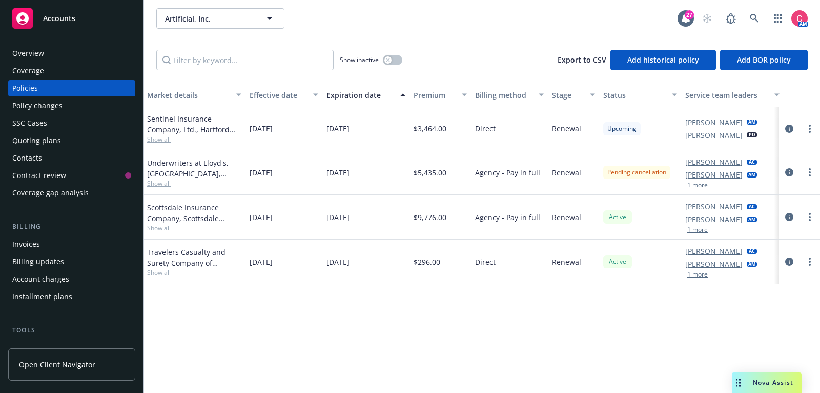
scroll to position [0, 313]
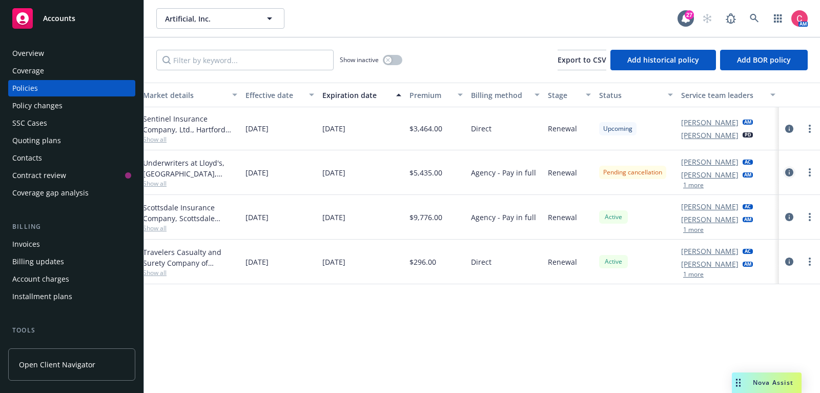
click at [788, 170] on icon "circleInformation" at bounding box center [790, 172] width 8 height 8
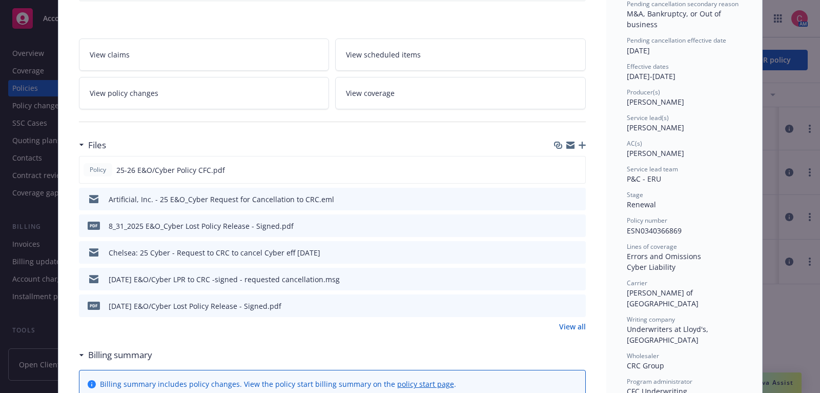
scroll to position [133, 0]
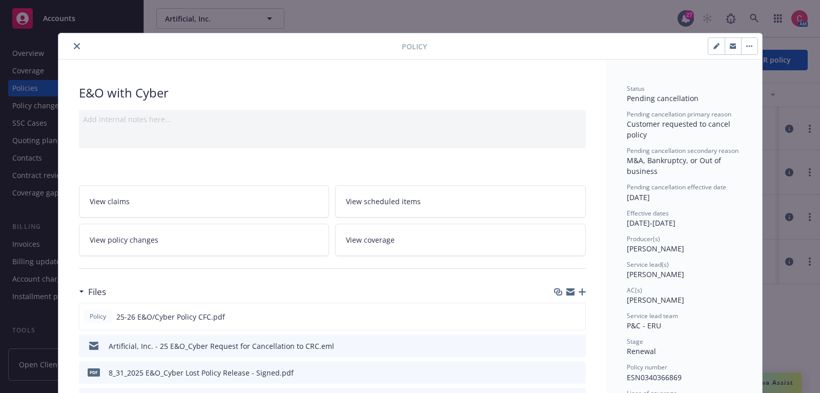
click at [75, 38] on div "Policy" at bounding box center [410, 46] width 704 height 26
click at [74, 50] on button "close" at bounding box center [77, 46] width 12 height 12
